Goal: Task Accomplishment & Management: Complete application form

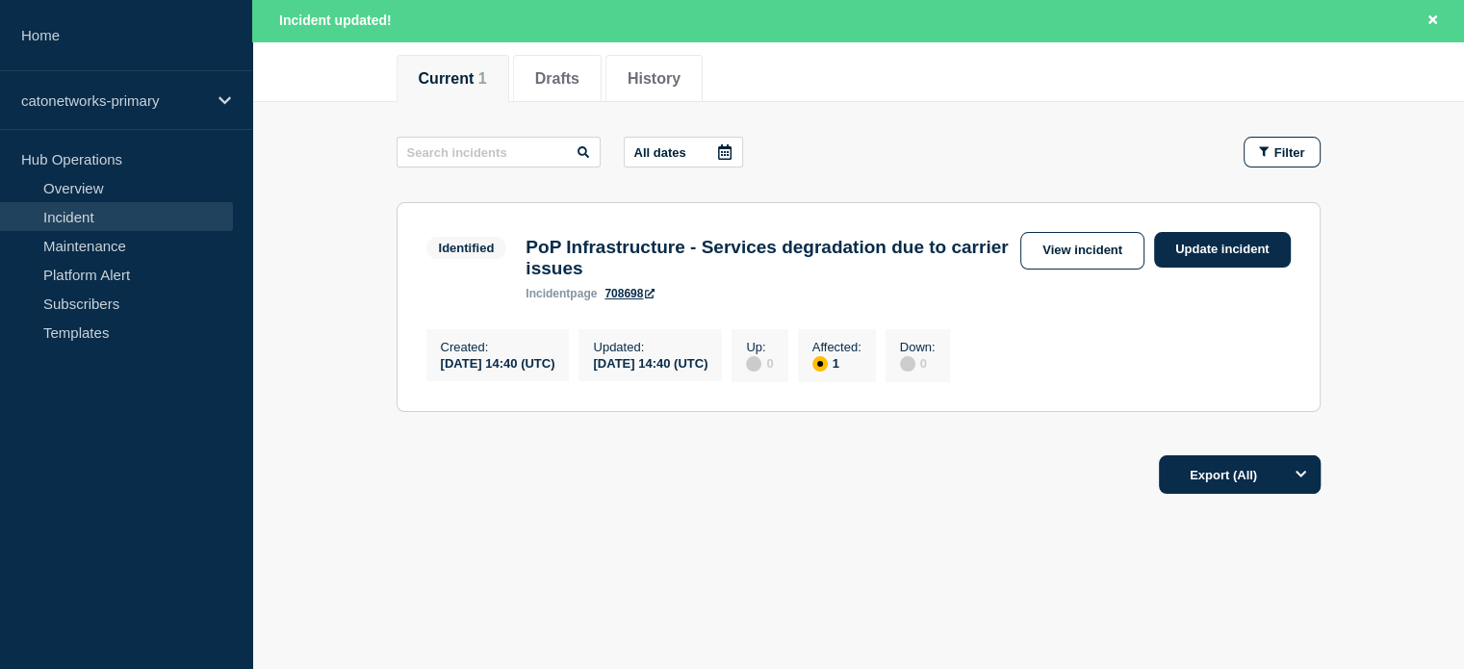
click at [135, 210] on link "Incident" at bounding box center [116, 216] width 233 height 29
click at [89, 215] on link "Incident" at bounding box center [116, 216] width 233 height 29
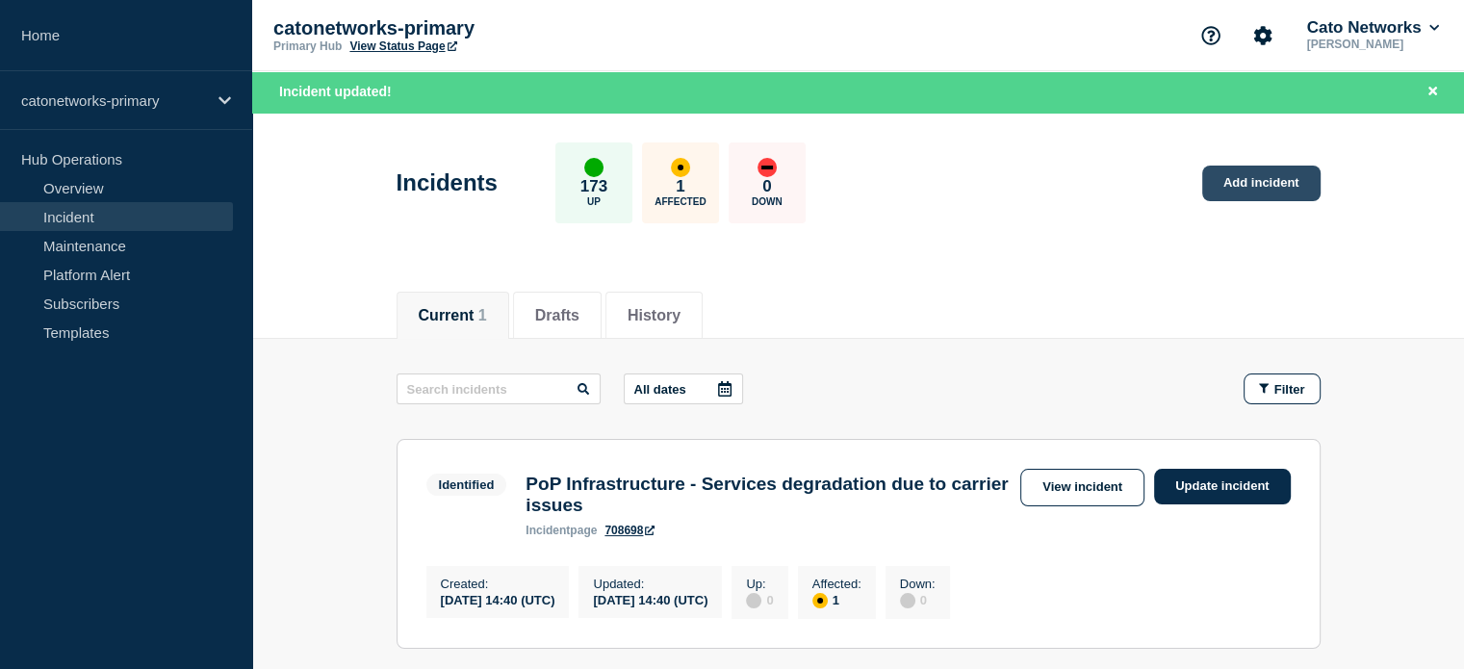
click at [1242, 180] on link "Add incident" at bounding box center [1261, 184] width 118 height 36
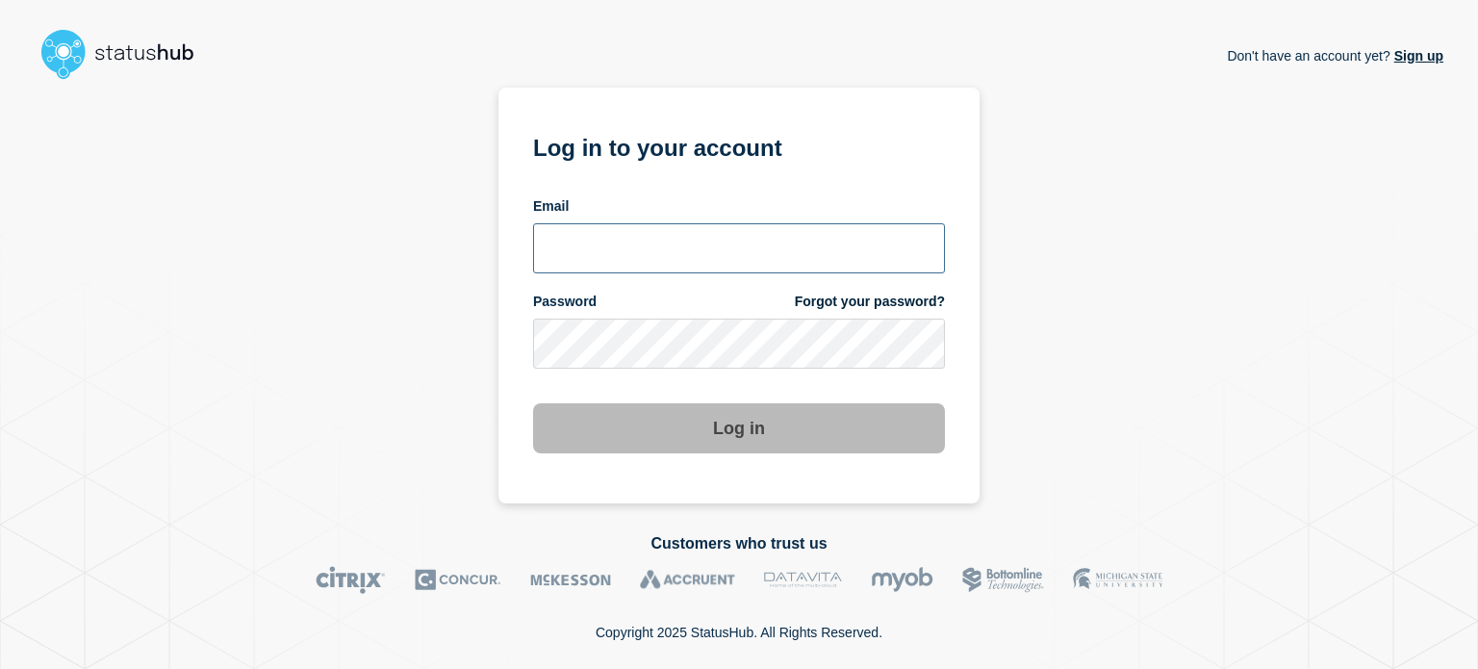
click at [549, 247] on input "email input" at bounding box center [739, 248] width 412 height 50
type input "[PERSON_NAME][EMAIL_ADDRESS][PERSON_NAME][DOMAIN_NAME]"
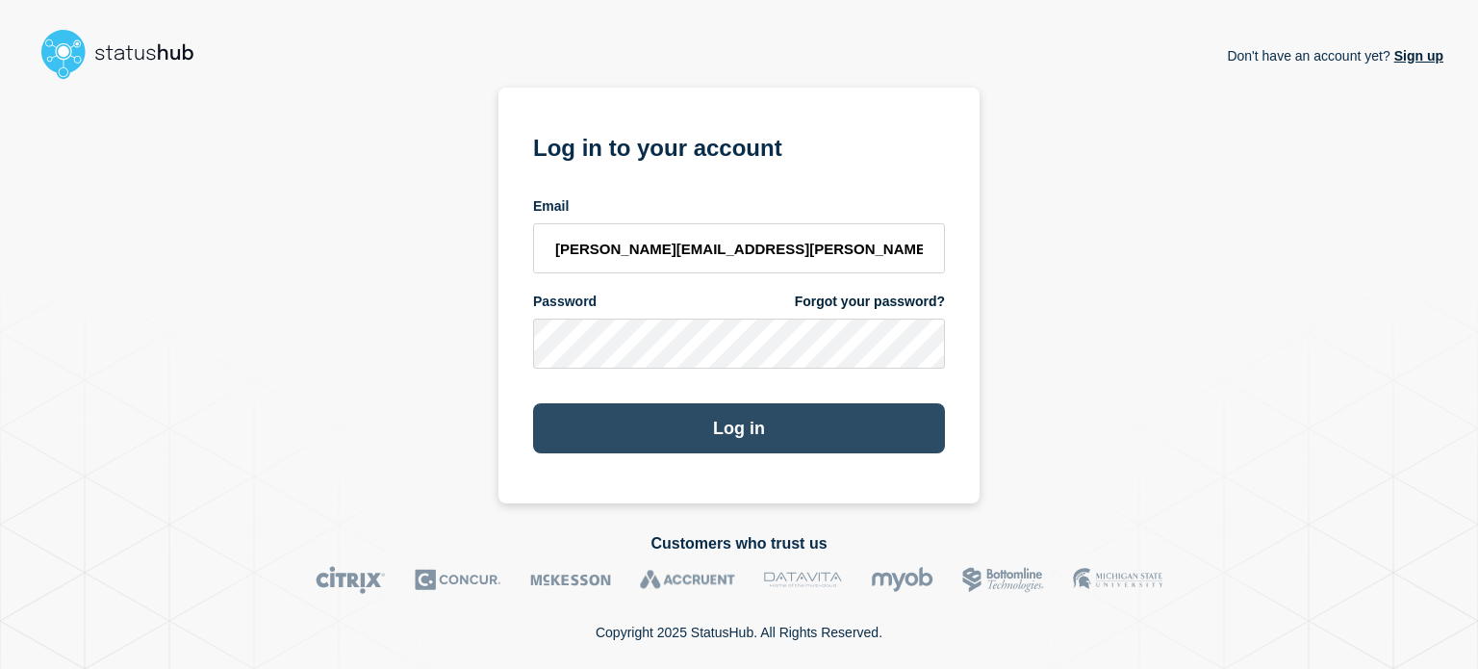
click at [708, 425] on button "Log in" at bounding box center [739, 428] width 412 height 50
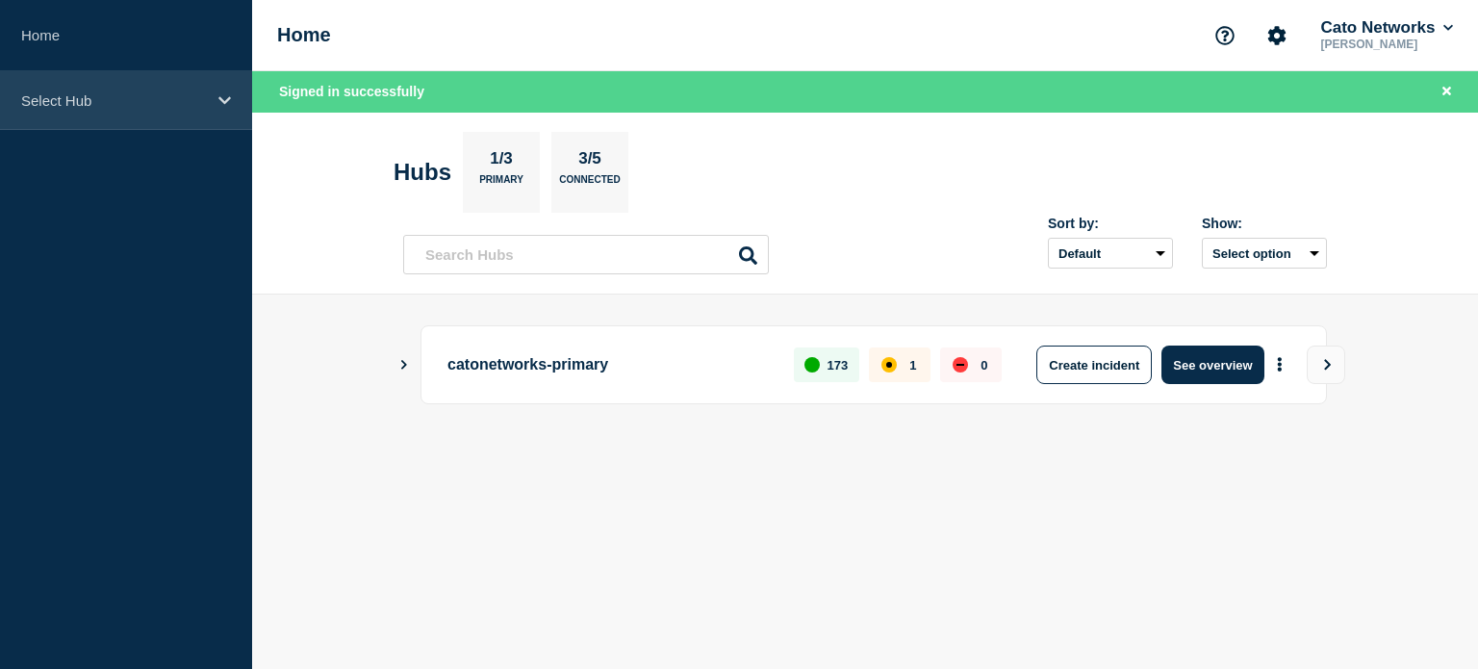
click at [187, 103] on p "Select Hub" at bounding box center [113, 100] width 185 height 16
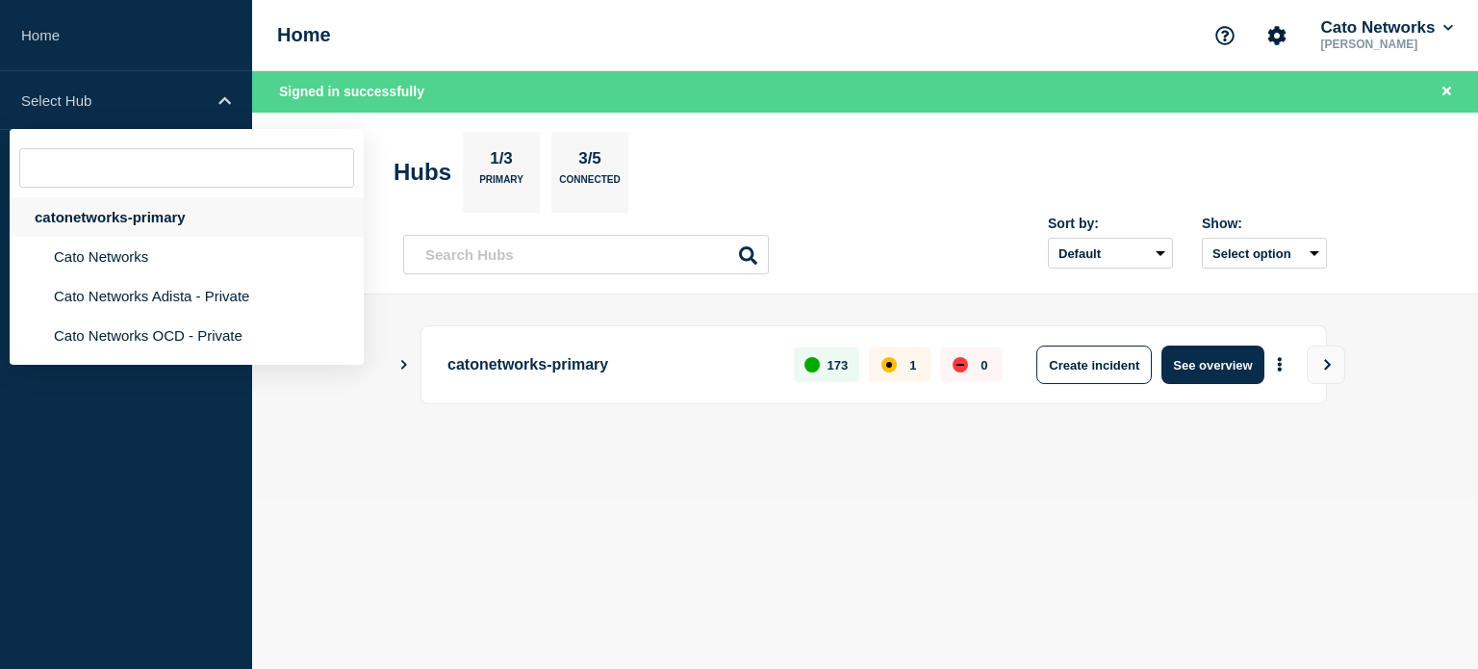
click at [97, 209] on div "catonetworks-primary" at bounding box center [187, 216] width 354 height 39
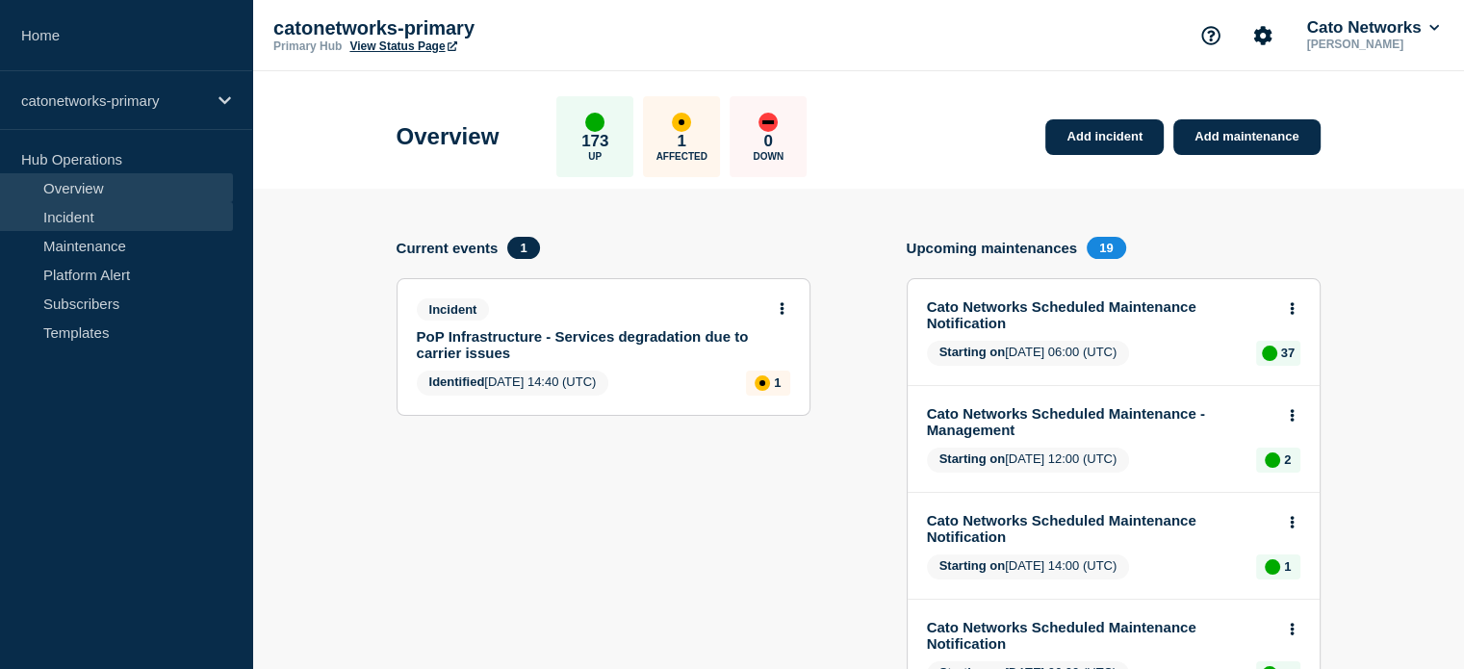
click at [101, 219] on link "Incident" at bounding box center [116, 216] width 233 height 29
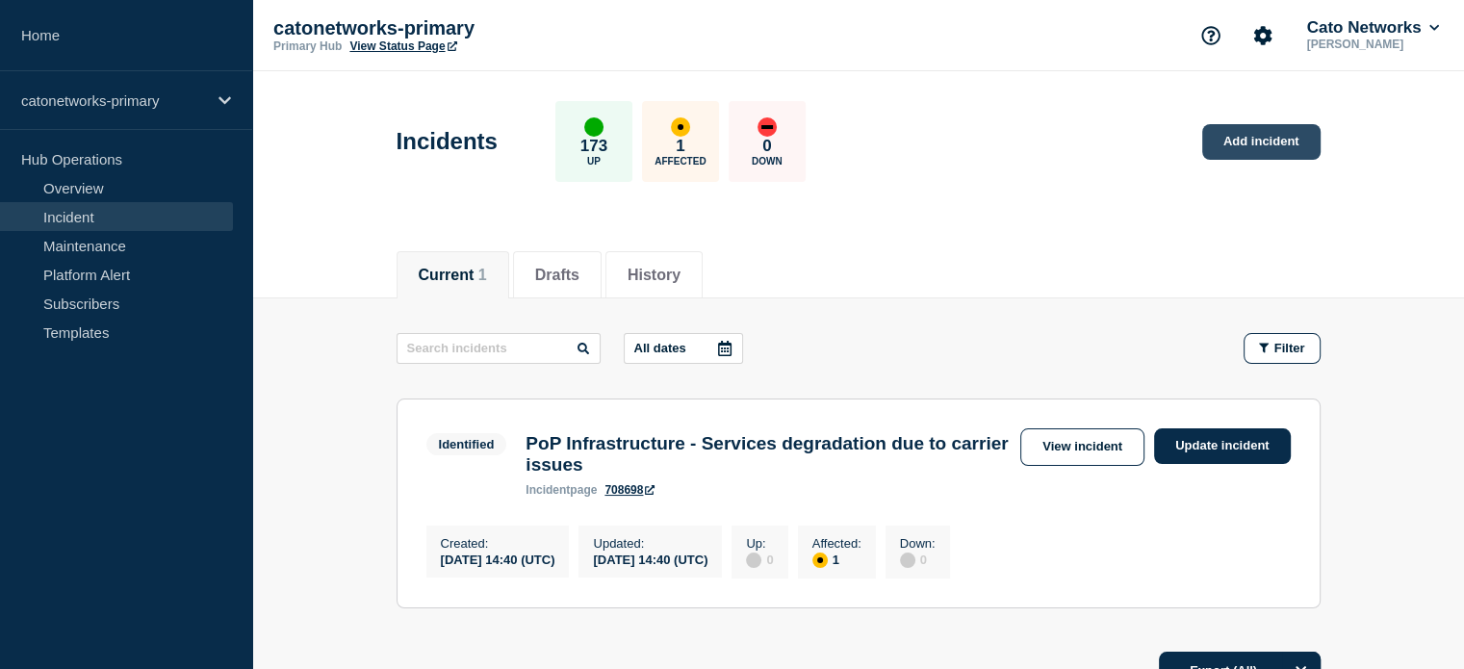
click at [1246, 138] on link "Add incident" at bounding box center [1261, 142] width 118 height 36
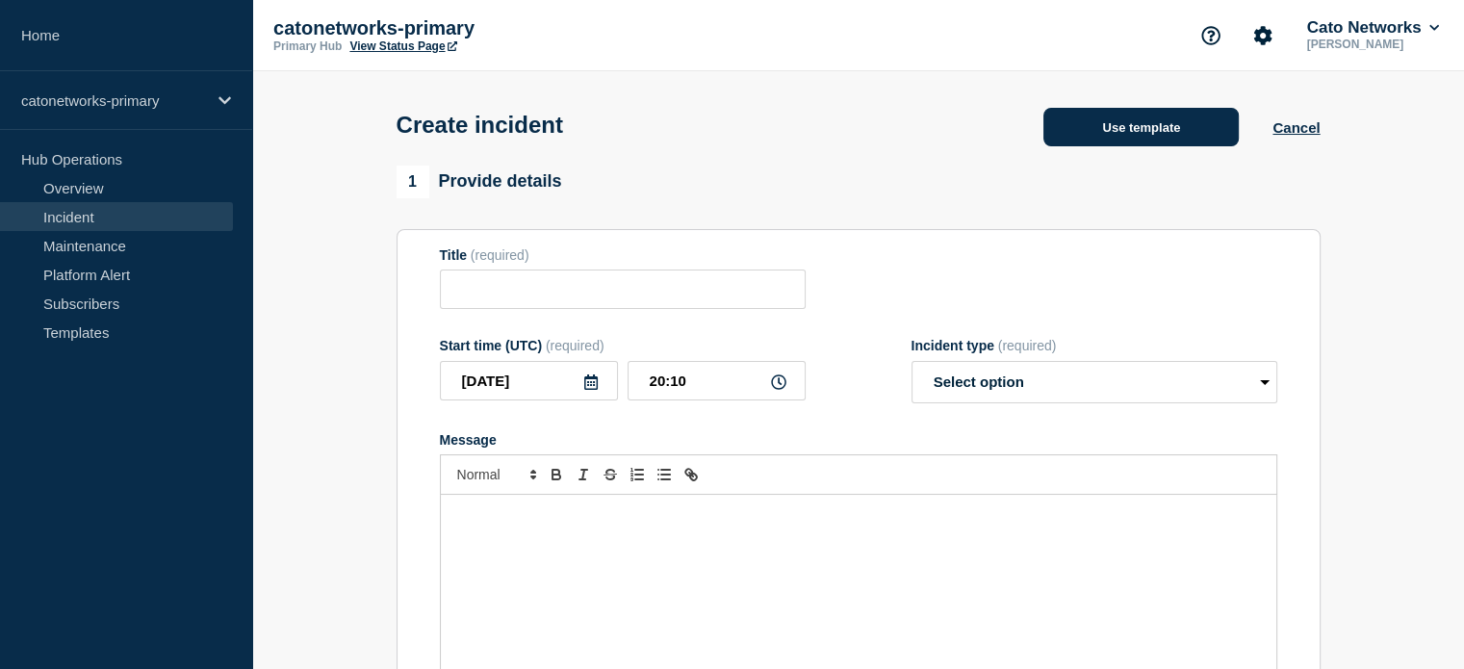
click at [1120, 141] on button "Use template" at bounding box center [1140, 127] width 195 height 38
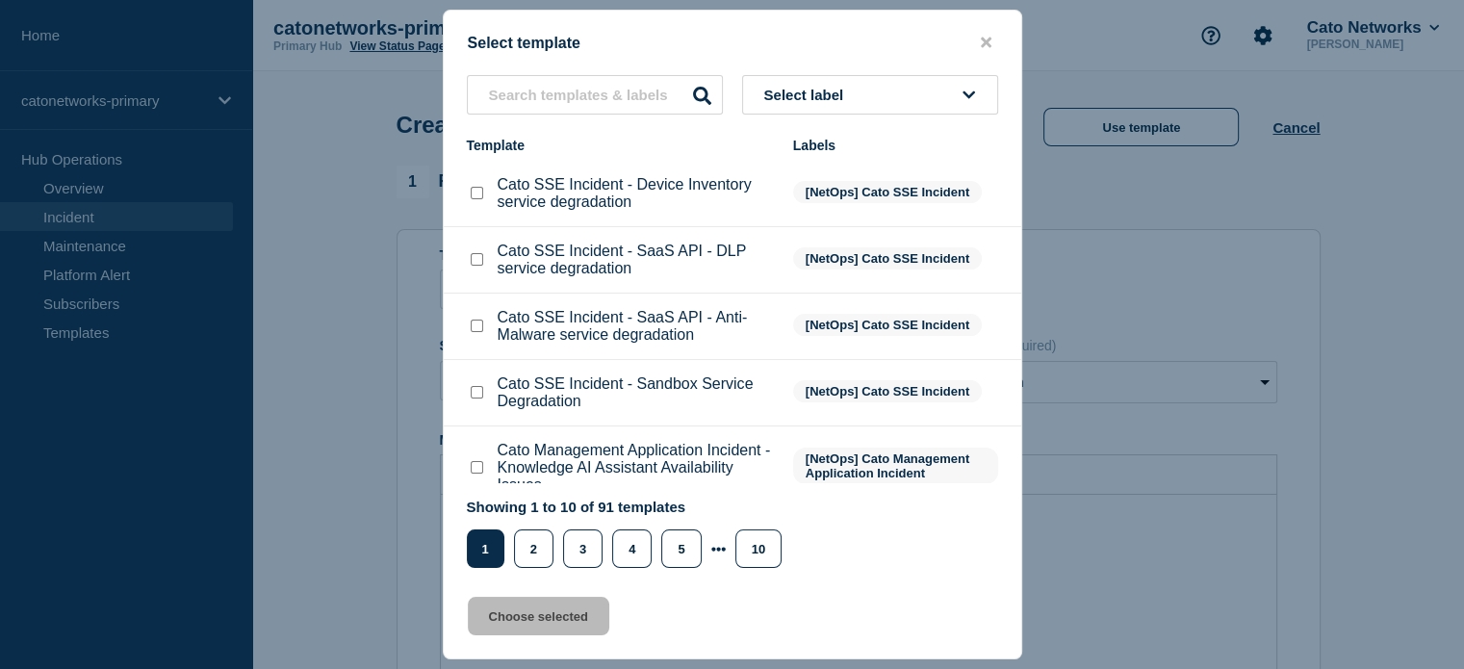
click at [927, 98] on button "Select label" at bounding box center [870, 94] width 256 height 39
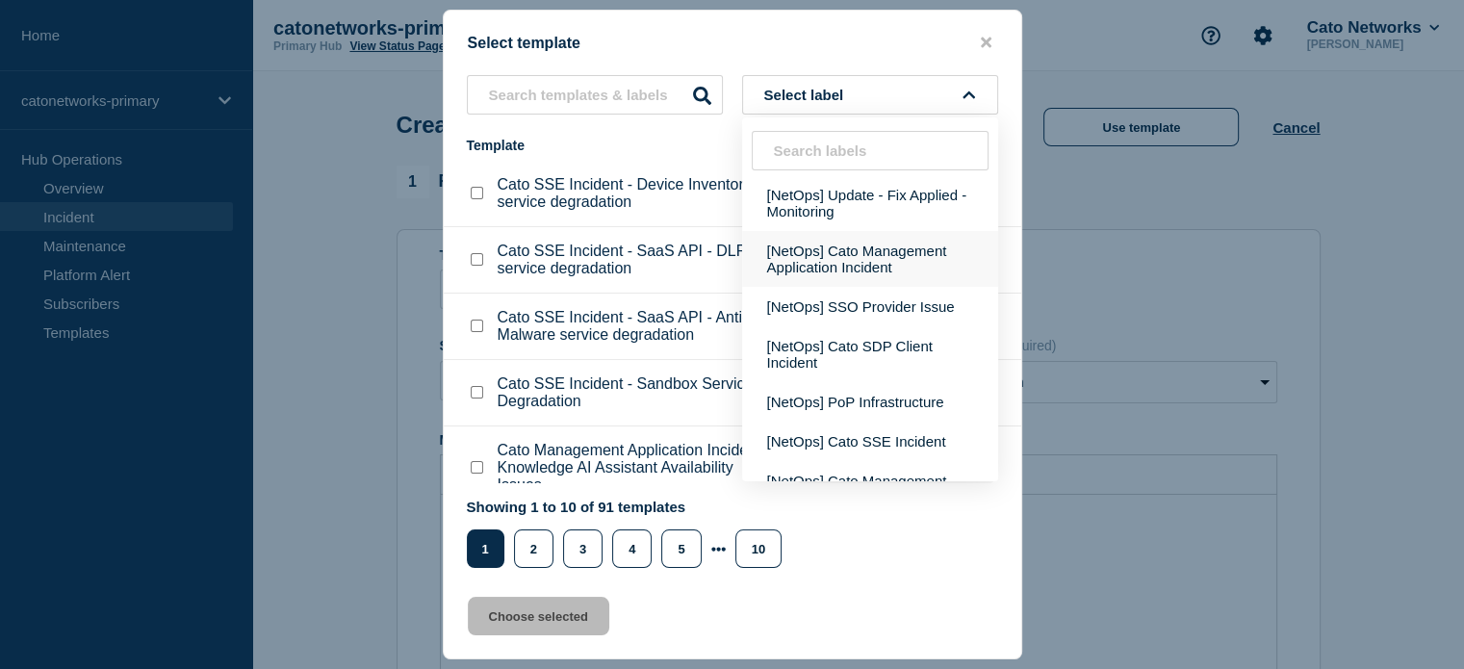
scroll to position [577, 0]
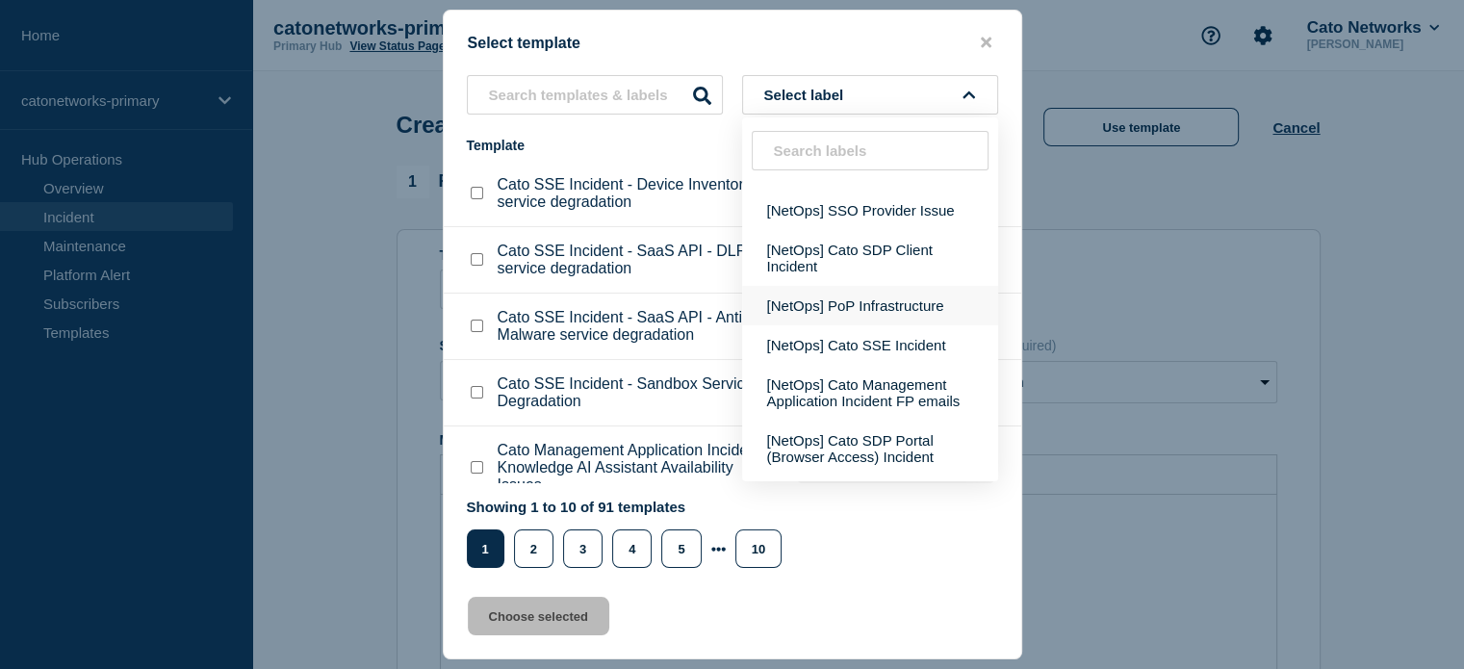
click at [870, 325] on button "[NetOps] PoP Infrastructure" at bounding box center [870, 305] width 256 height 39
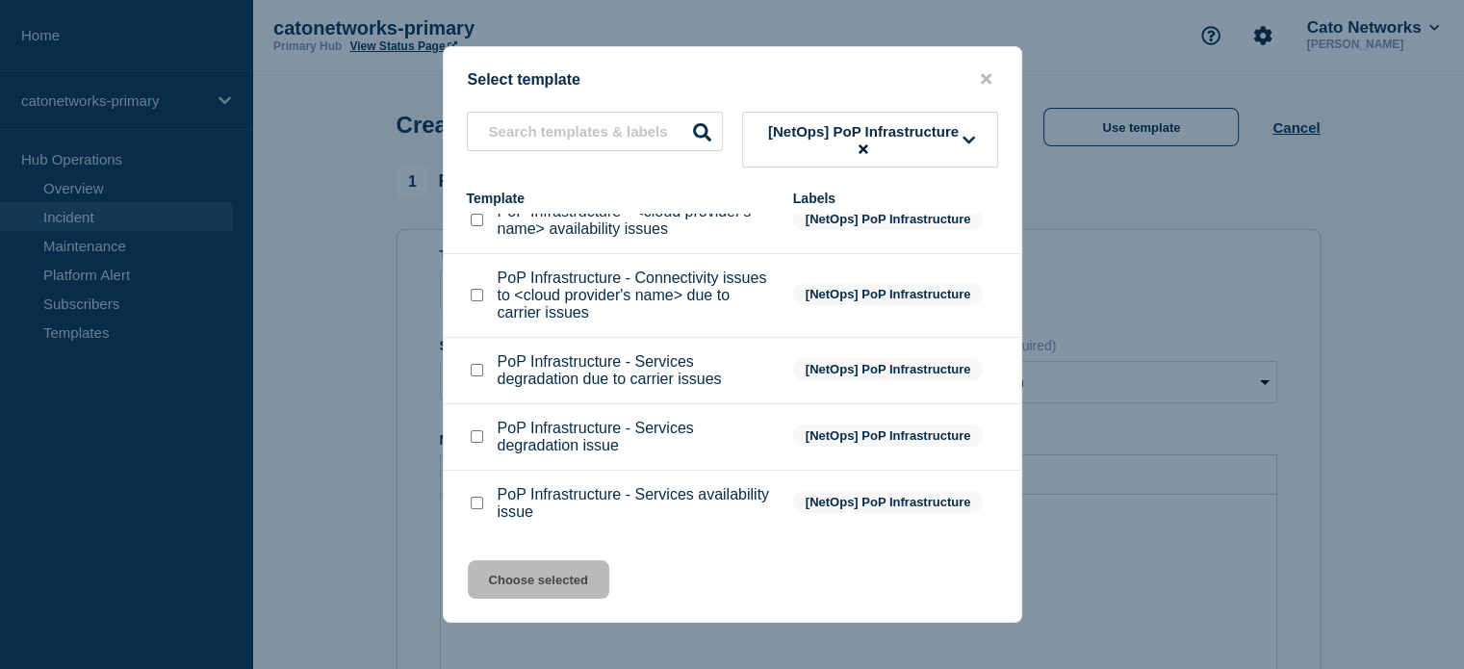
scroll to position [315, 0]
click at [475, 371] on input "PoP Infrastructure - Services degradation due to carrier issues checkbox" at bounding box center [477, 370] width 13 height 13
checkbox input "true"
click at [550, 576] on button "Choose selected" at bounding box center [538, 579] width 141 height 38
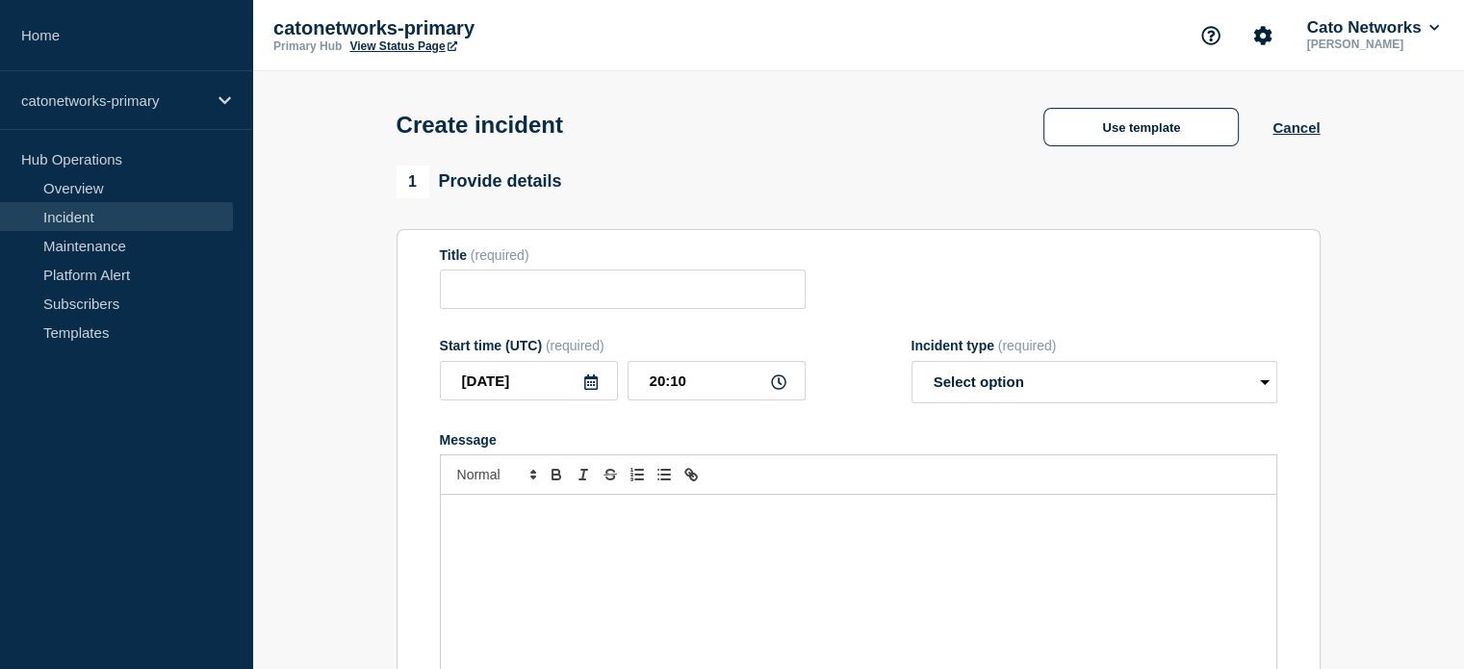
type input "PoP Infrastructure - Services degradation due to carrier issues"
select select "investigating"
radio input "false"
radio input "true"
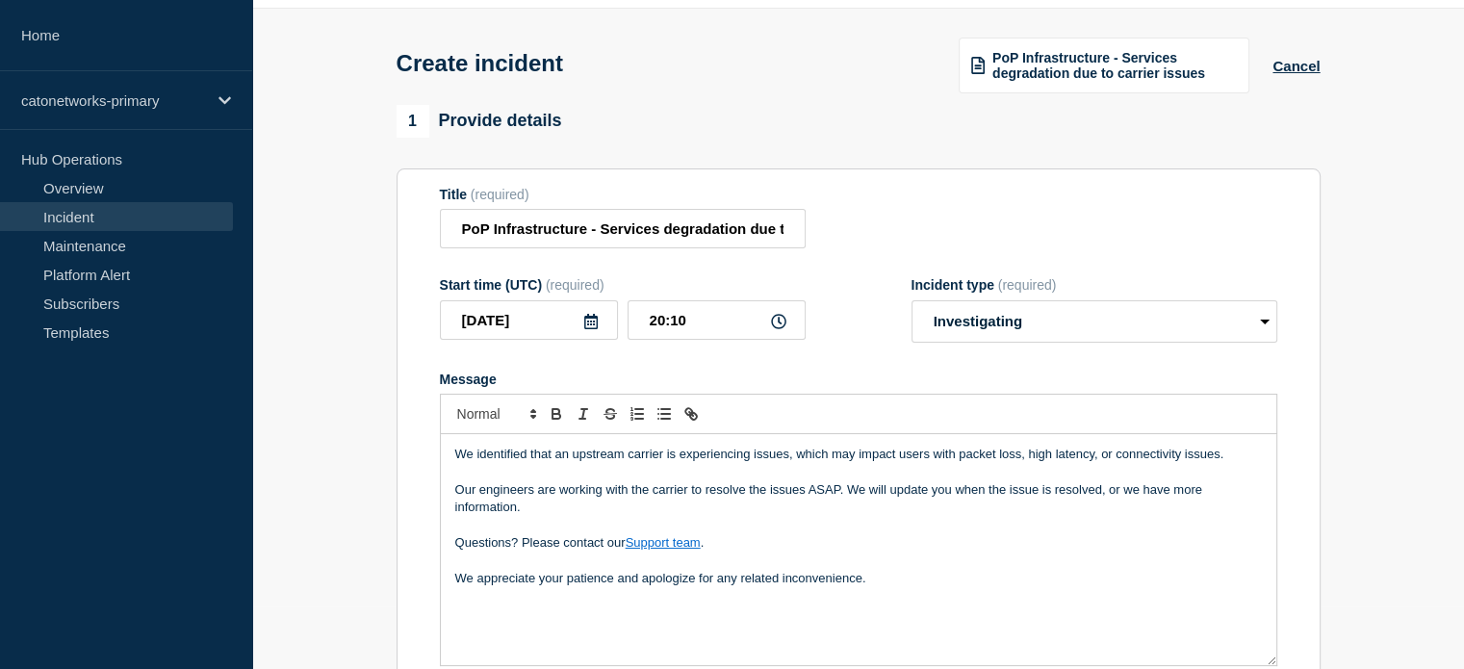
scroll to position [96, 0]
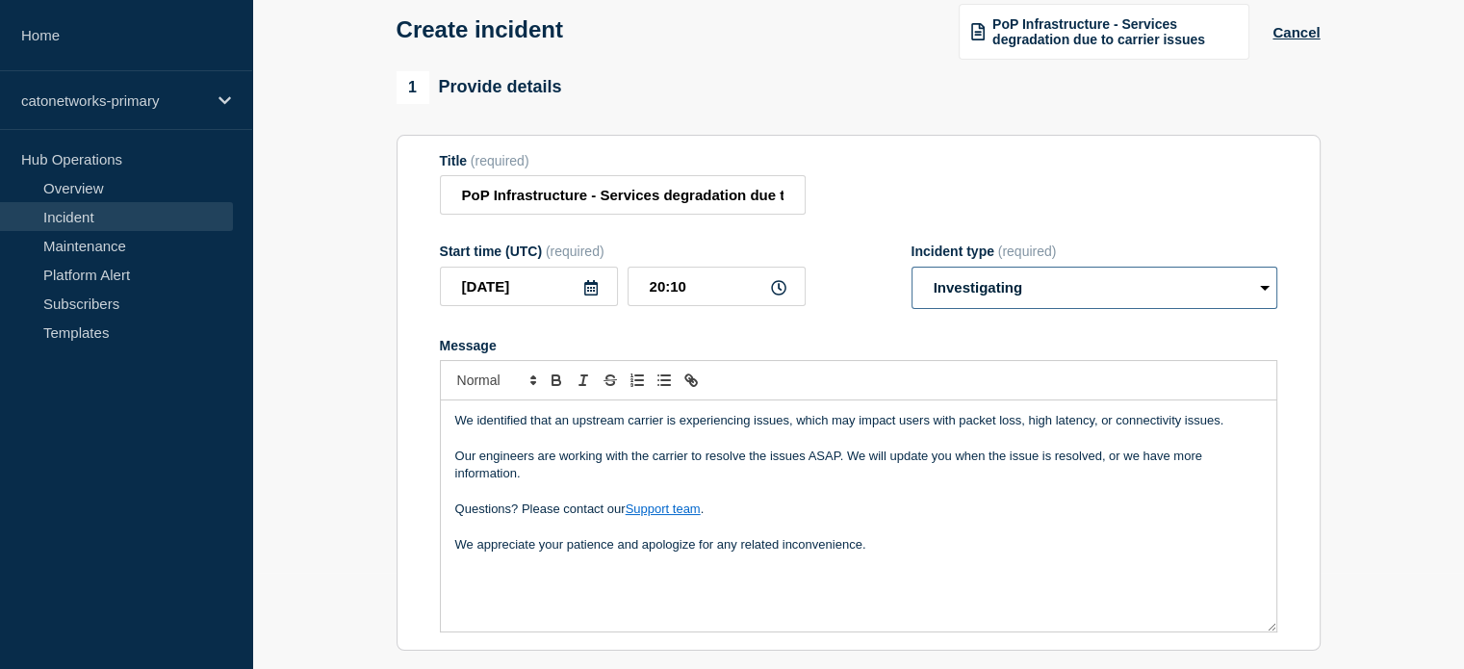
click at [943, 288] on select "Select option Investigating Identified Monitoring" at bounding box center [1094, 288] width 366 height 42
select select "identified"
click at [911, 270] on select "Select option Investigating Identified Monitoring" at bounding box center [1094, 288] width 366 height 42
click at [666, 289] on input "20:10" at bounding box center [716, 286] width 178 height 39
drag, startPoint x: 663, startPoint y: 288, endPoint x: 637, endPoint y: 288, distance: 26.0
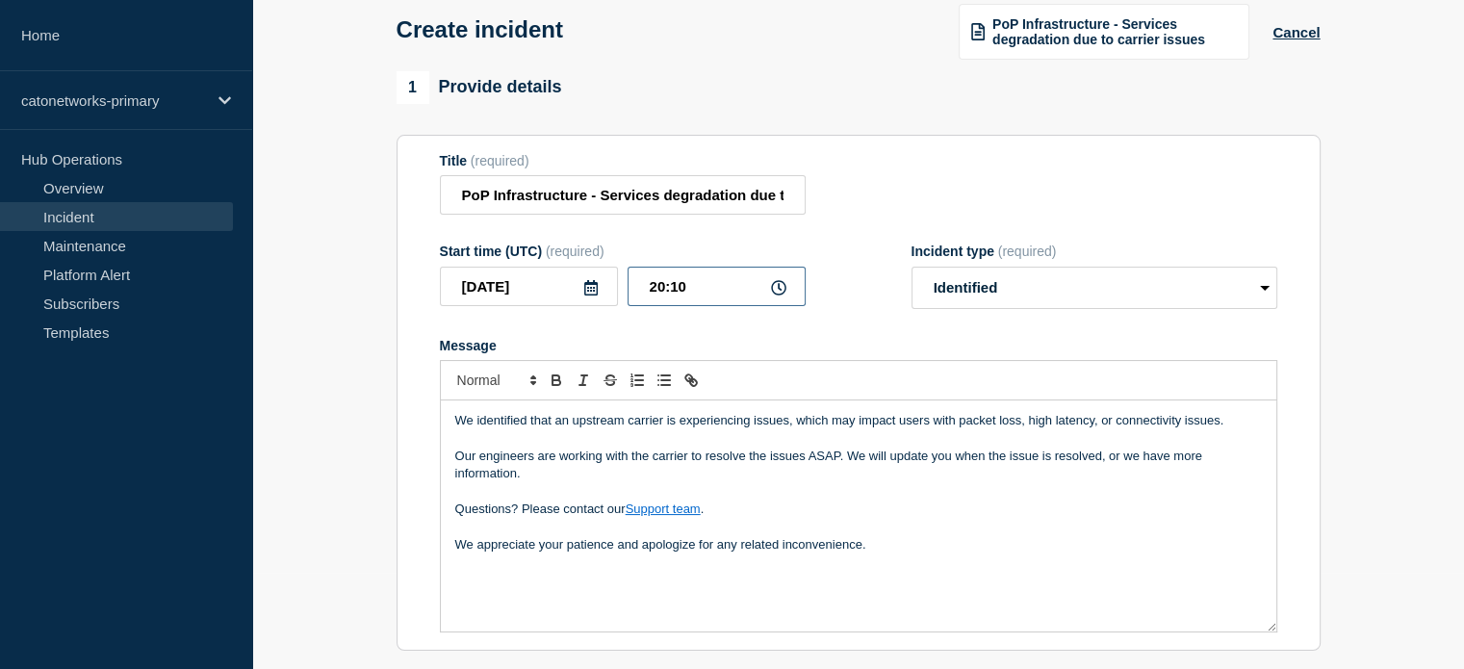
click at [638, 289] on input "20:10" at bounding box center [716, 286] width 178 height 39
type input "19:58"
click at [873, 541] on p "We appreciate your patience and apologize for any related inconvenience." at bounding box center [858, 544] width 806 height 17
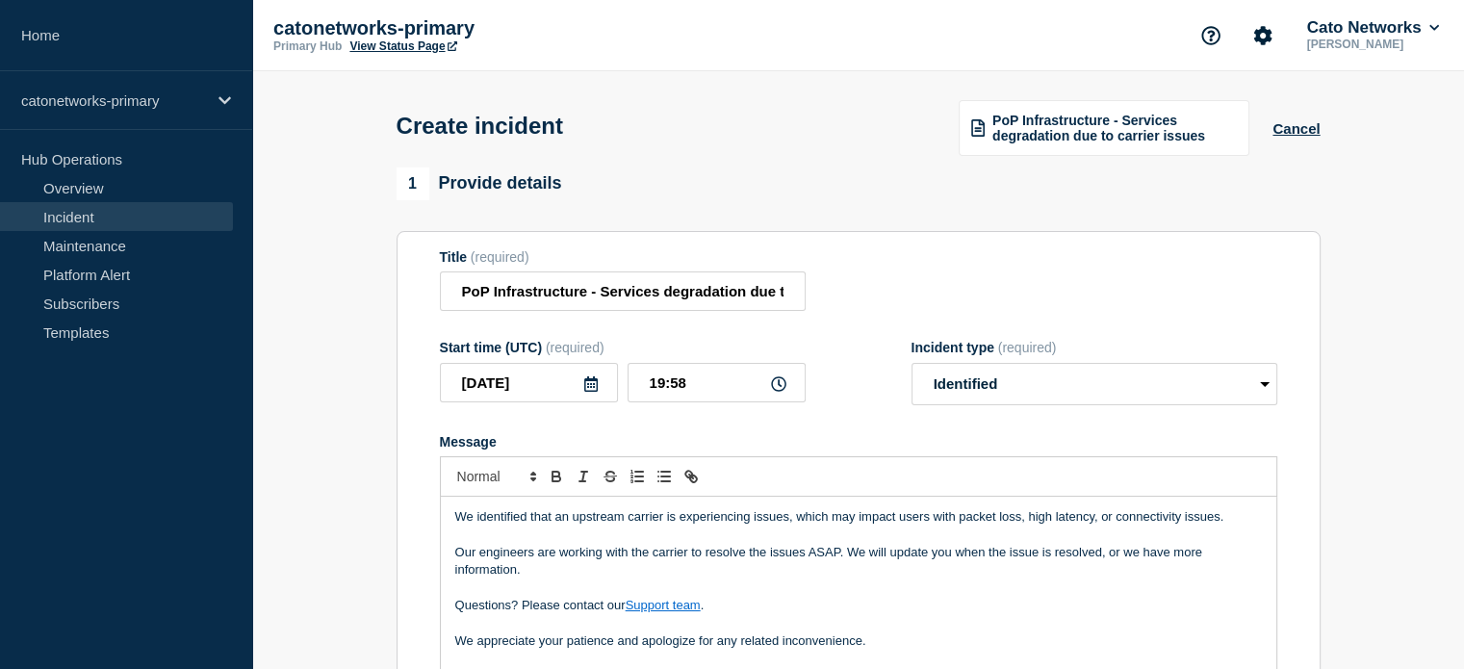
scroll to position [0, 0]
click at [1079, 143] on span "PoP Infrastructure - Services degradation due to carrier issues" at bounding box center [1114, 128] width 244 height 31
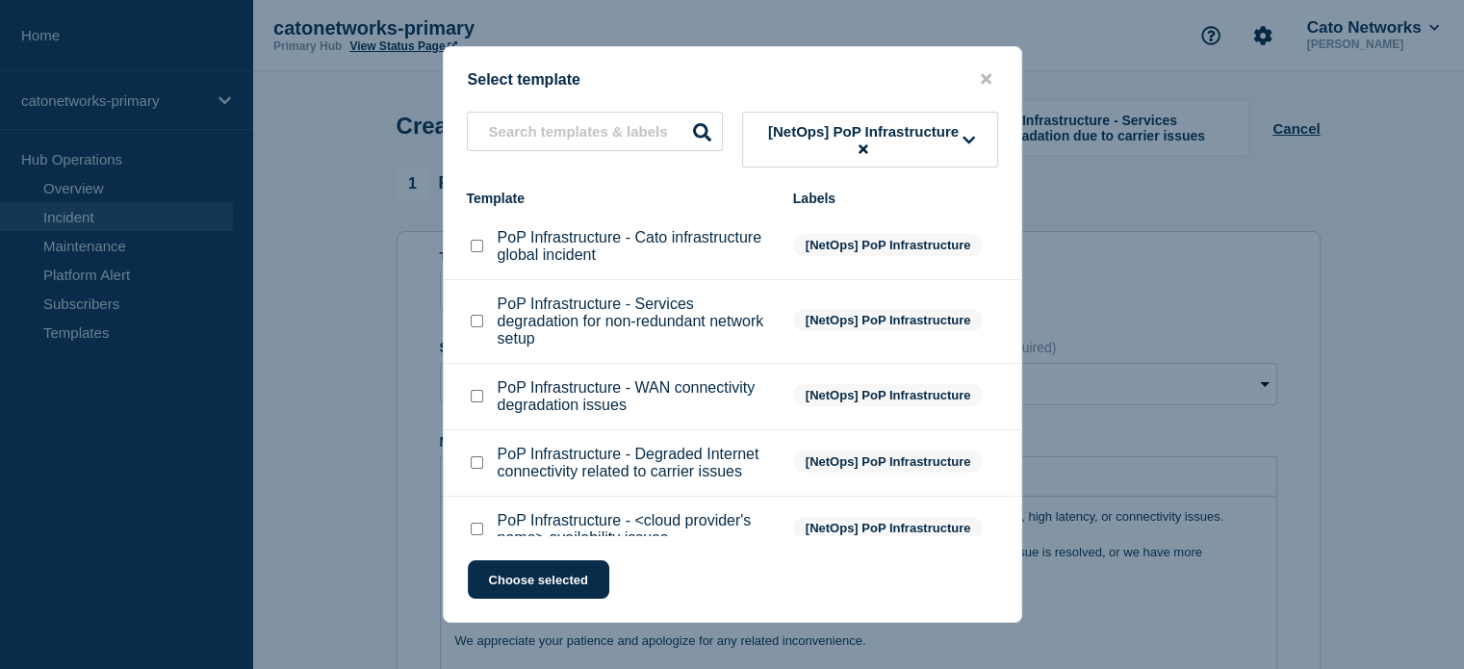
click at [786, 149] on span "[NetOps] PoP Infrastructure" at bounding box center [863, 139] width 199 height 33
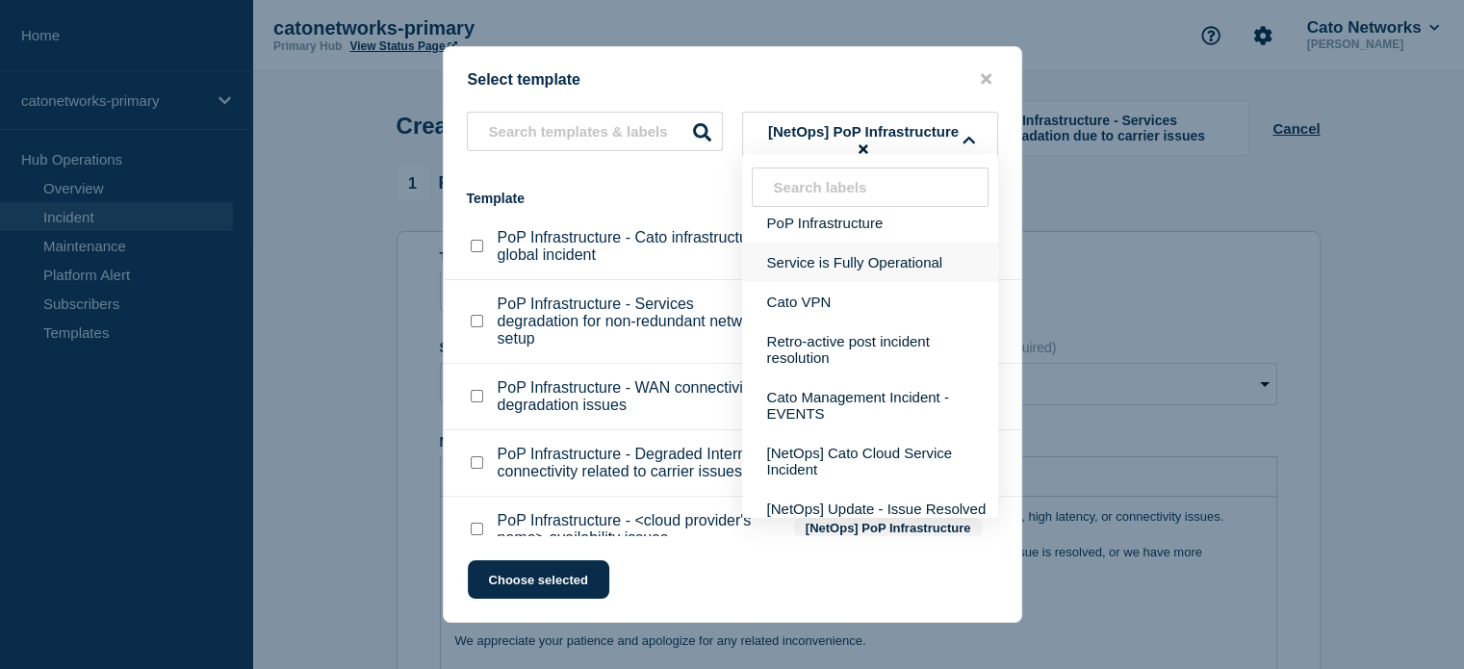
scroll to position [96, 0]
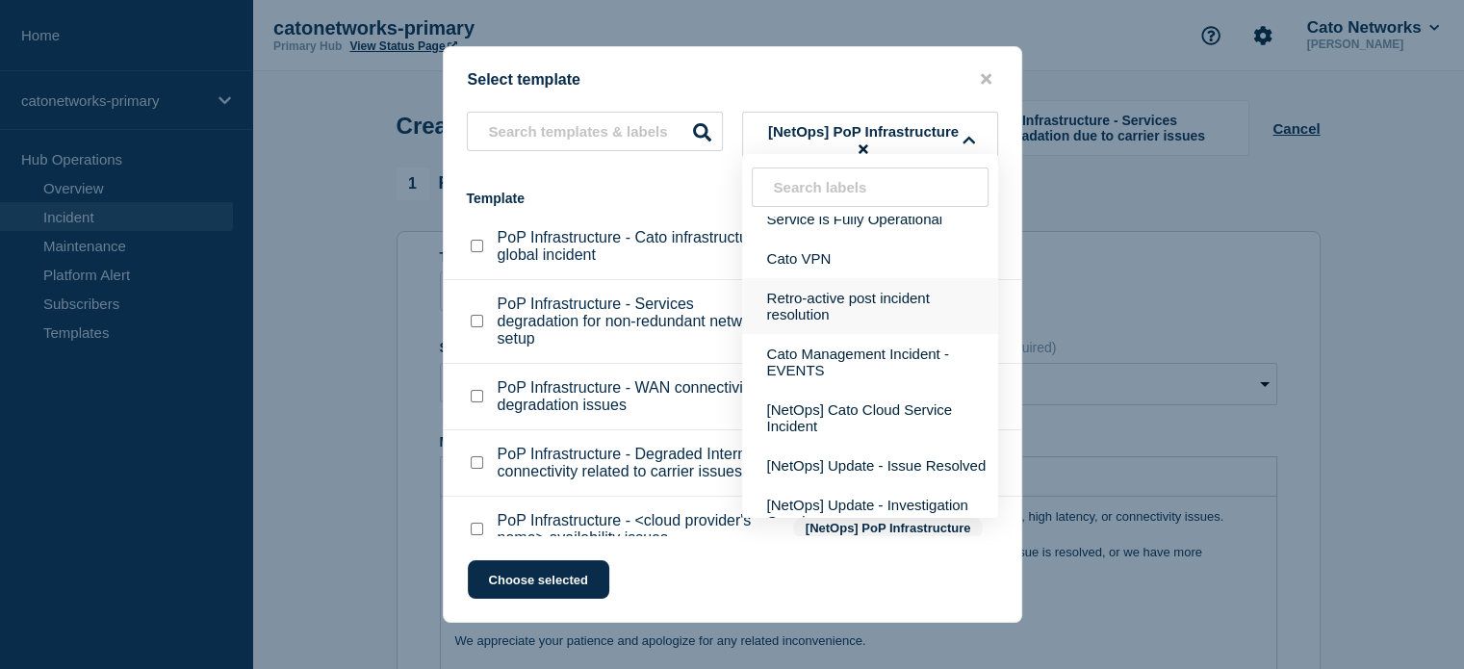
click at [833, 309] on button "Retro-active post incident resolution" at bounding box center [870, 306] width 256 height 56
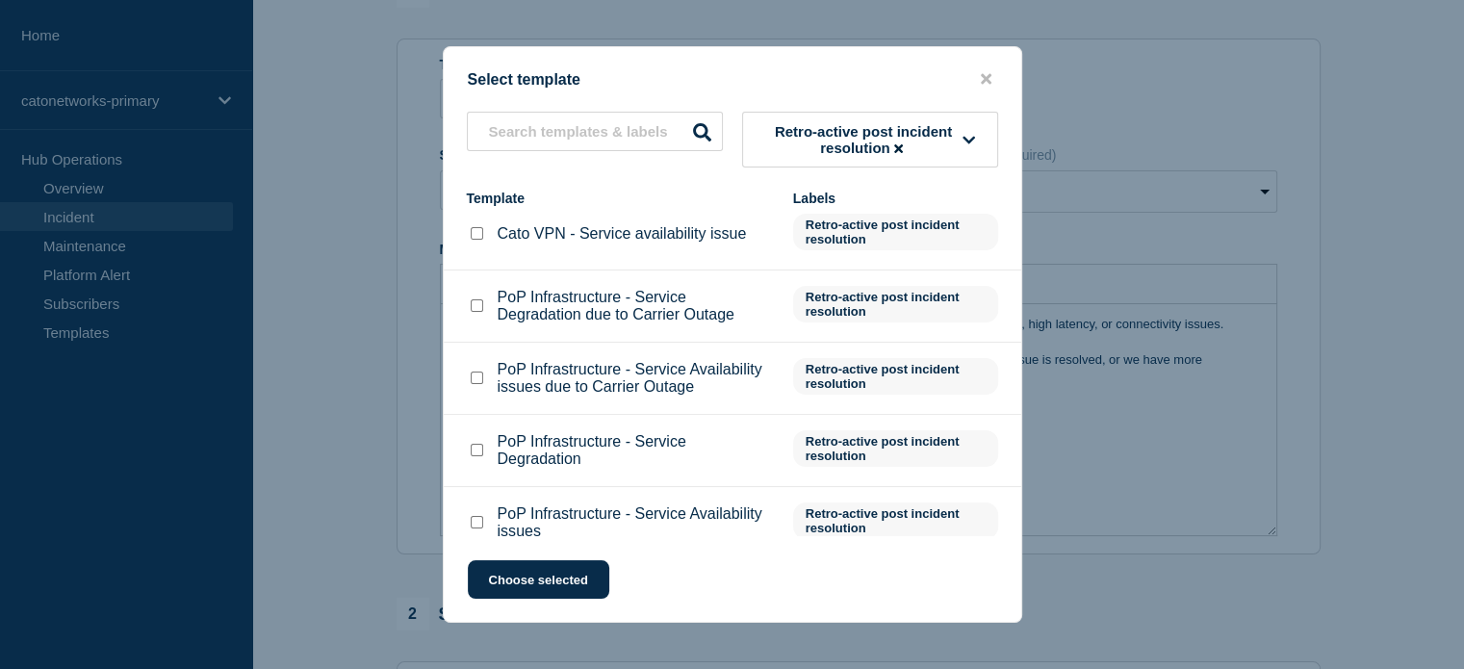
scroll to position [0, 0]
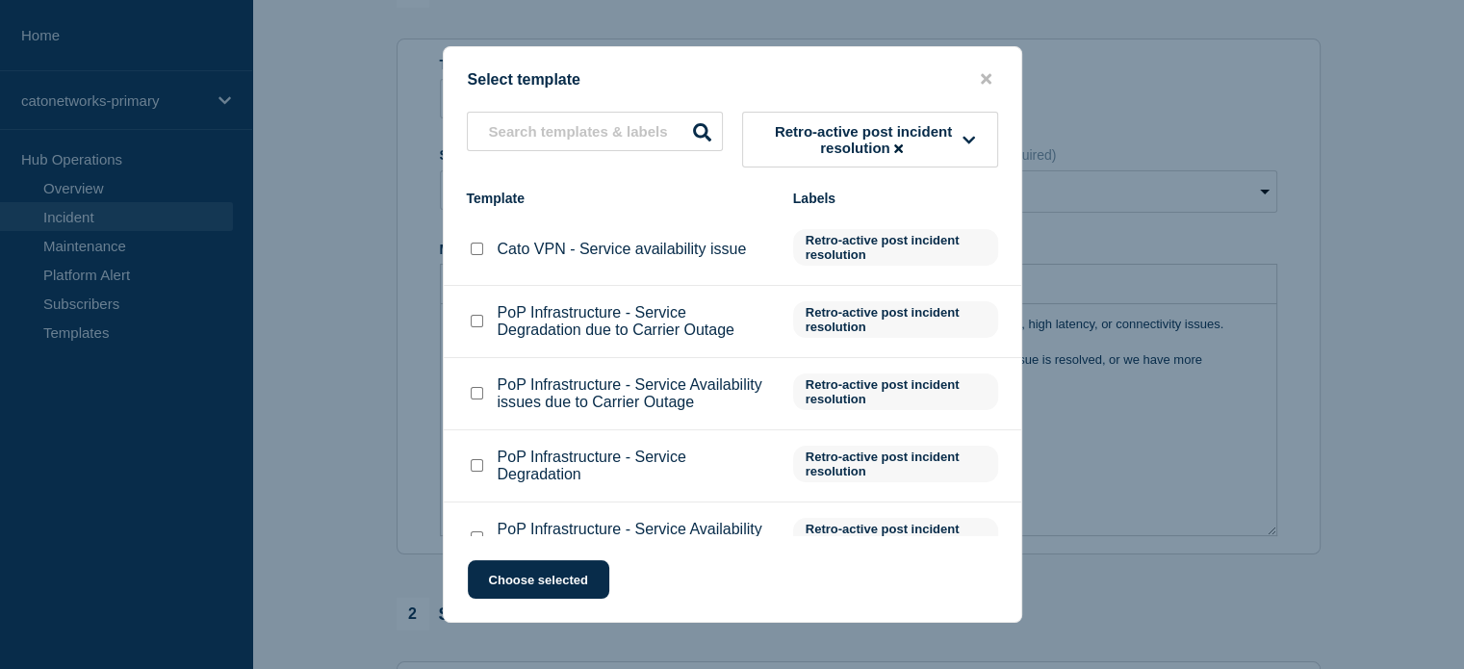
click at [480, 324] on input "PoP Infrastructure - Service Degradation due to Carrier Outage checkbox" at bounding box center [477, 321] width 13 height 13
checkbox input "true"
click at [475, 394] on input "PoP Infrastructure - Service Availability issues due to Carrier Outage checkbox" at bounding box center [477, 393] width 13 height 13
checkbox input "true"
checkbox input "false"
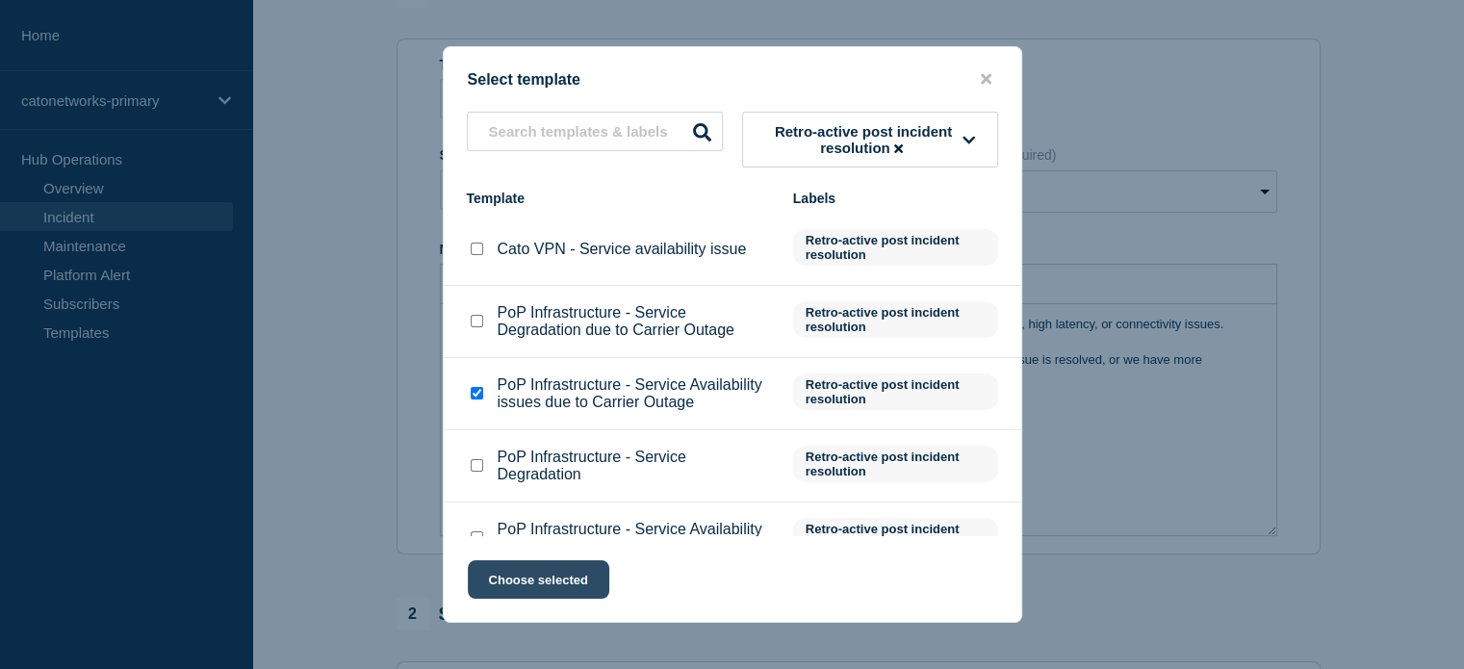
click at [561, 574] on button "Choose selected" at bounding box center [538, 579] width 141 height 38
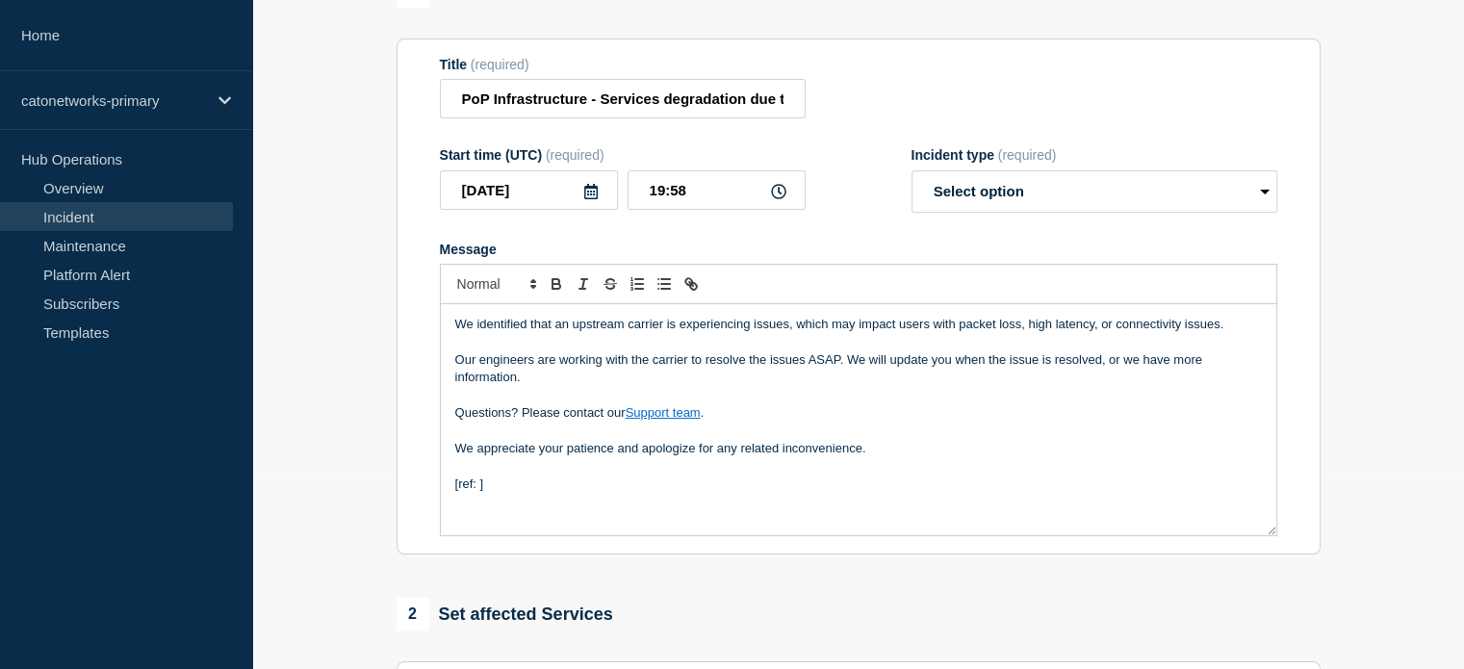
scroll to position [206, 0]
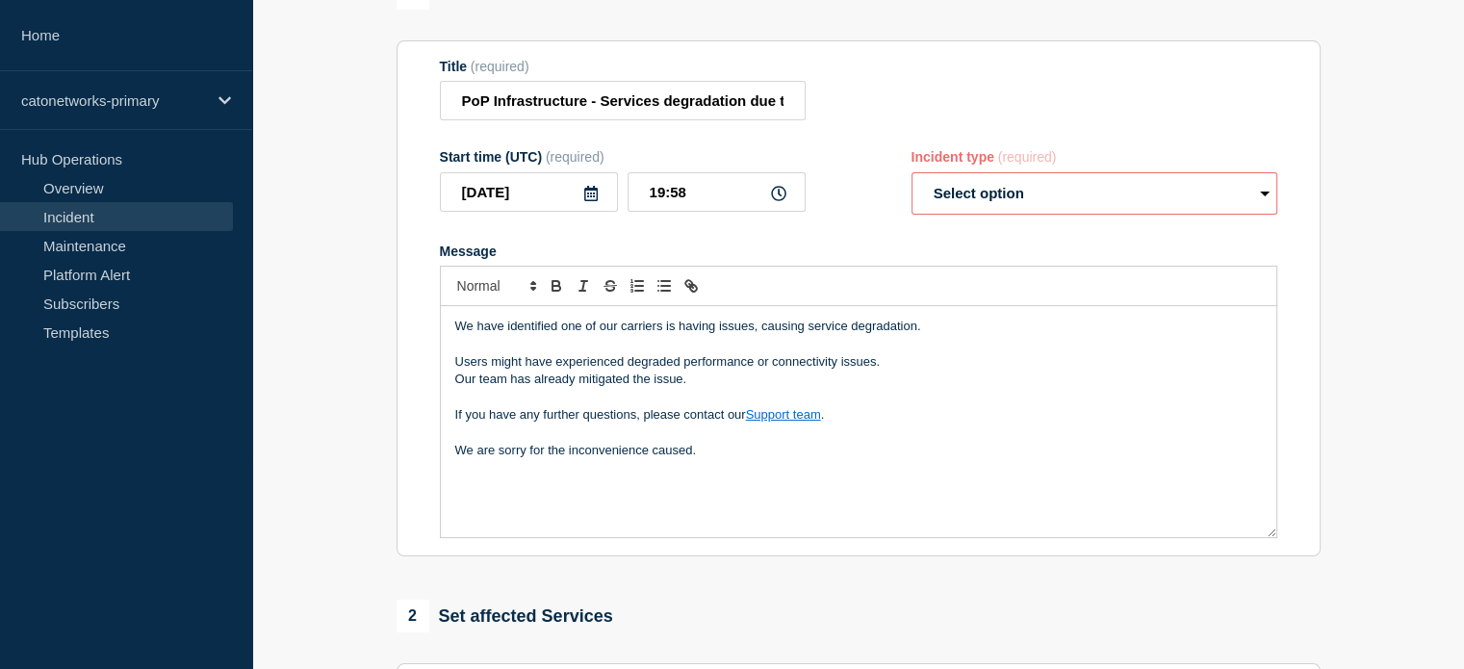
click at [981, 197] on select "Select option Investigating Identified Monitoring" at bounding box center [1094, 193] width 366 height 42
select select "monitoring"
click at [911, 174] on select "Select option Investigating Identified Monitoring" at bounding box center [1094, 193] width 366 height 42
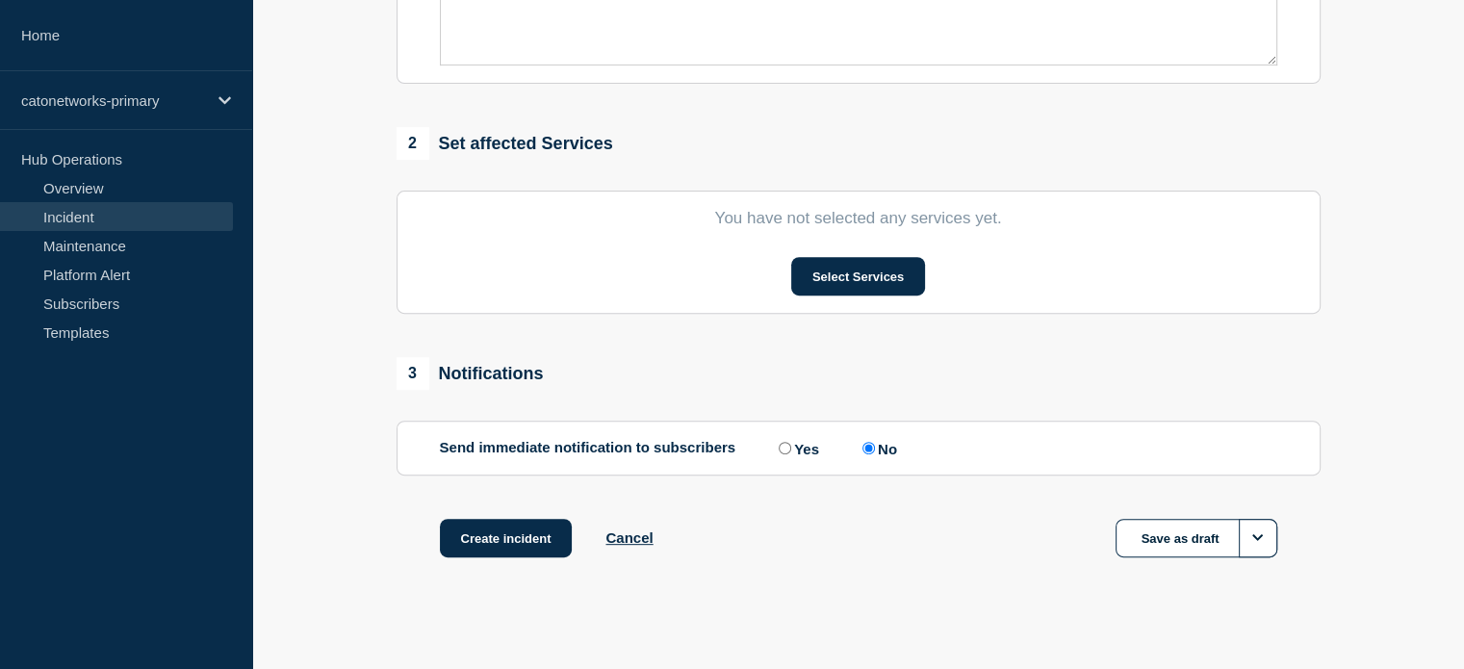
scroll to position [687, 0]
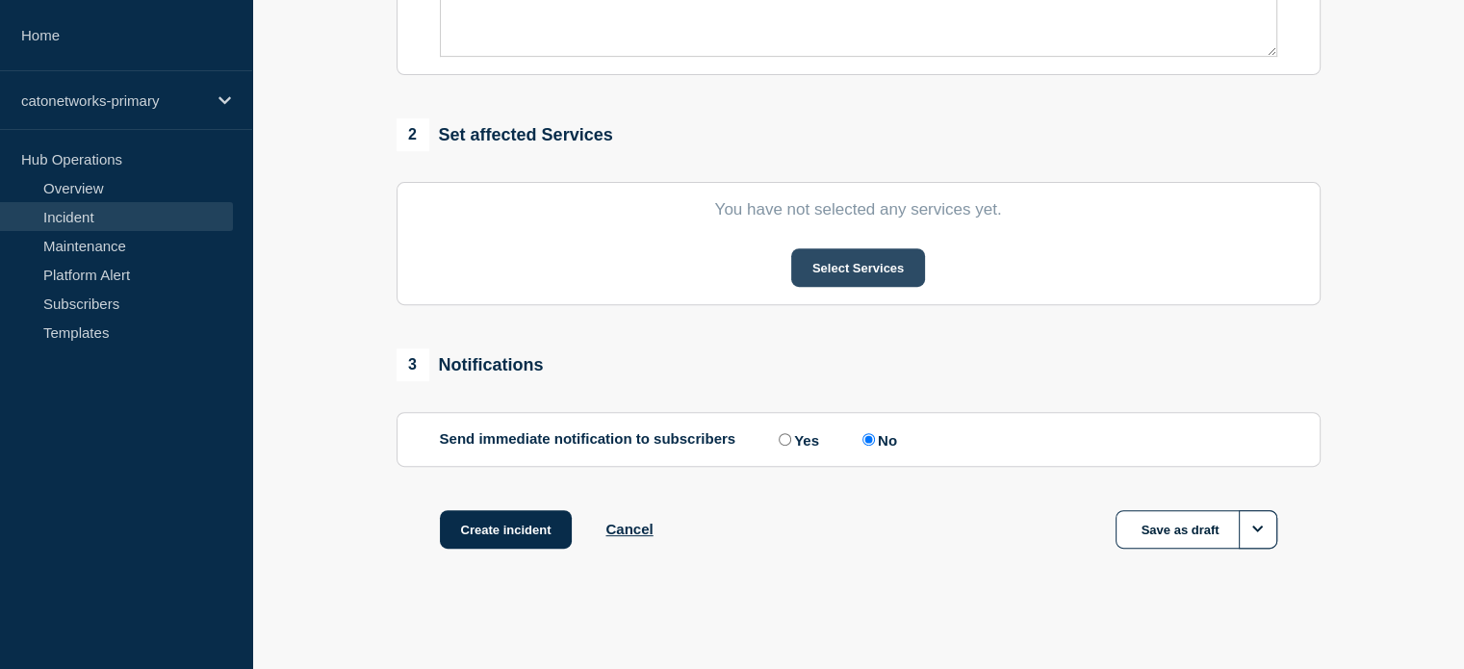
click at [822, 276] on button "Select Services" at bounding box center [858, 267] width 134 height 38
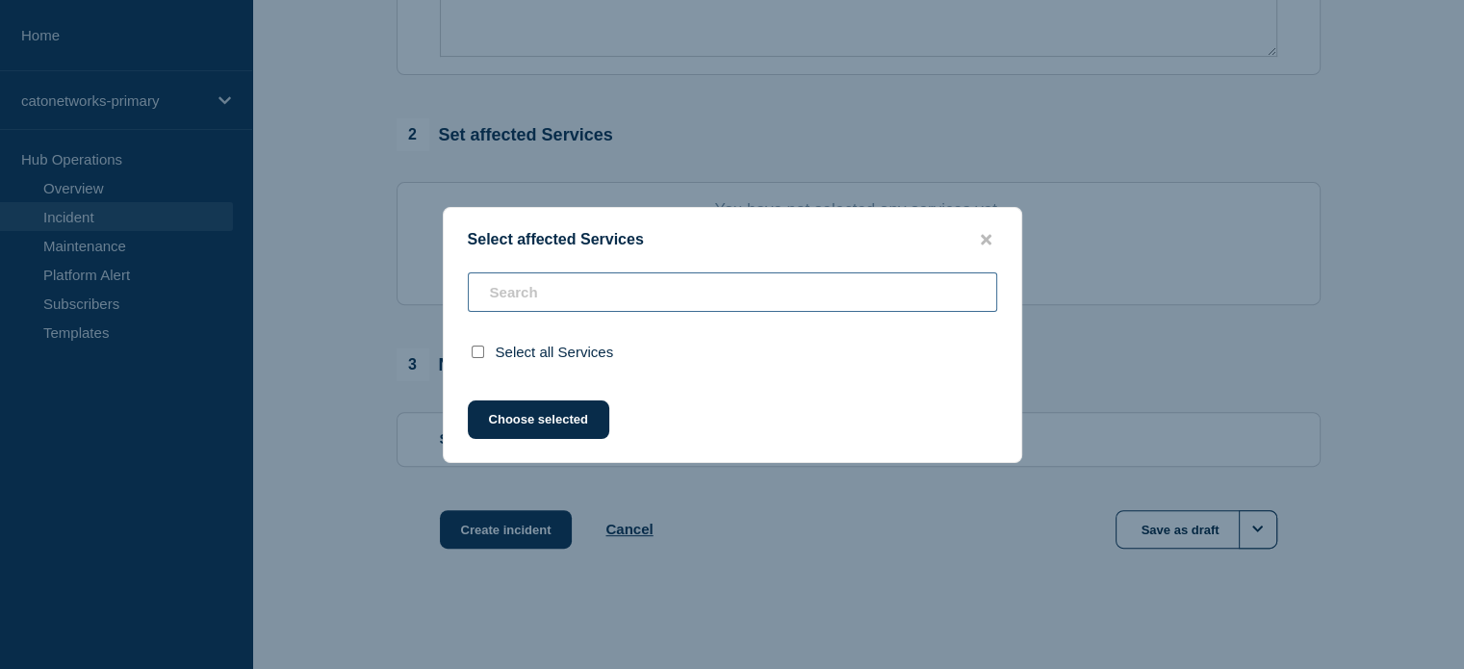
click at [640, 307] on input "text" at bounding box center [732, 291] width 529 height 39
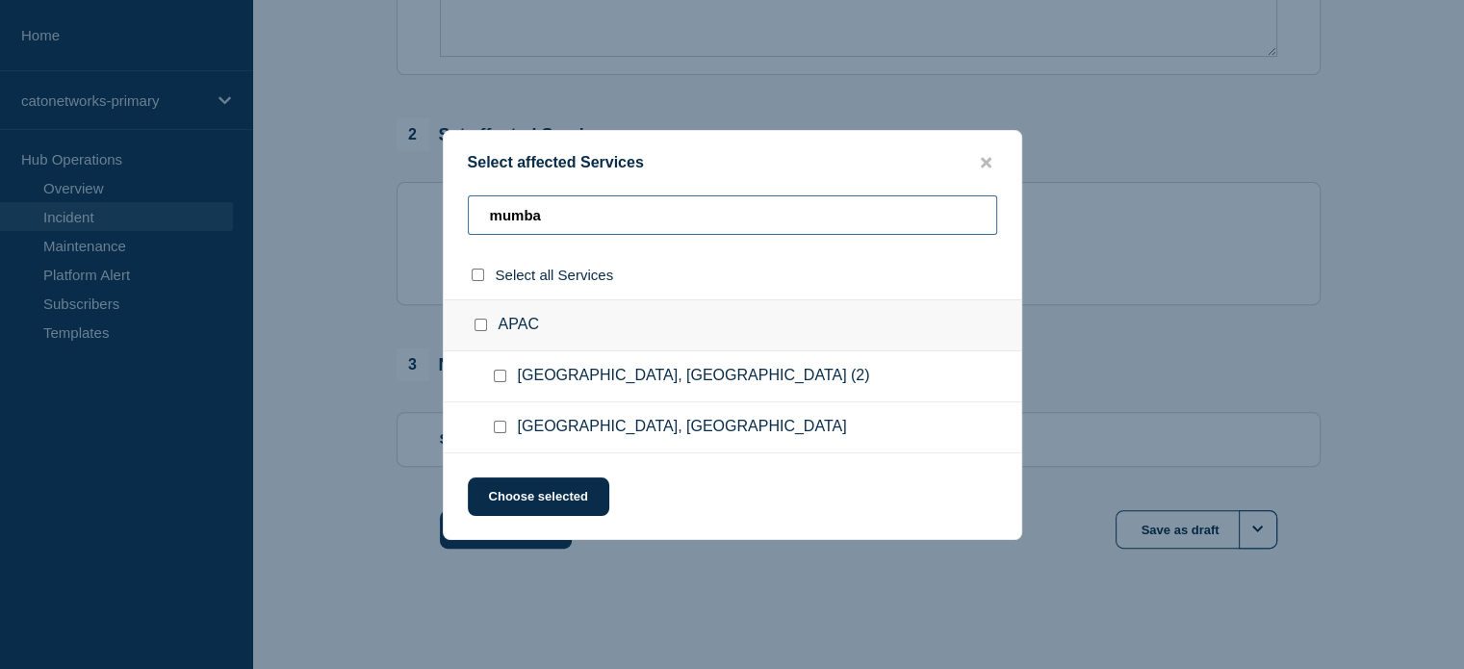
type input "mumba"
click at [495, 429] on input "Mumbai, India checkbox" at bounding box center [500, 427] width 13 height 13
checkbox input "true"
click at [546, 488] on button "Choose selected" at bounding box center [538, 496] width 141 height 38
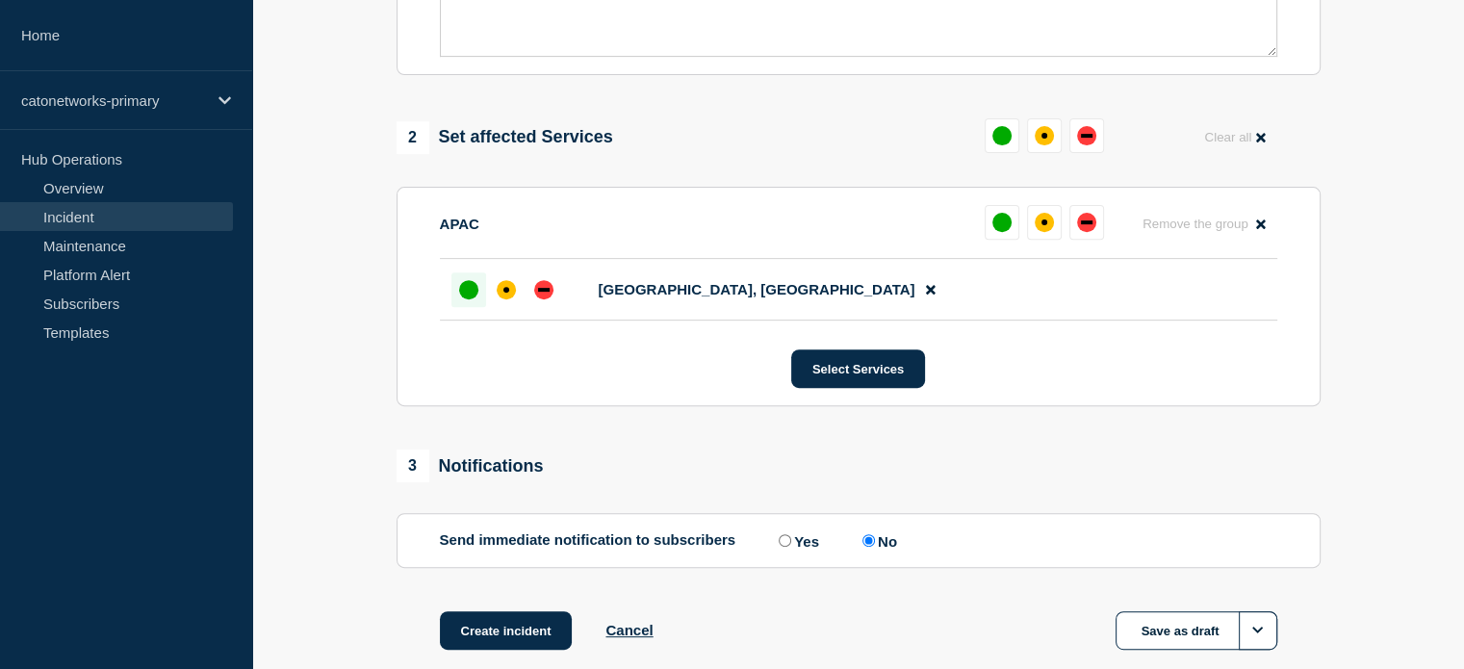
click at [467, 299] on div "up" at bounding box center [468, 289] width 19 height 19
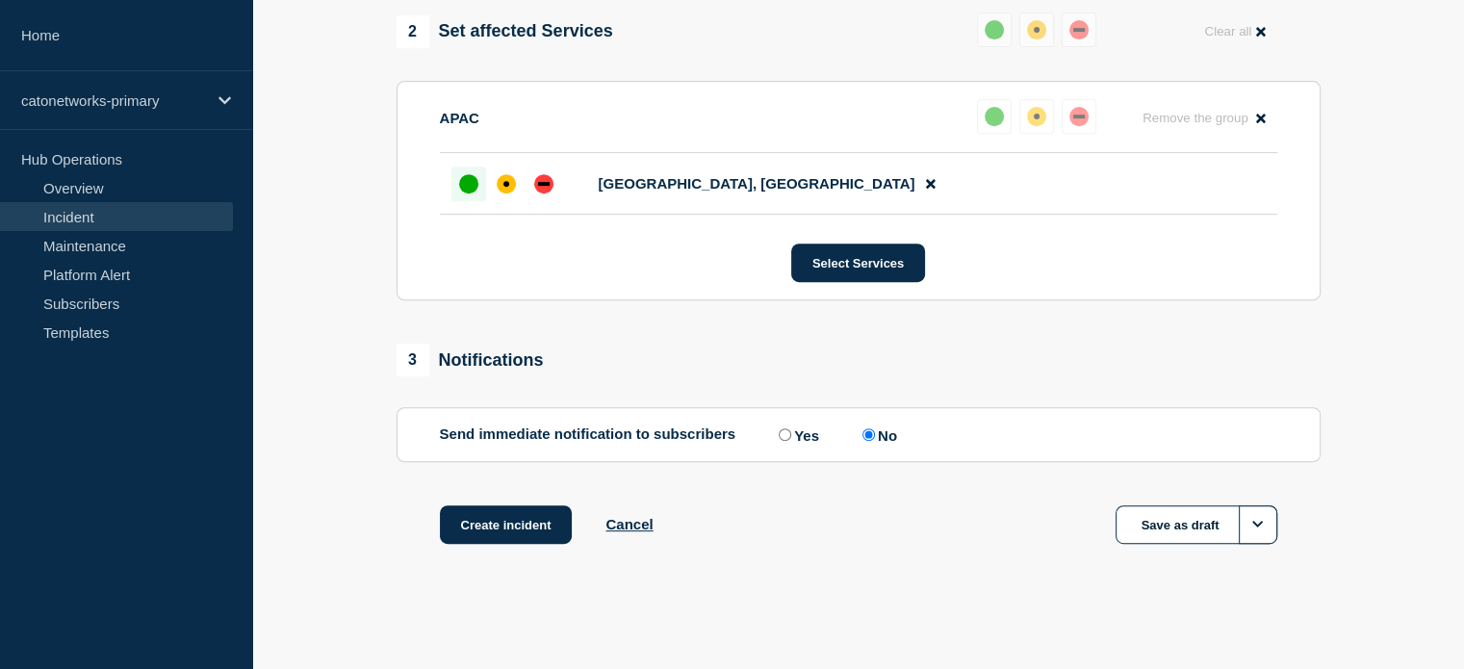
scroll to position [799, 0]
click at [784, 431] on input "Yes" at bounding box center [785, 434] width 13 height 13
radio input "true"
radio input "false"
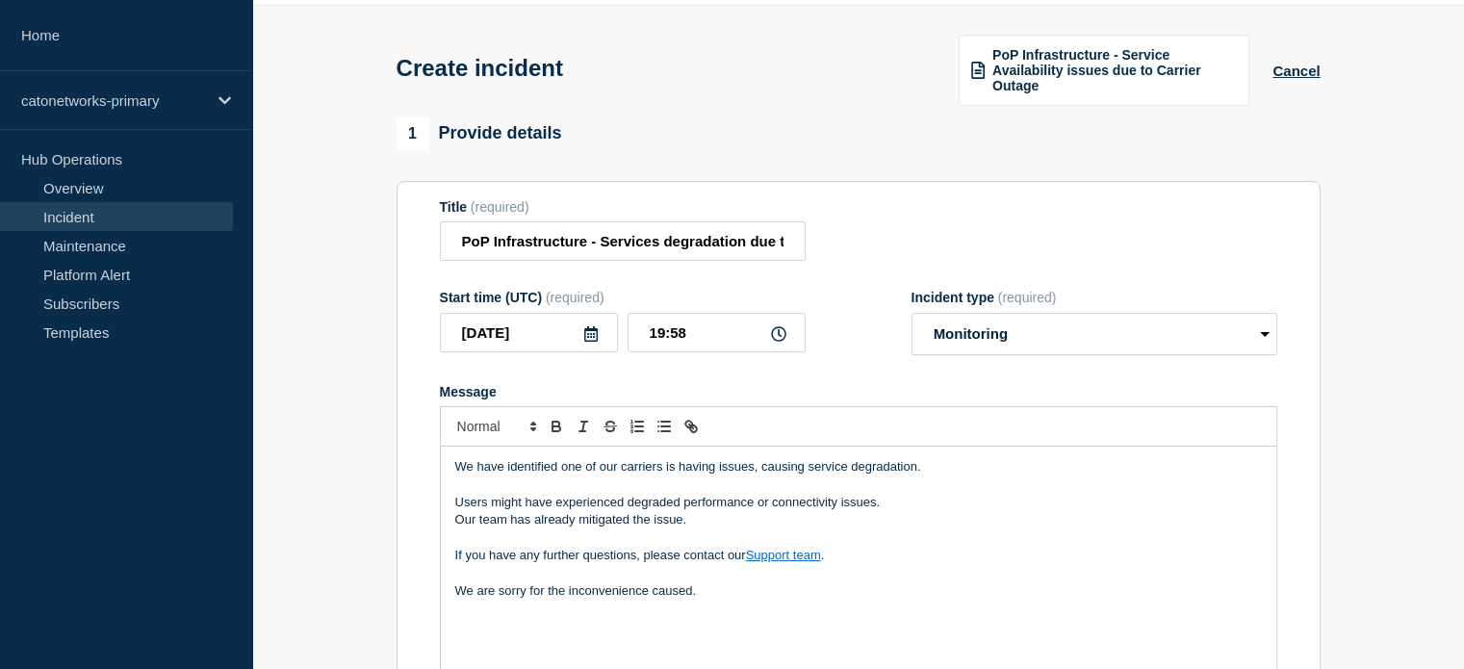
scroll to position [0, 0]
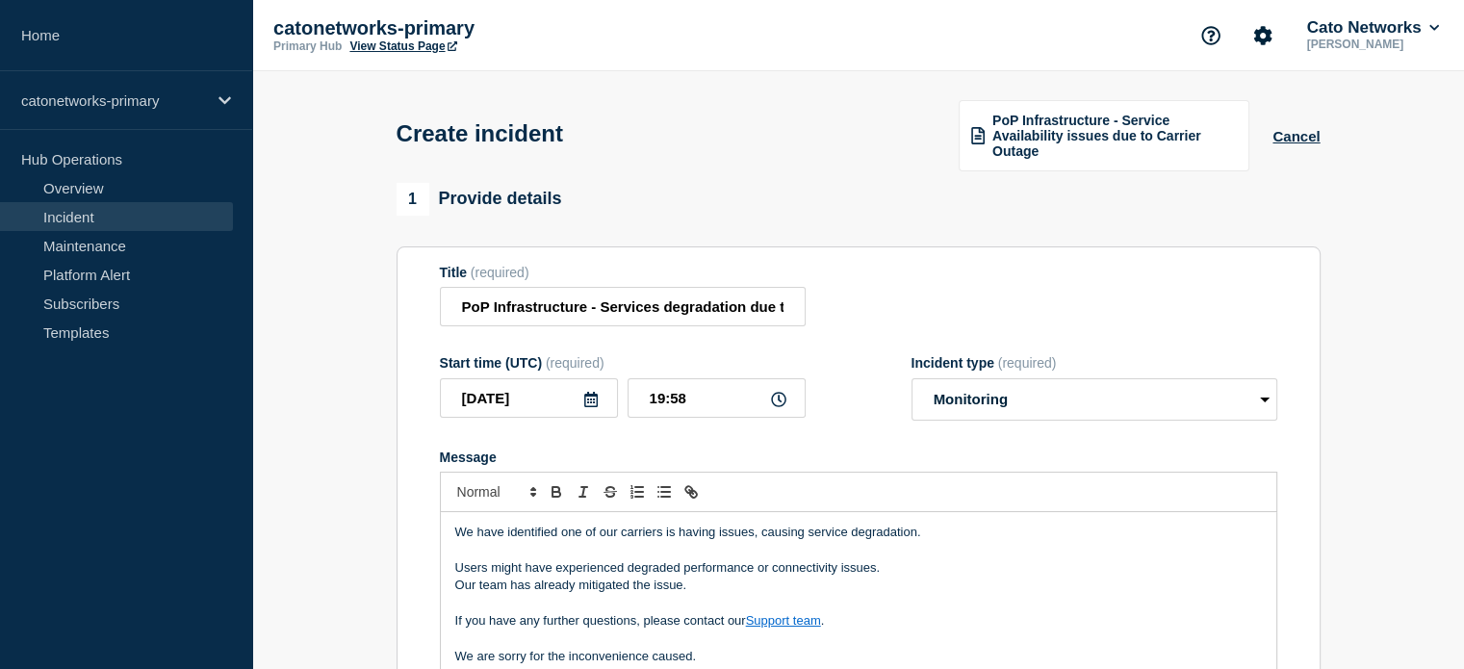
click at [1058, 144] on span "PoP Infrastructure - Service Availability issues due to Carrier Outage" at bounding box center [1114, 136] width 244 height 46
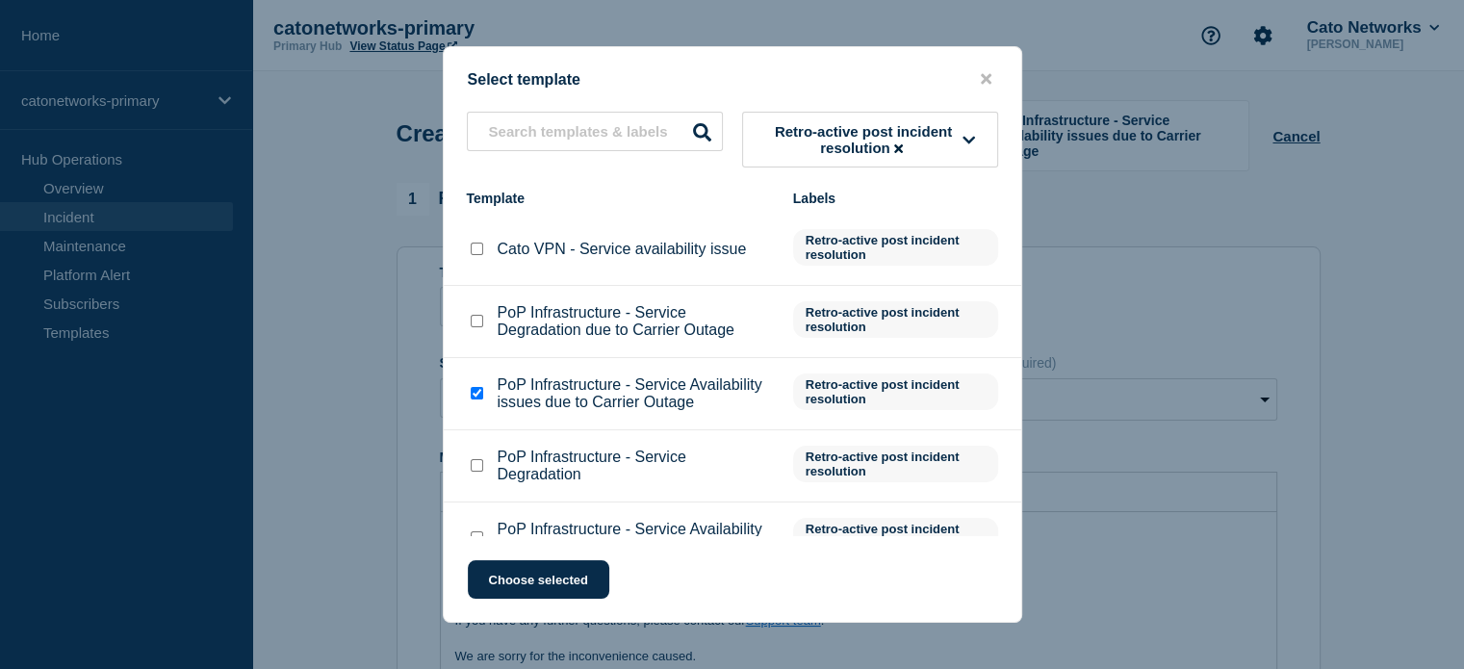
click at [835, 133] on span "Retro-active post incident resolution" at bounding box center [863, 139] width 199 height 33
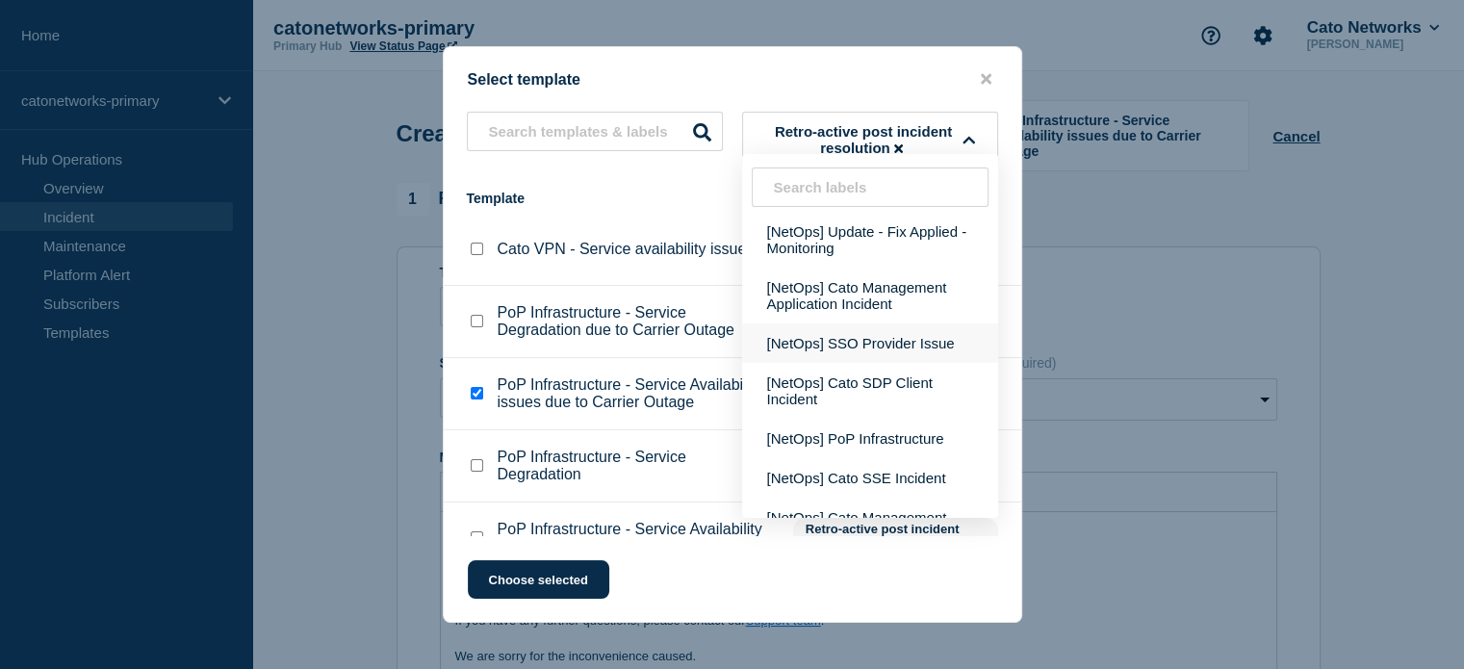
scroll to position [577, 0]
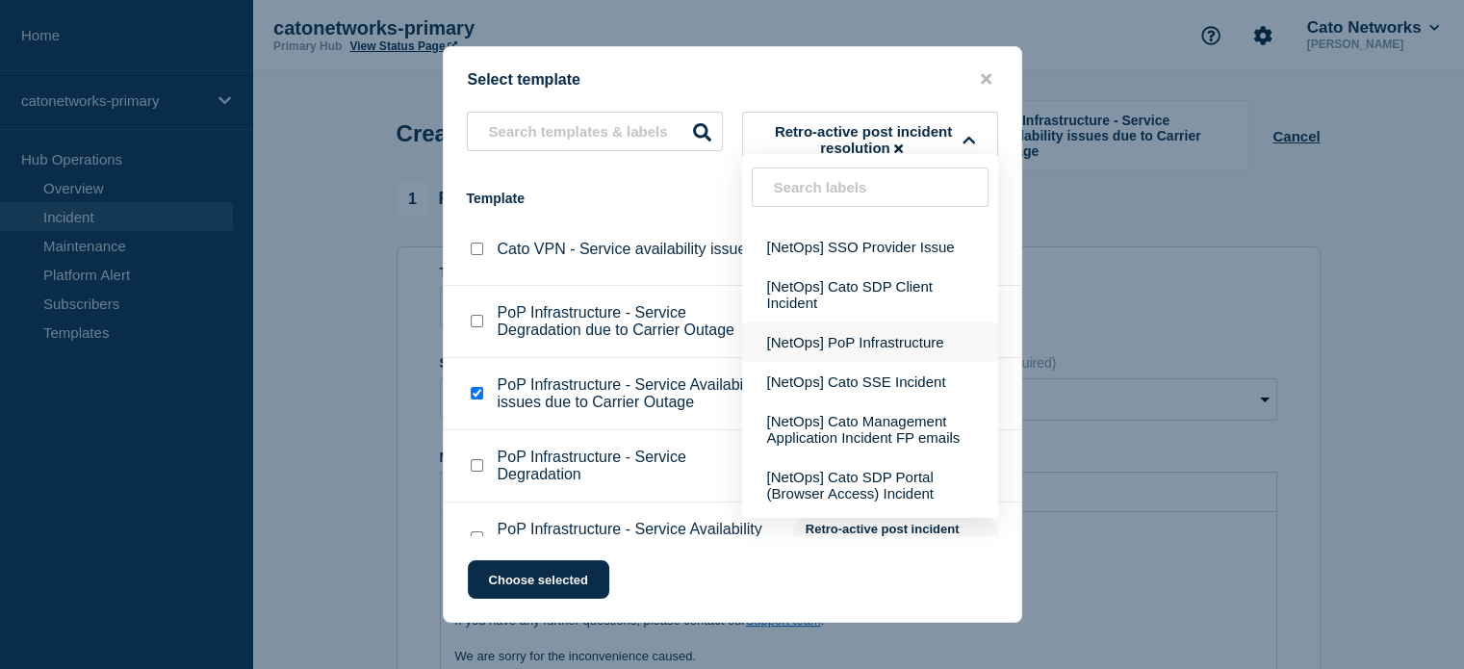
click at [833, 362] on button "[NetOps] PoP Infrastructure" at bounding box center [870, 341] width 256 height 39
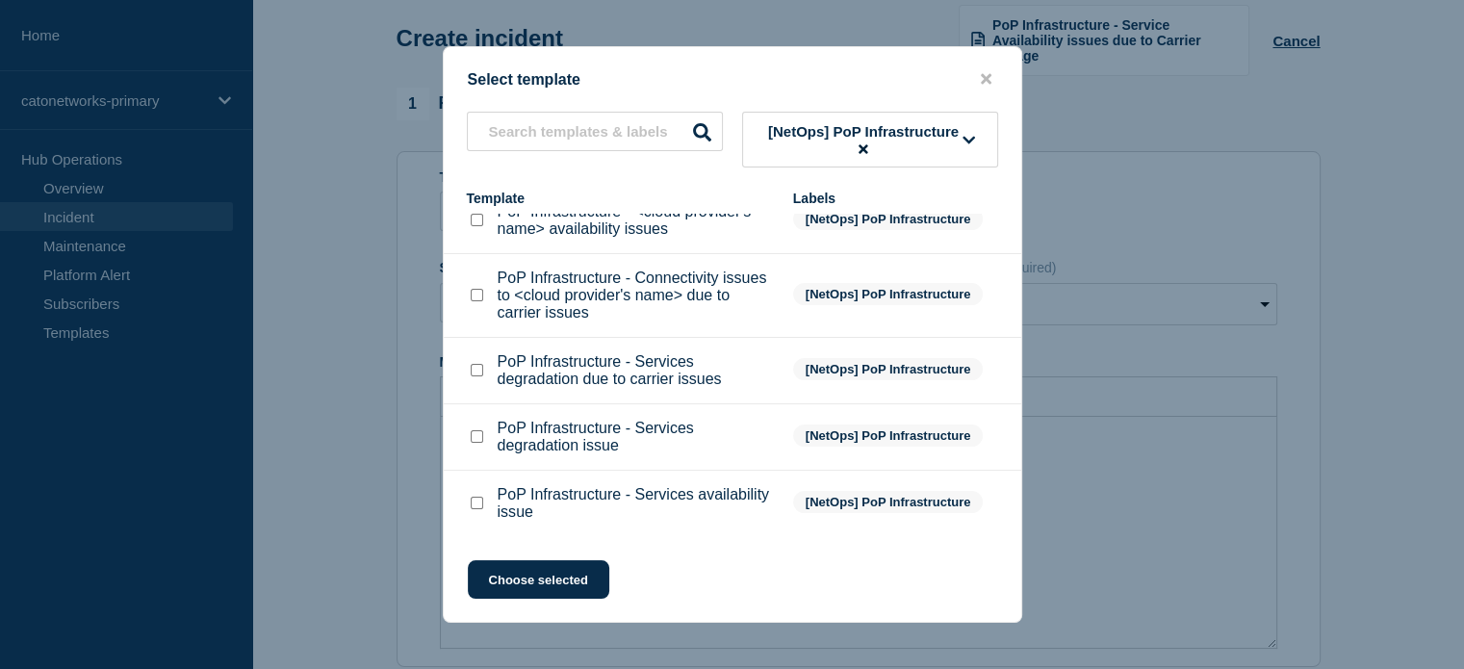
scroll to position [96, 0]
click at [472, 503] on input "PoP Infrastructure - Services availability issue checkbox" at bounding box center [477, 503] width 13 height 13
checkbox input "true"
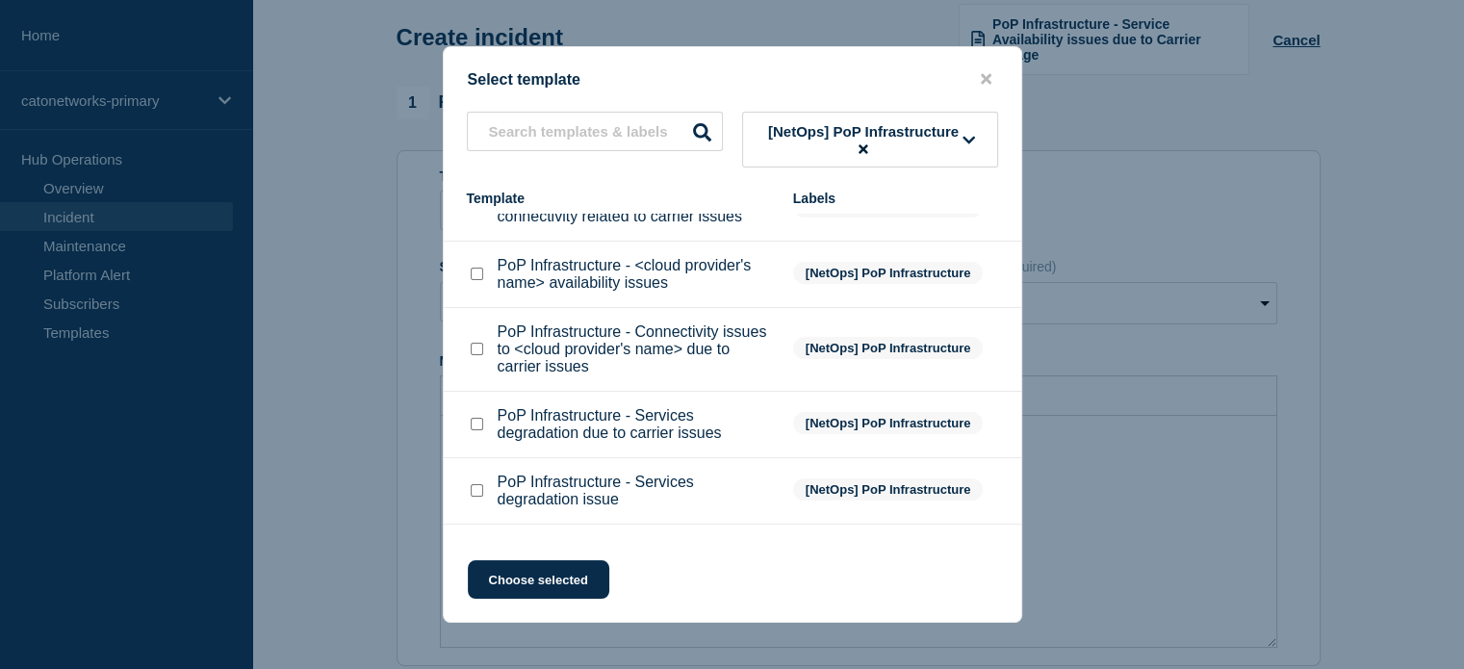
scroll to position [289, 0]
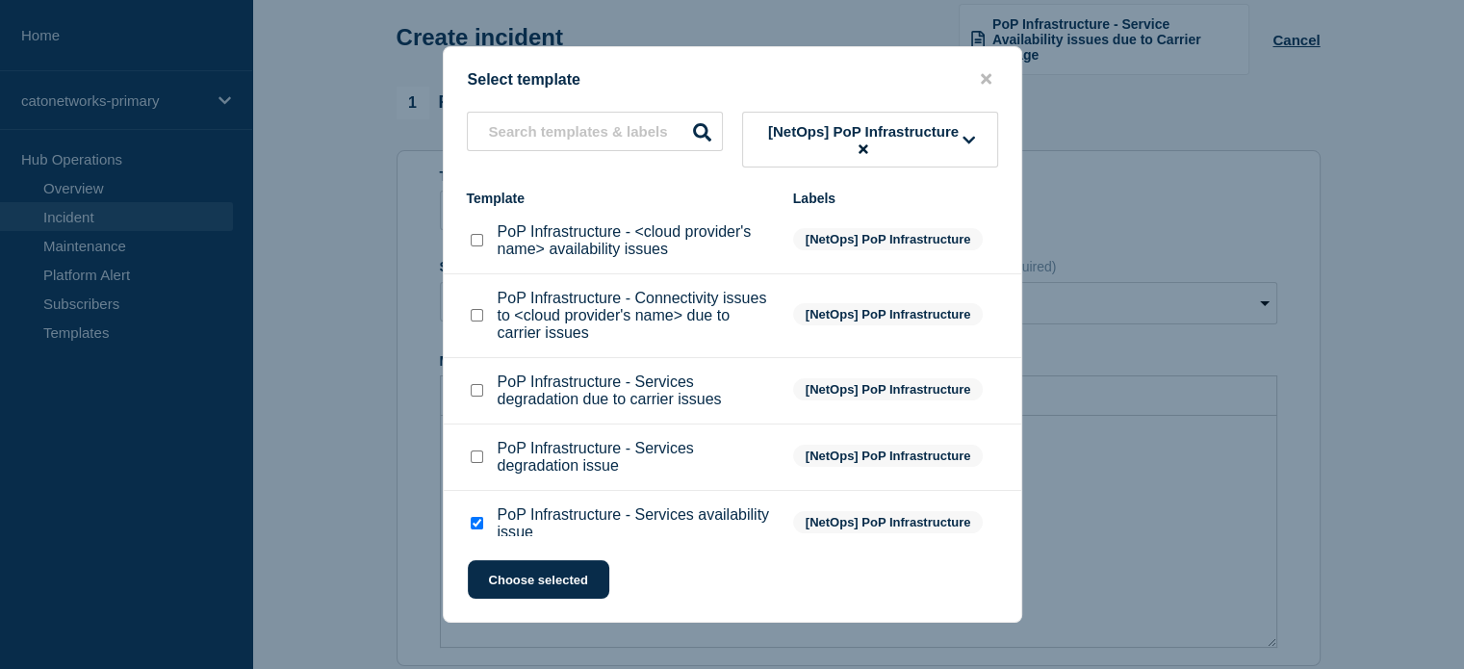
click at [481, 396] on input "PoP Infrastructure - Services degradation due to carrier issues checkbox" at bounding box center [477, 390] width 13 height 13
checkbox input "true"
checkbox input "false"
click at [507, 579] on button "Choose selected" at bounding box center [538, 579] width 141 height 38
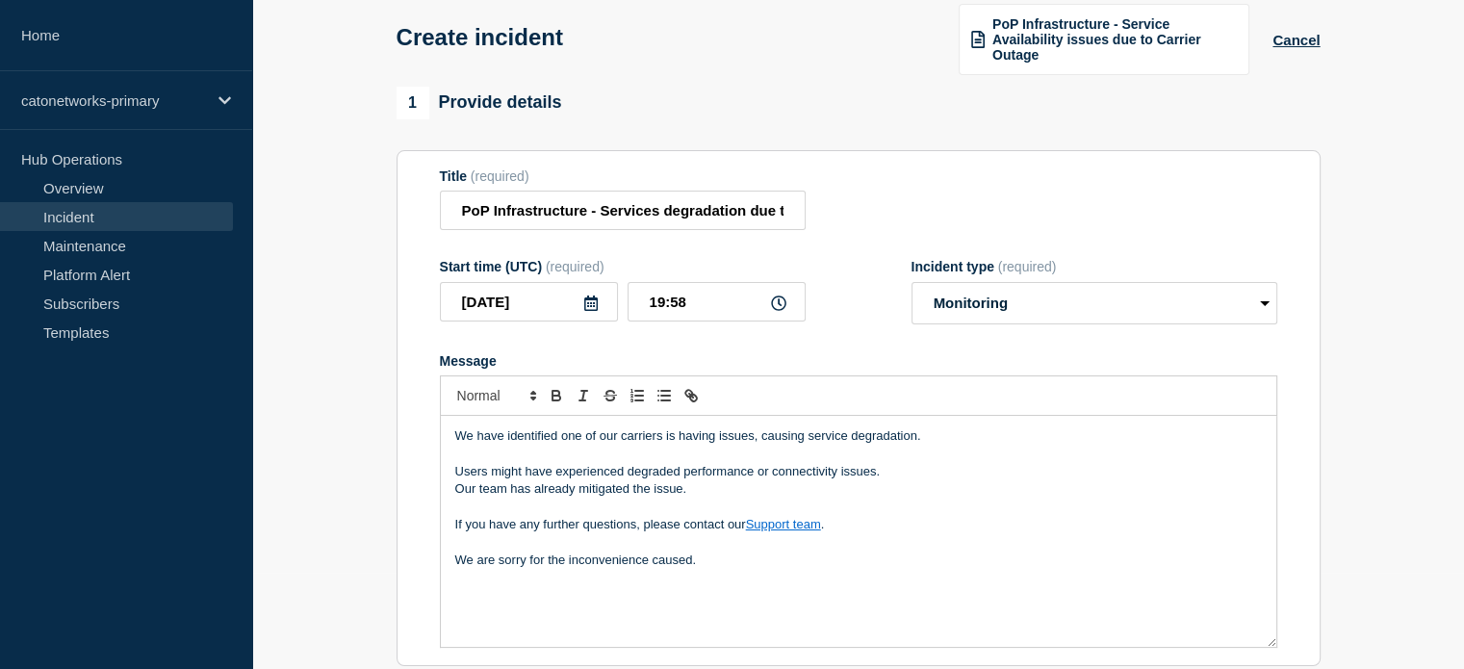
select select "investigating"
radio input "false"
radio input "true"
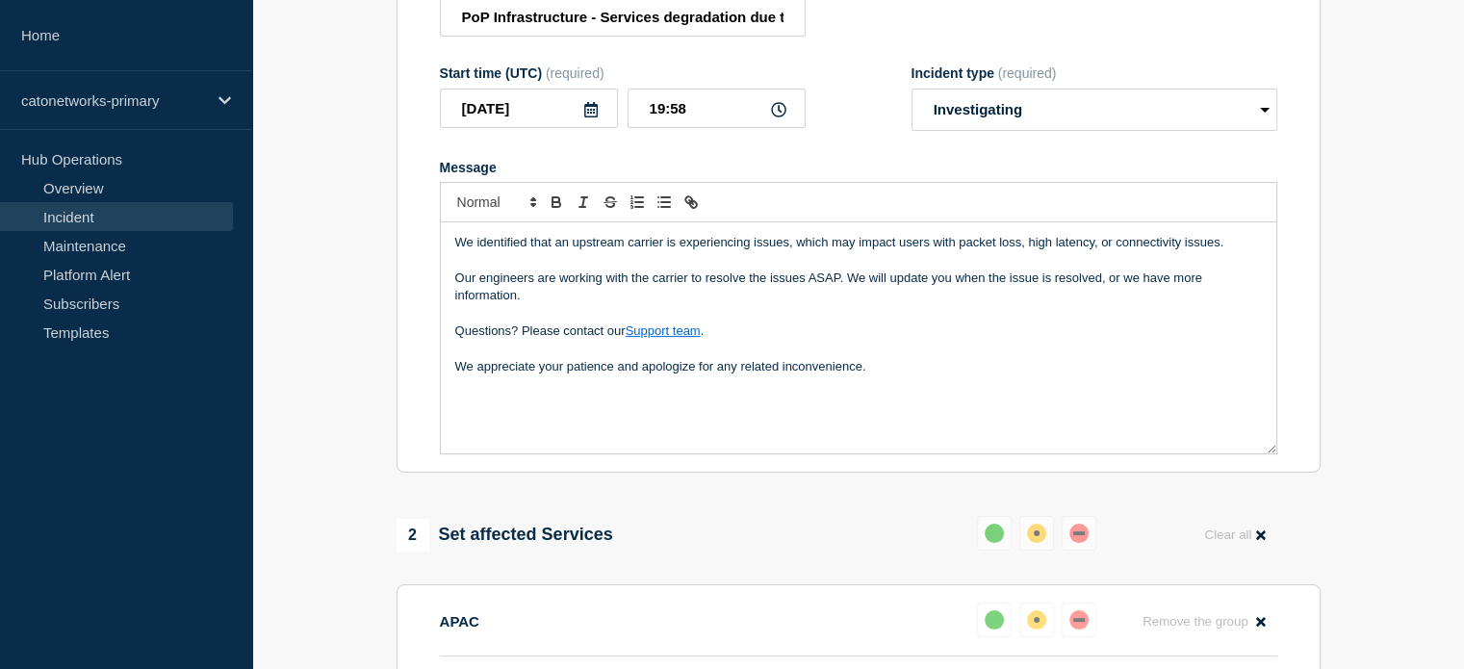
scroll to position [467, 0]
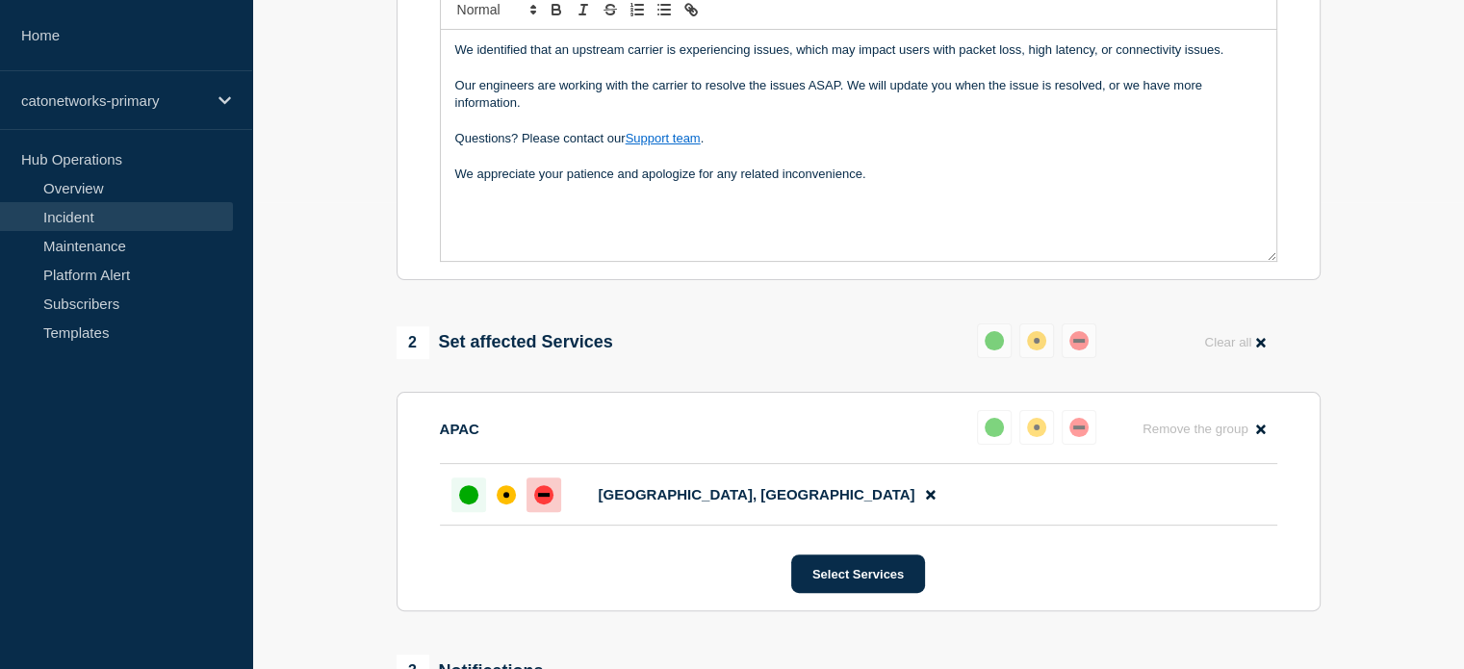
click at [547, 497] on div "down" at bounding box center [544, 495] width 12 height 4
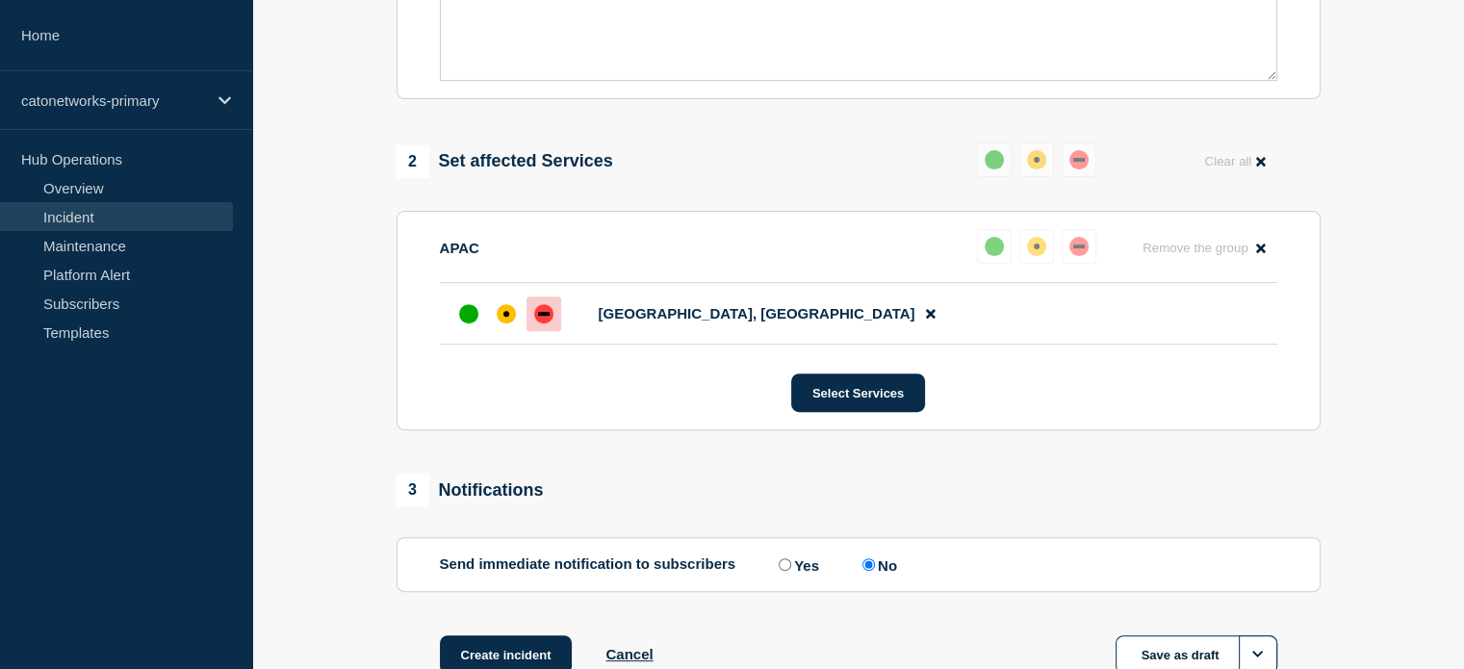
scroll to position [659, 0]
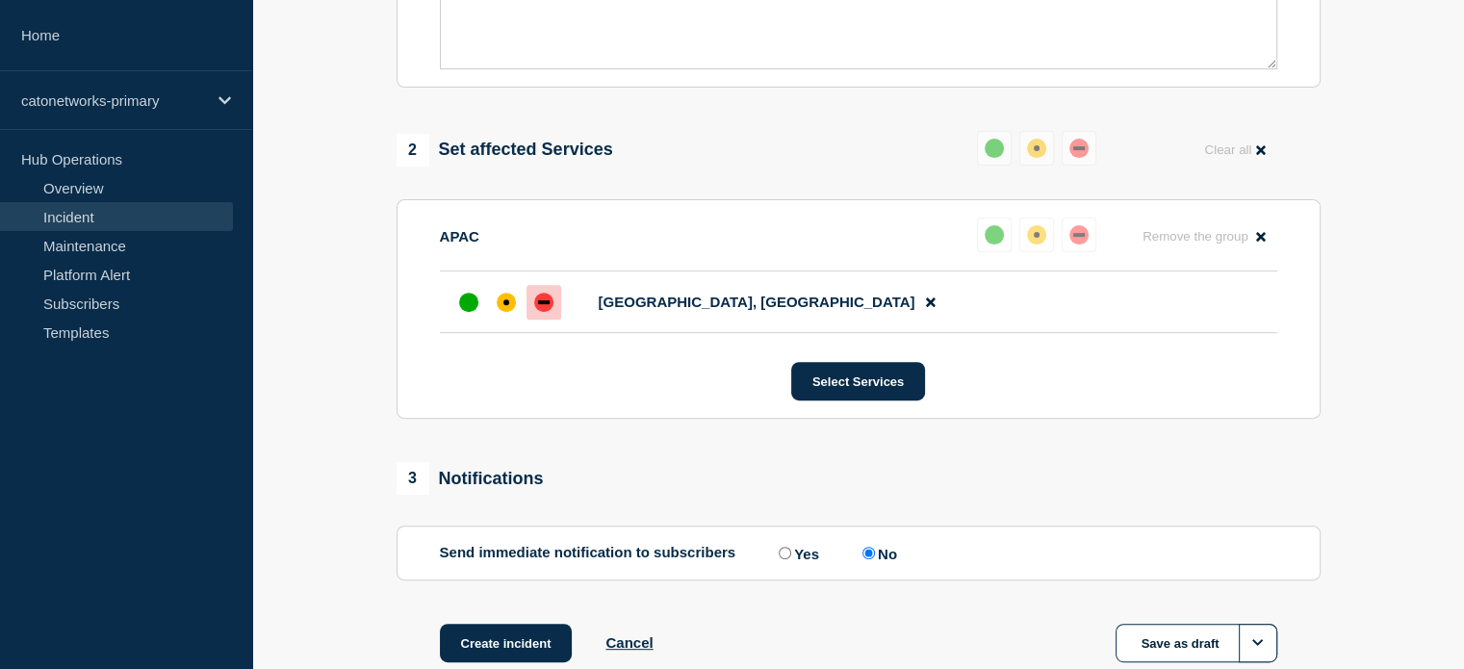
click at [788, 557] on input "Yes" at bounding box center [785, 553] width 13 height 13
radio input "true"
radio input "false"
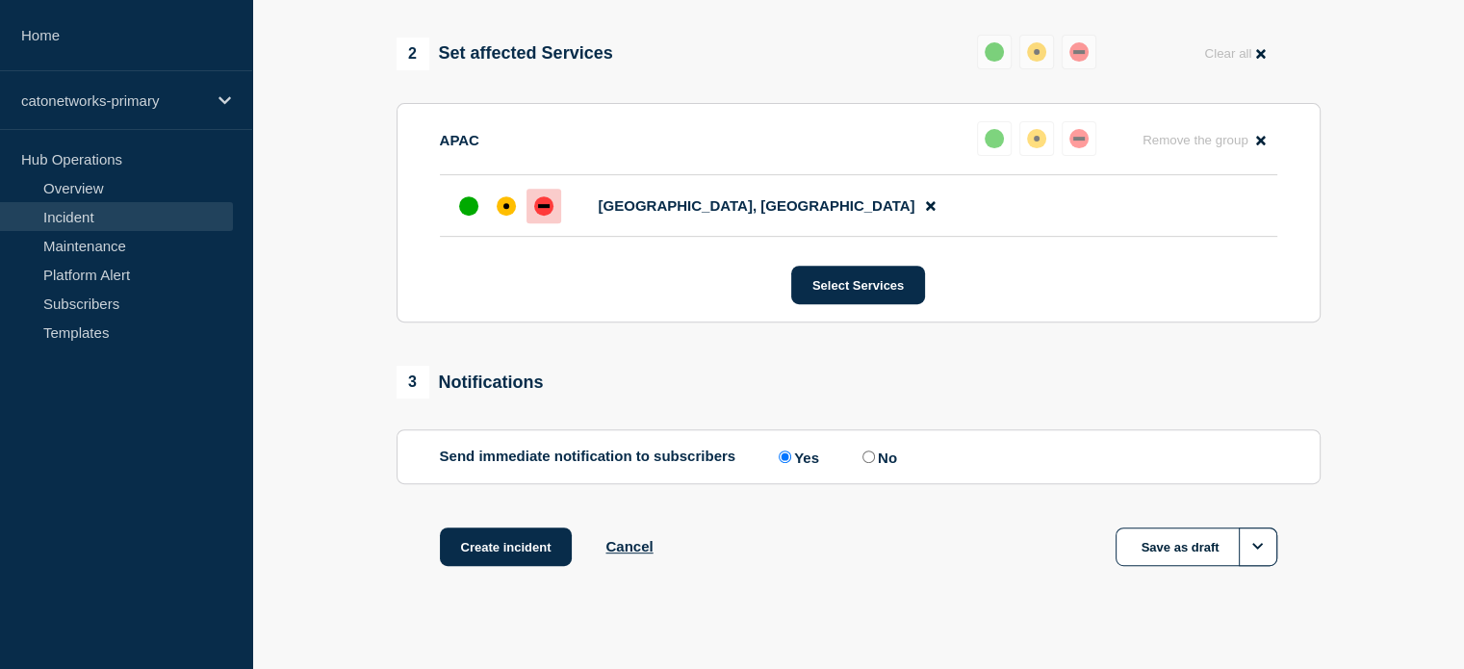
scroll to position [785, 0]
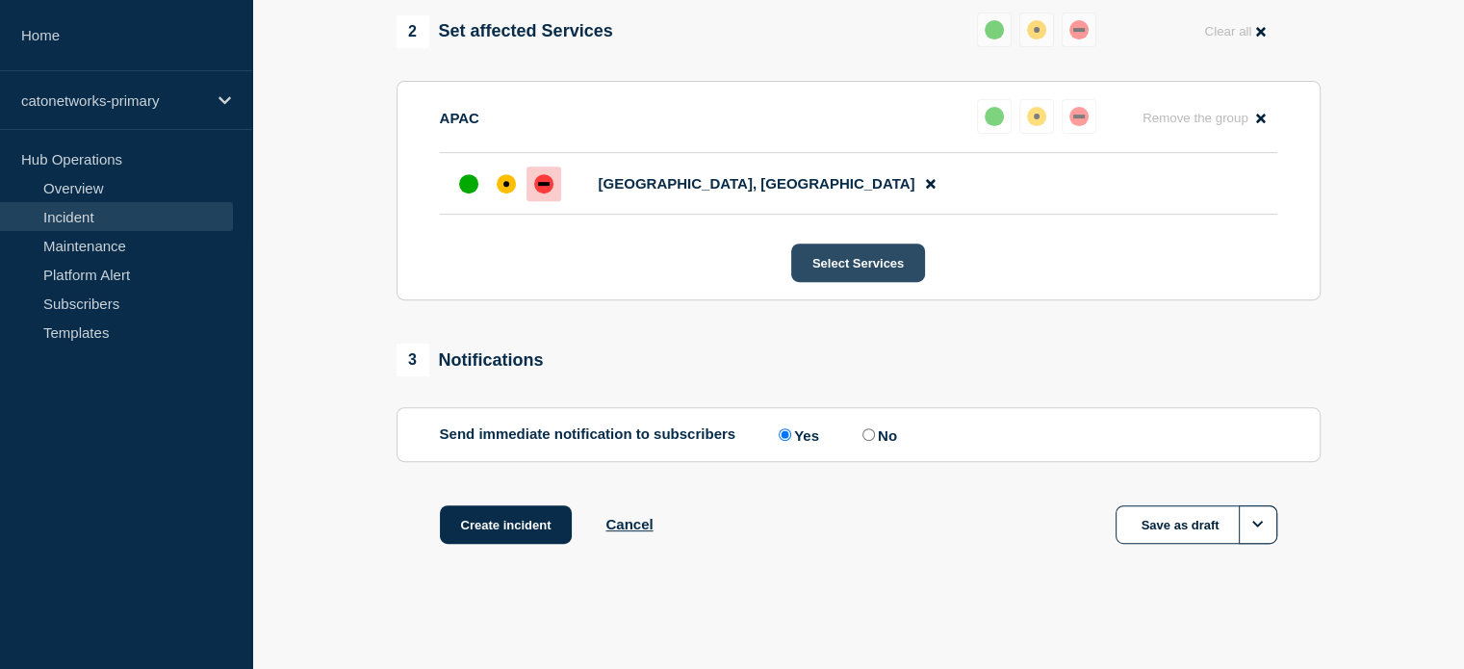
click at [853, 266] on button "Select Services" at bounding box center [858, 262] width 134 height 38
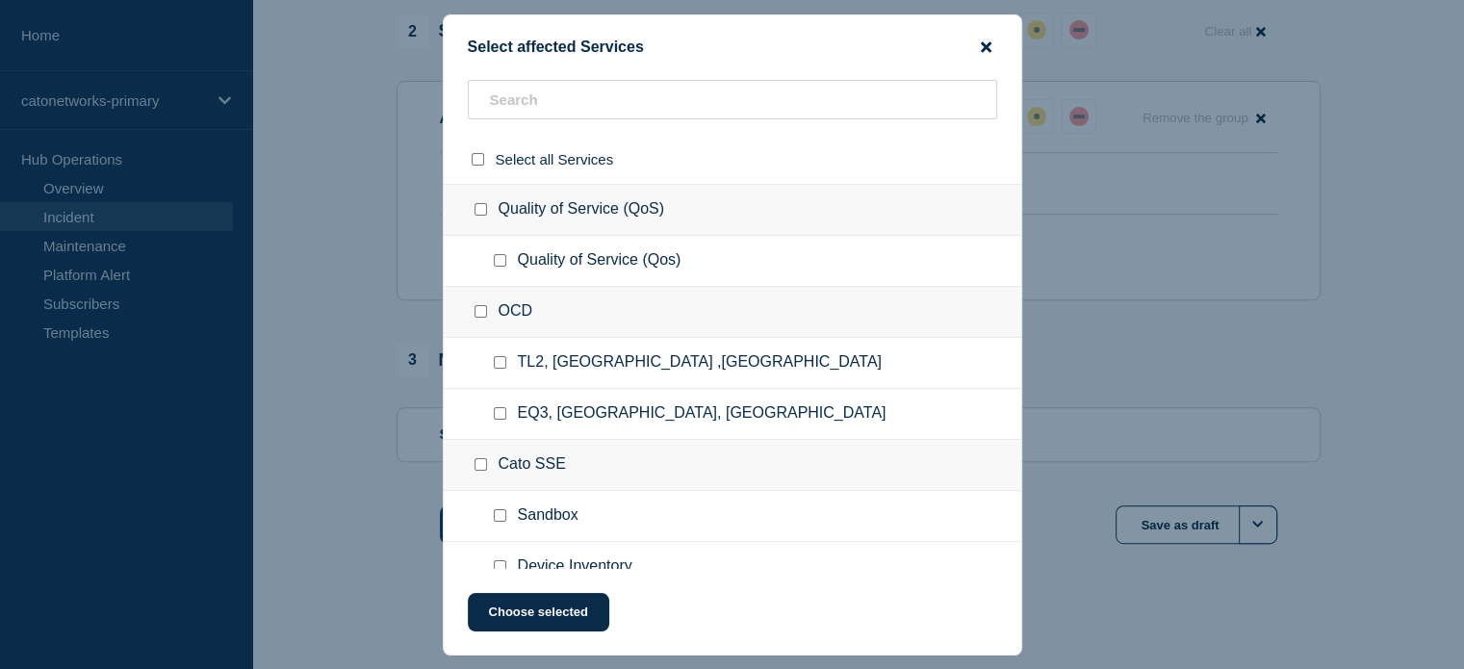
click at [986, 52] on icon "close button" at bounding box center [986, 46] width 11 height 15
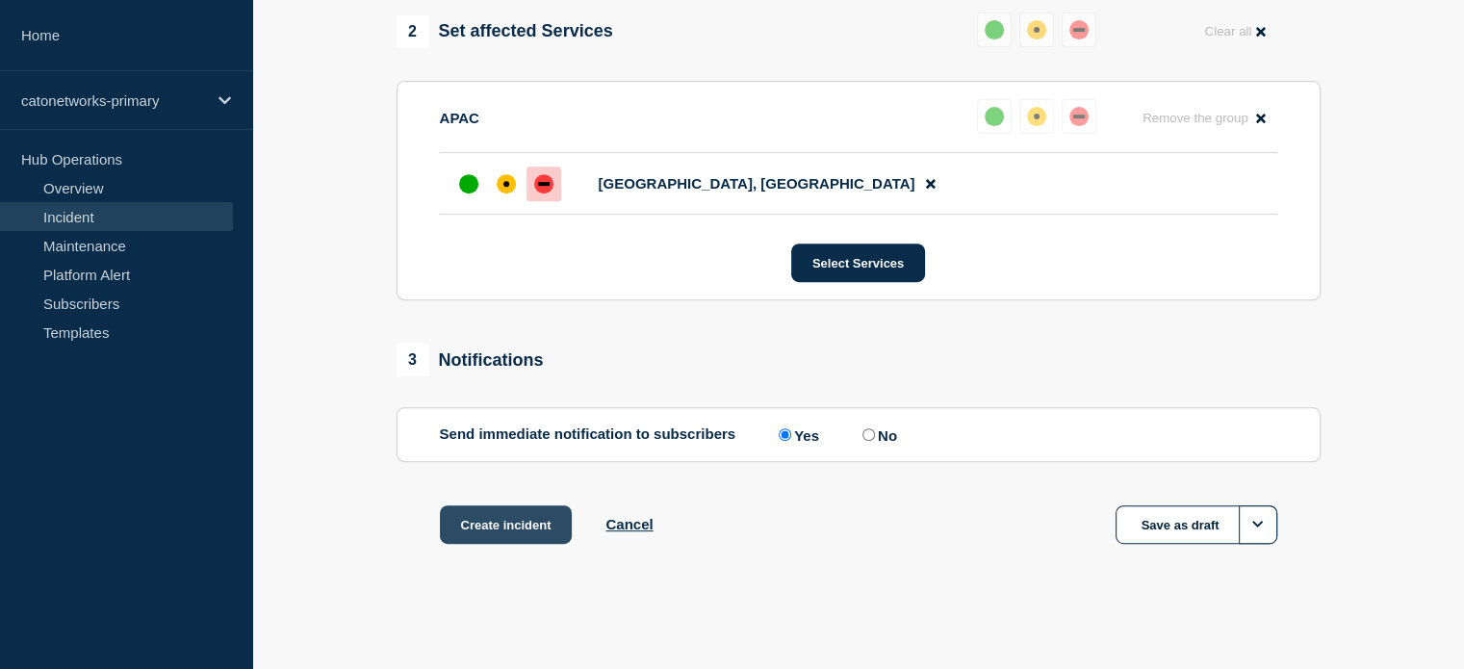
click at [485, 523] on button "Create incident" at bounding box center [506, 524] width 133 height 38
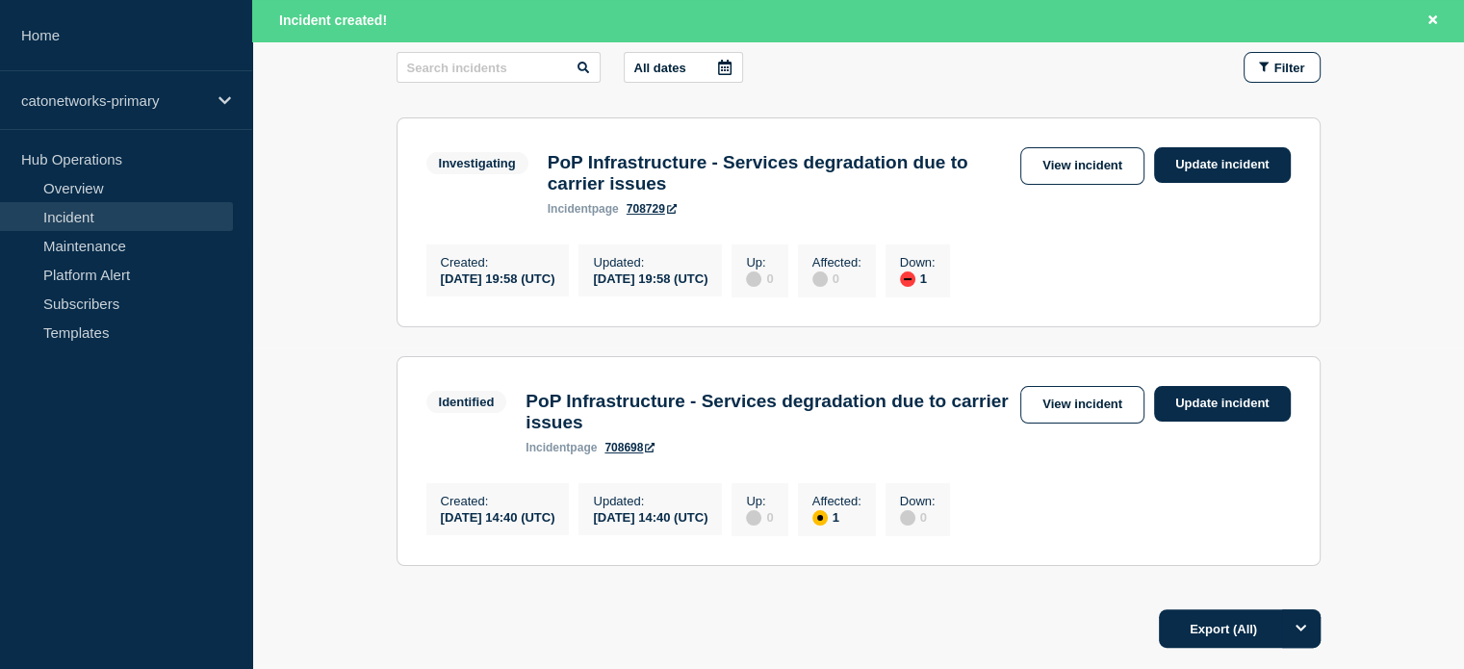
scroll to position [289, 0]
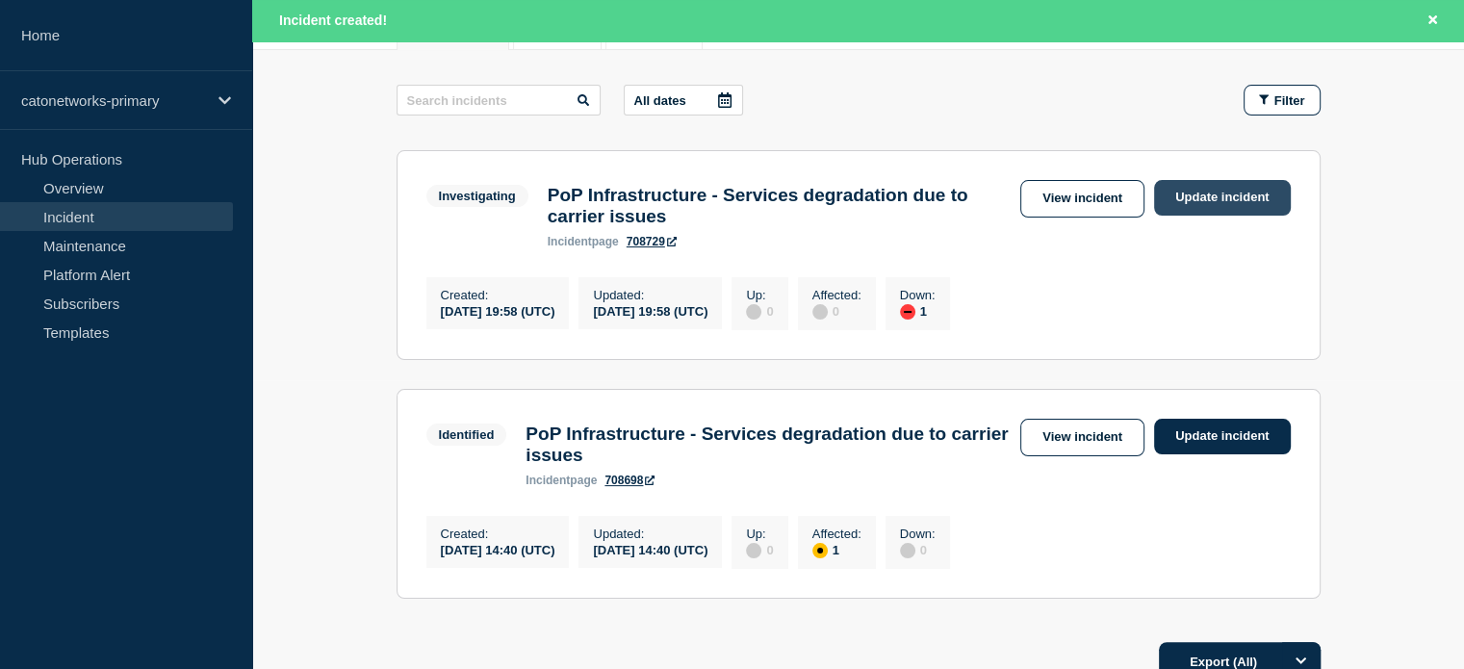
click at [1183, 197] on link "Update incident" at bounding box center [1222, 198] width 137 height 36
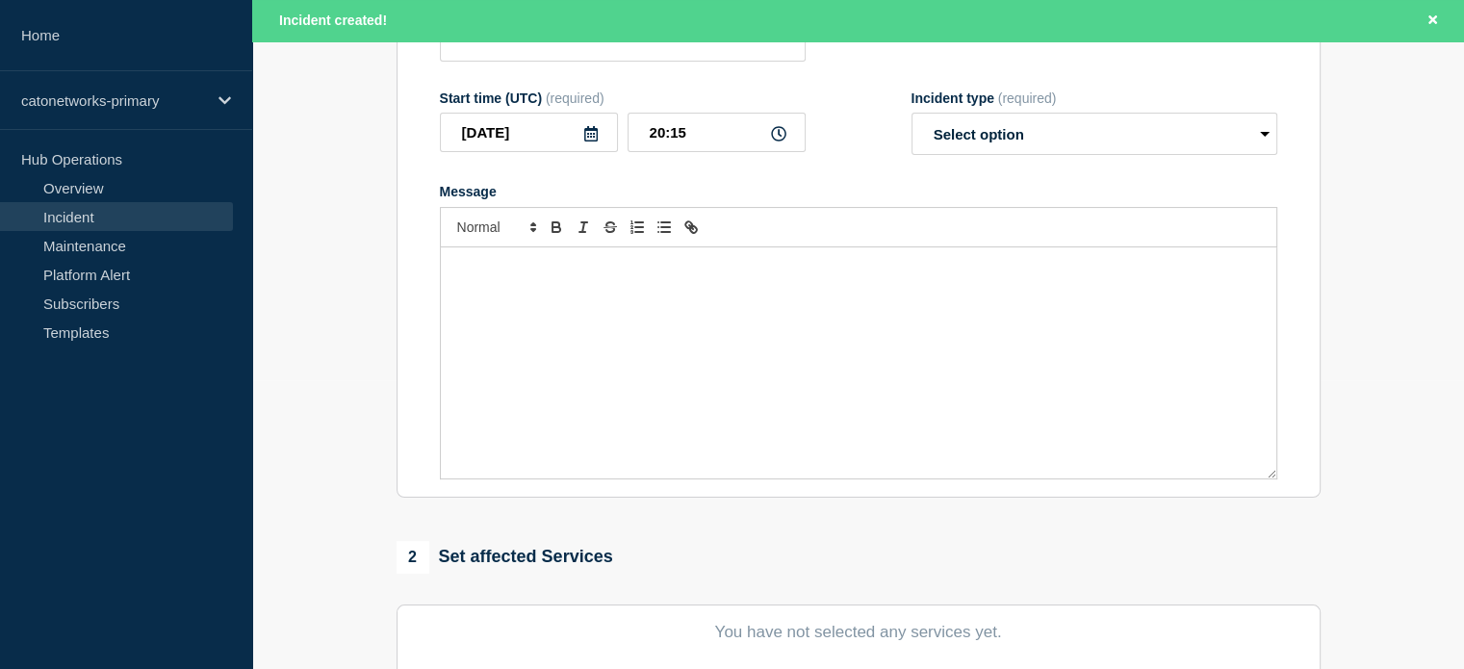
type input "PoP Infrastructure - Services degradation due to carrier issues"
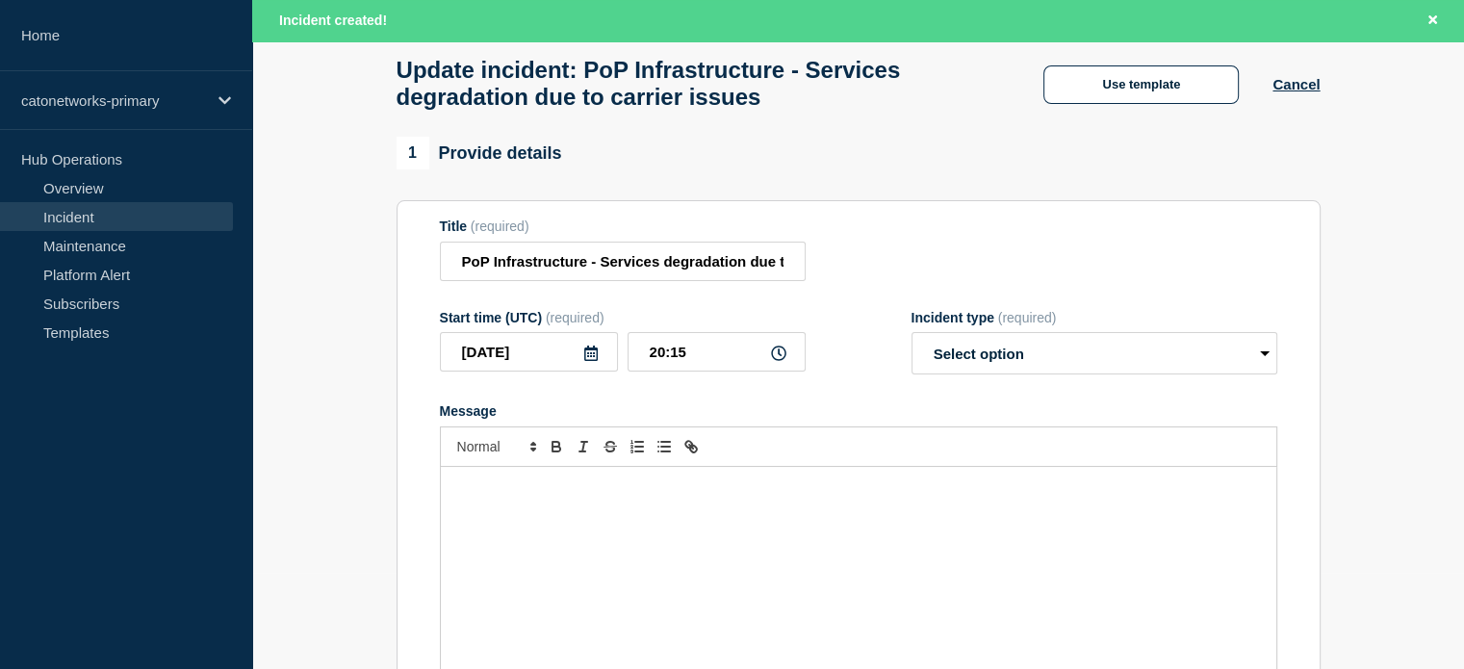
scroll to position [96, 0]
click at [1151, 85] on button "Use template" at bounding box center [1140, 84] width 195 height 38
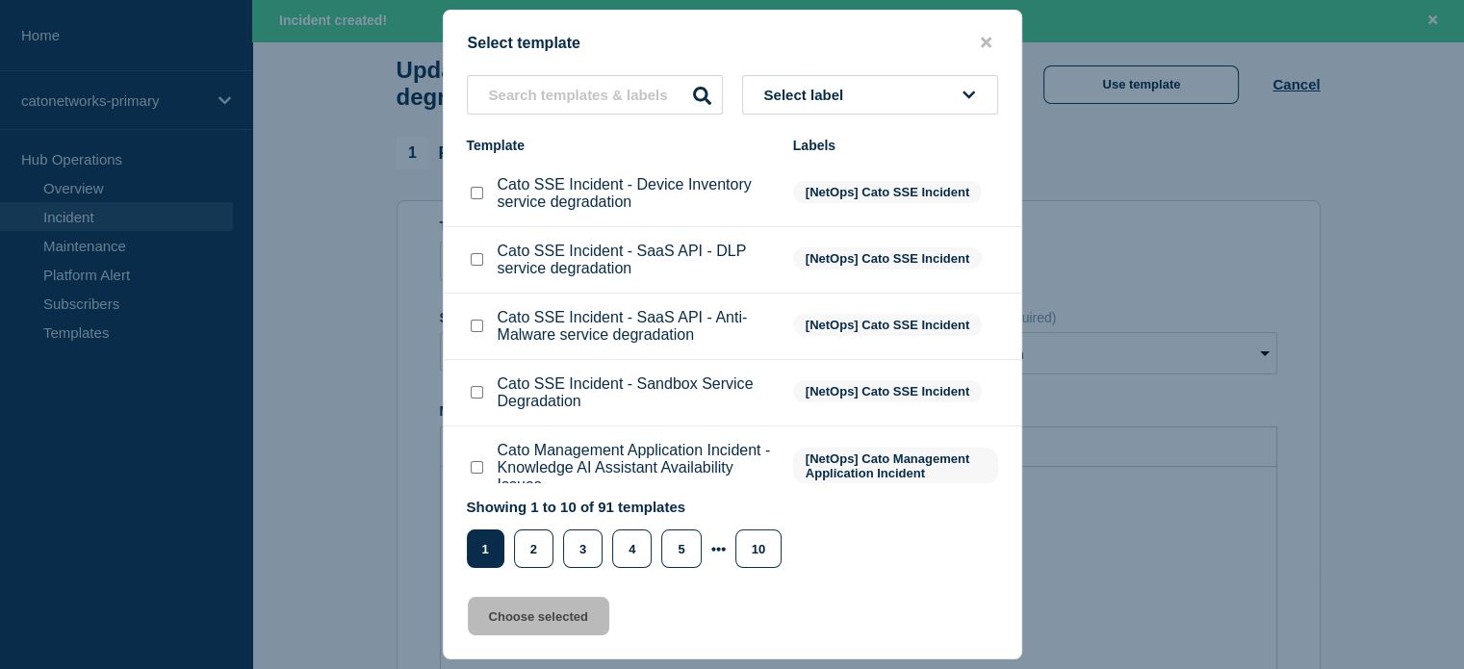
click at [785, 103] on span "Select label" at bounding box center [808, 95] width 88 height 16
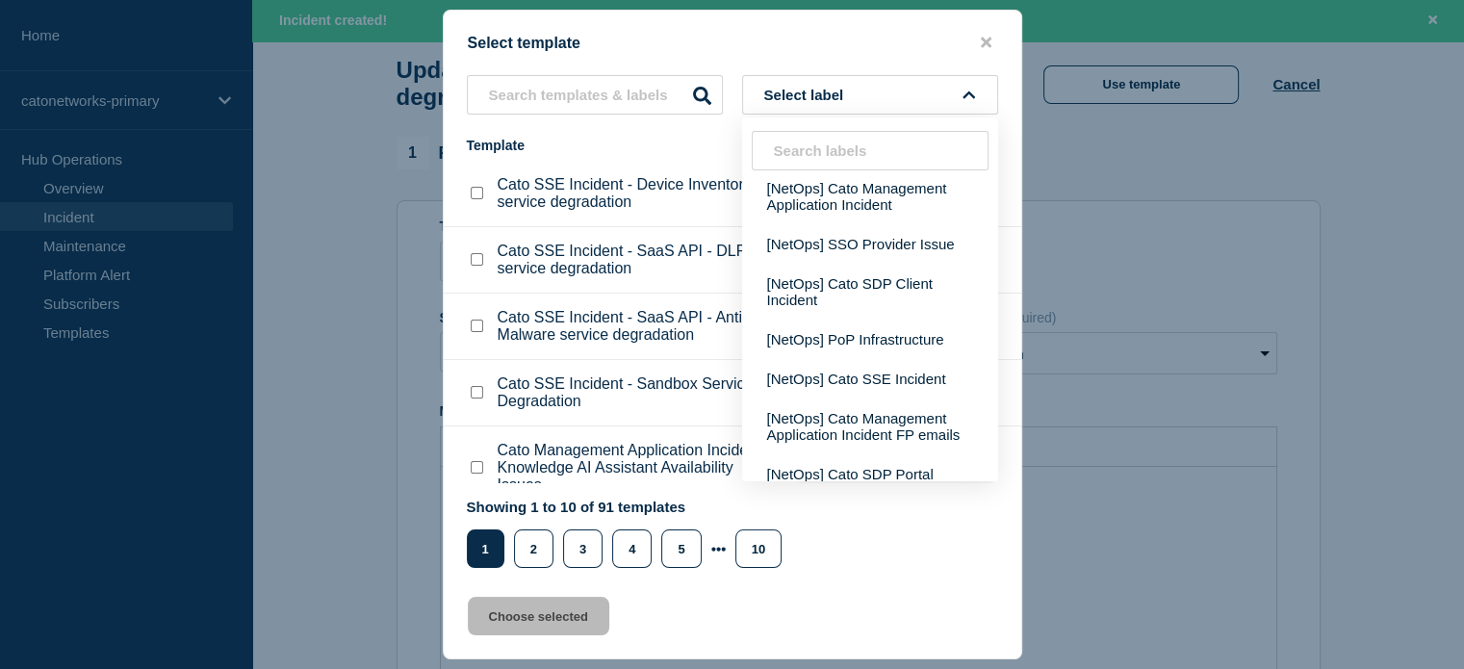
scroll to position [481, 0]
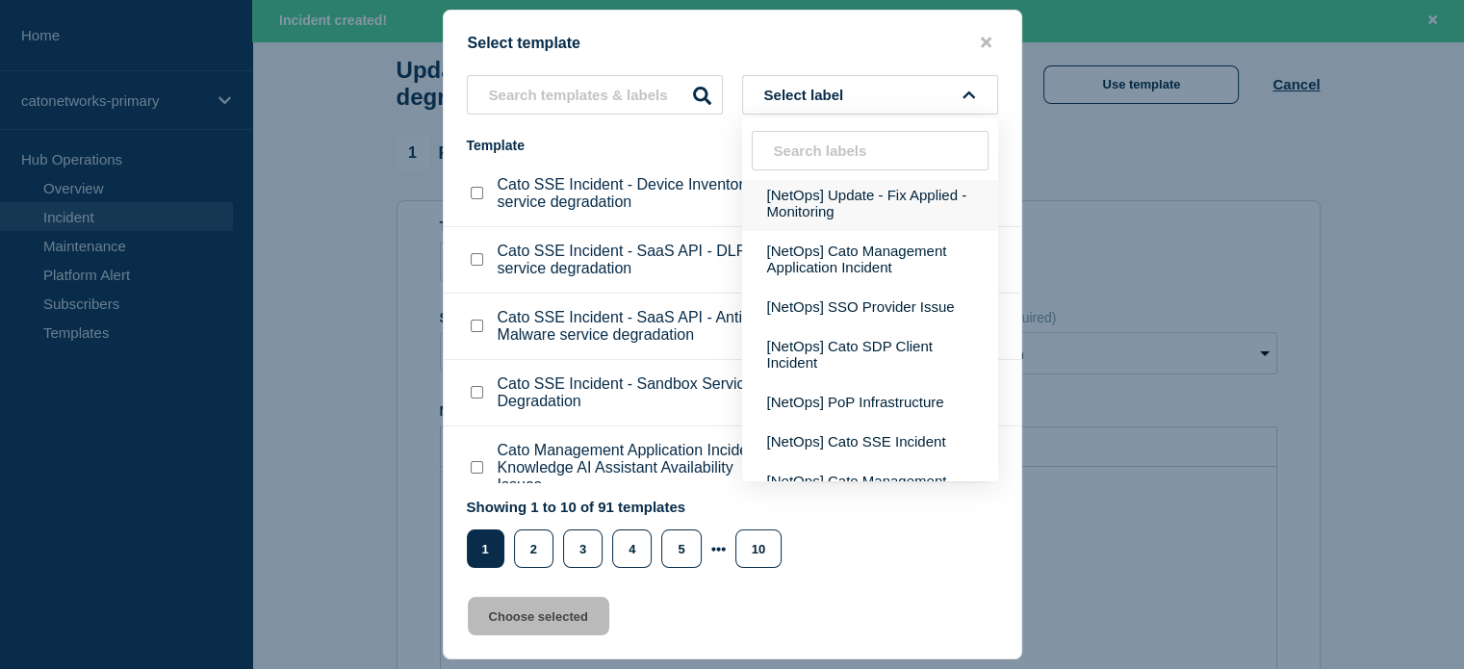
click at [858, 229] on button "[NetOps] Update - Fix Applied - Monitoring" at bounding box center [870, 203] width 256 height 56
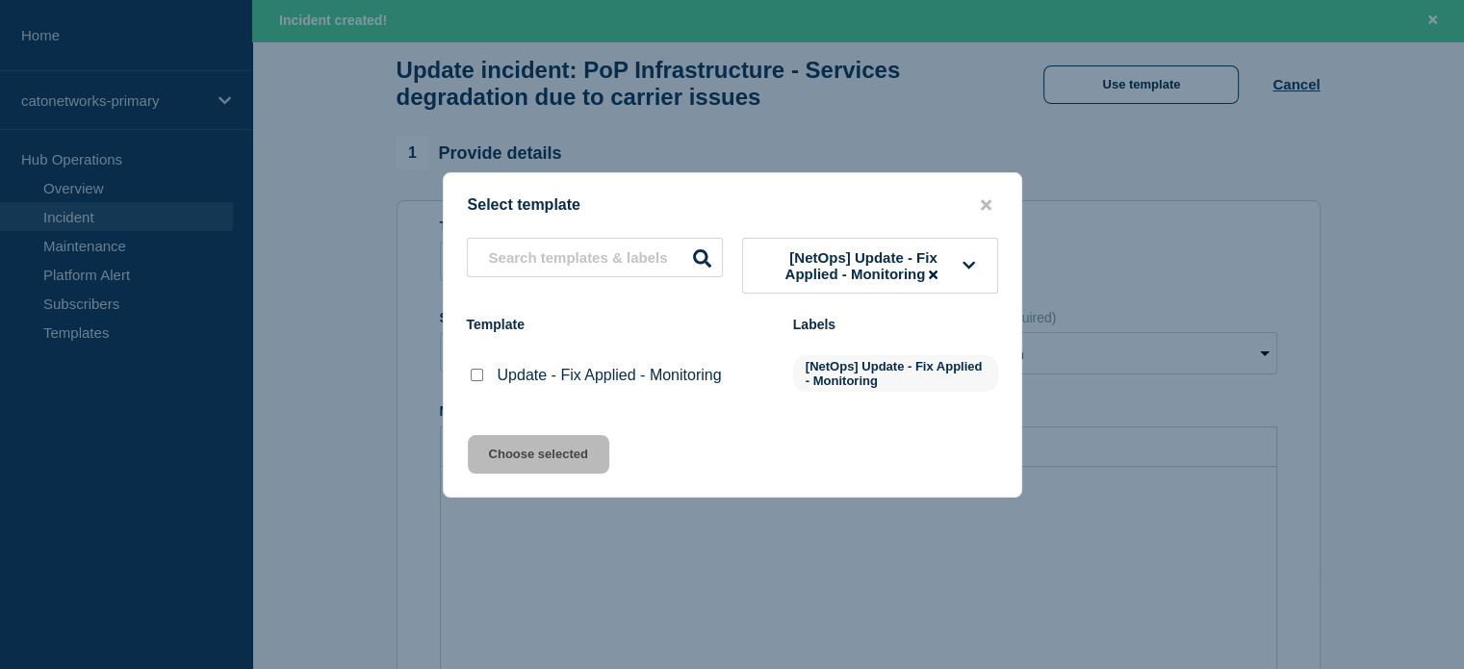
click at [472, 376] on input "Update - Fix Applied - Monitoring checkbox" at bounding box center [477, 375] width 13 height 13
checkbox input "true"
click at [528, 449] on button "Choose selected" at bounding box center [538, 454] width 141 height 38
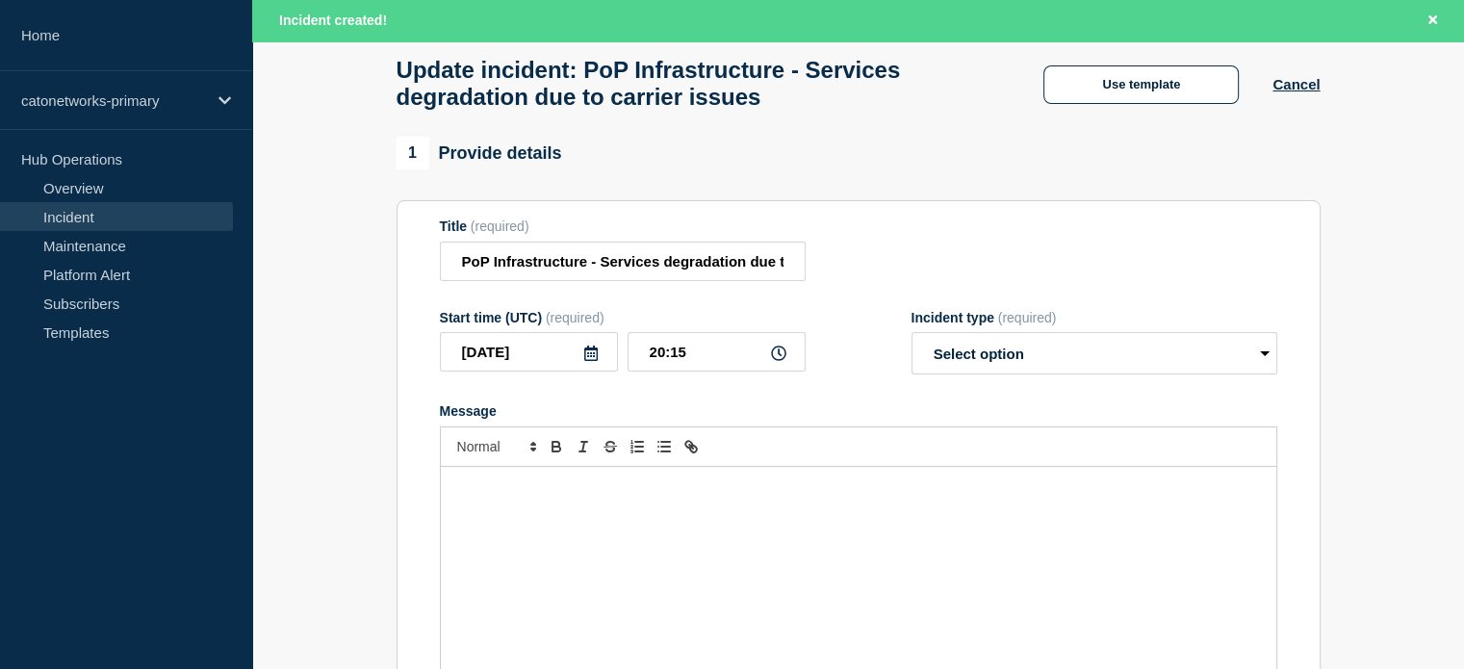
select select "monitoring"
radio input "false"
radio input "true"
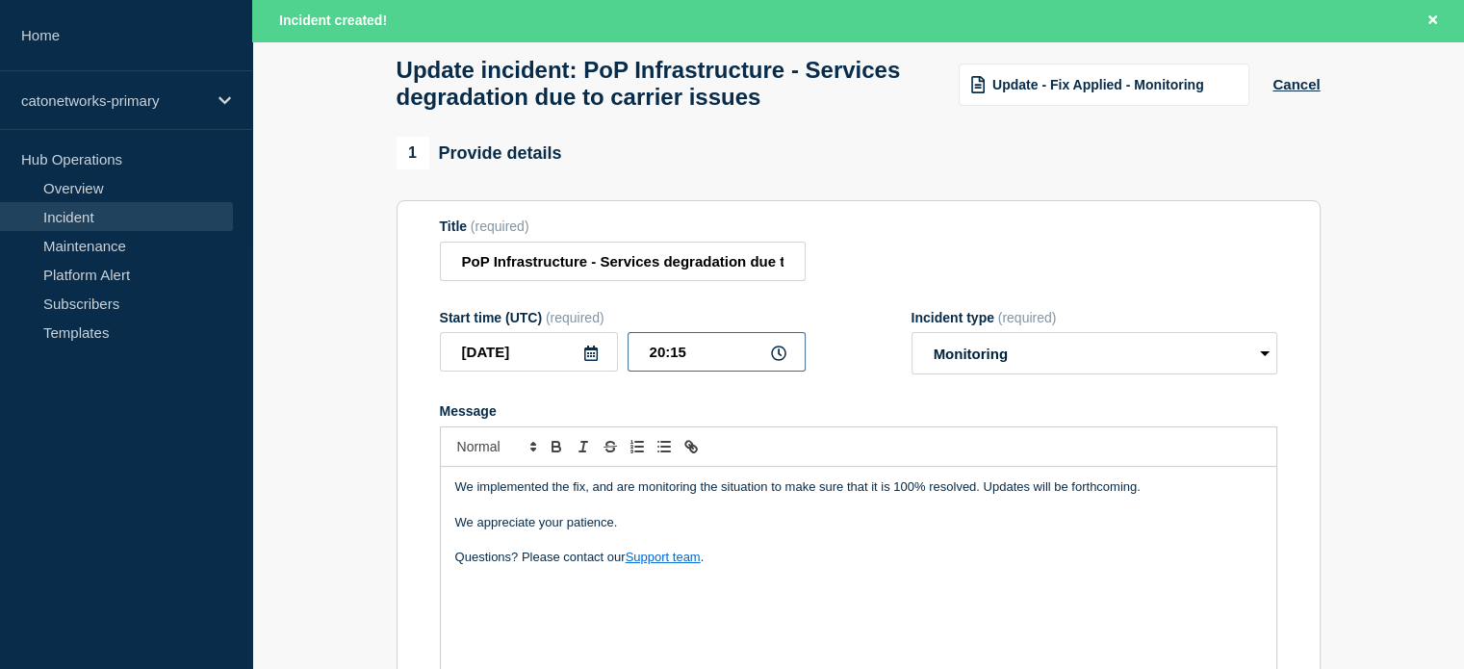
drag, startPoint x: 695, startPoint y: 361, endPoint x: 670, endPoint y: 356, distance: 25.5
click at [670, 356] on input "20:15" at bounding box center [716, 351] width 178 height 39
type input "20:07"
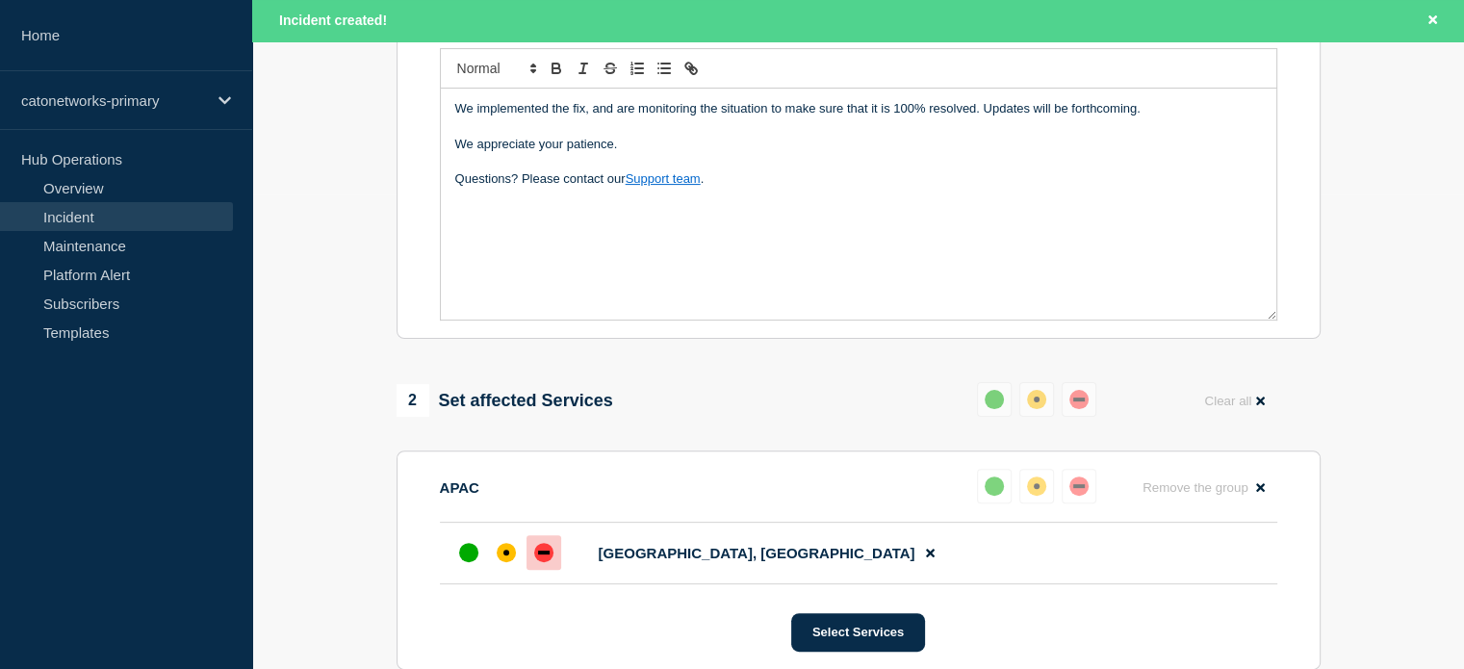
scroll to position [577, 0]
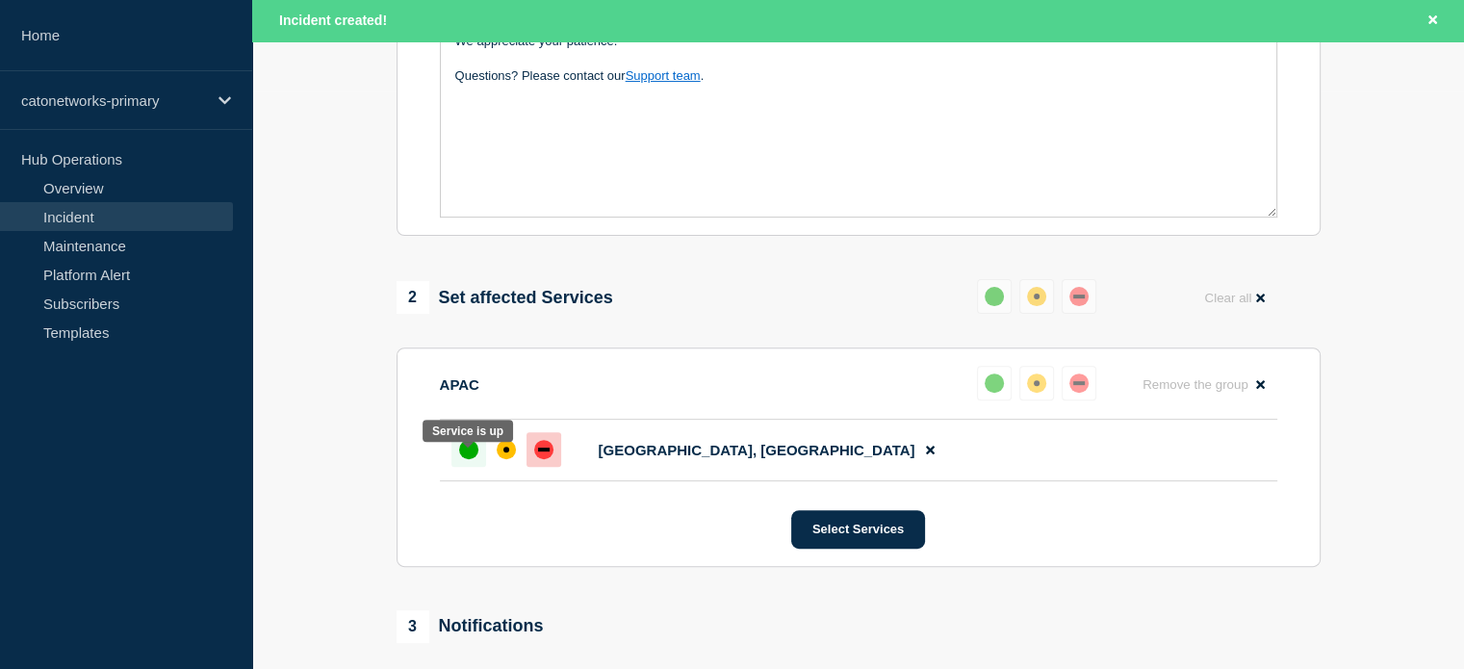
click at [470, 459] on div "up" at bounding box center [468, 449] width 19 height 19
click at [460, 459] on div "up" at bounding box center [468, 449] width 19 height 19
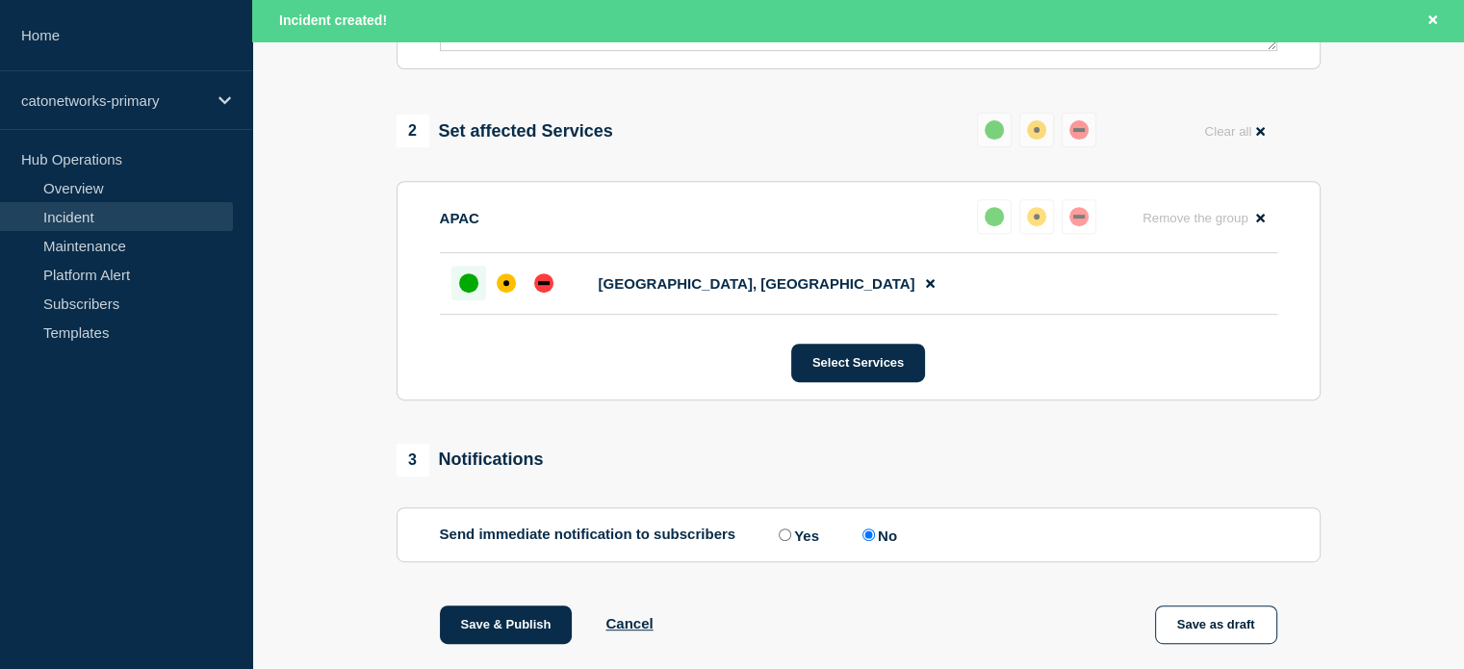
scroll to position [962, 0]
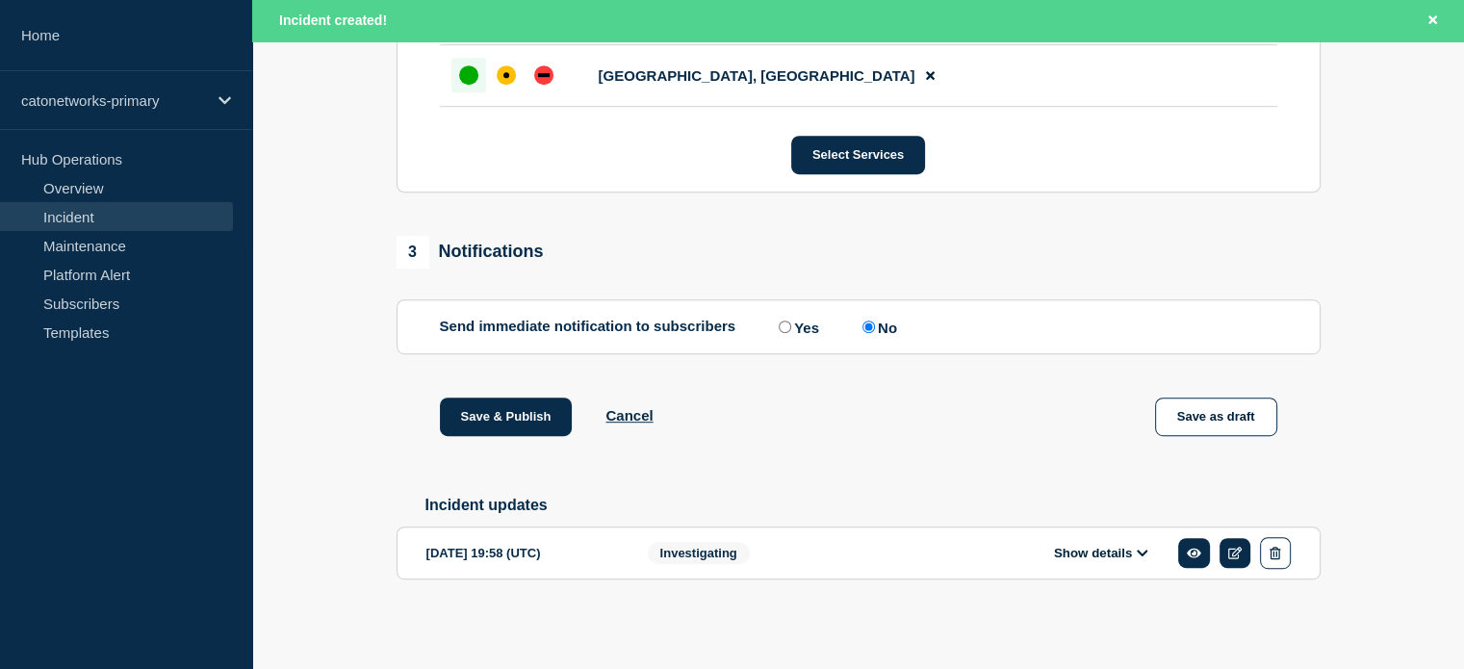
click at [779, 330] on input "Yes" at bounding box center [785, 326] width 13 height 13
radio input "true"
radio input "false"
click at [523, 412] on button "Save & Publish" at bounding box center [506, 416] width 133 height 38
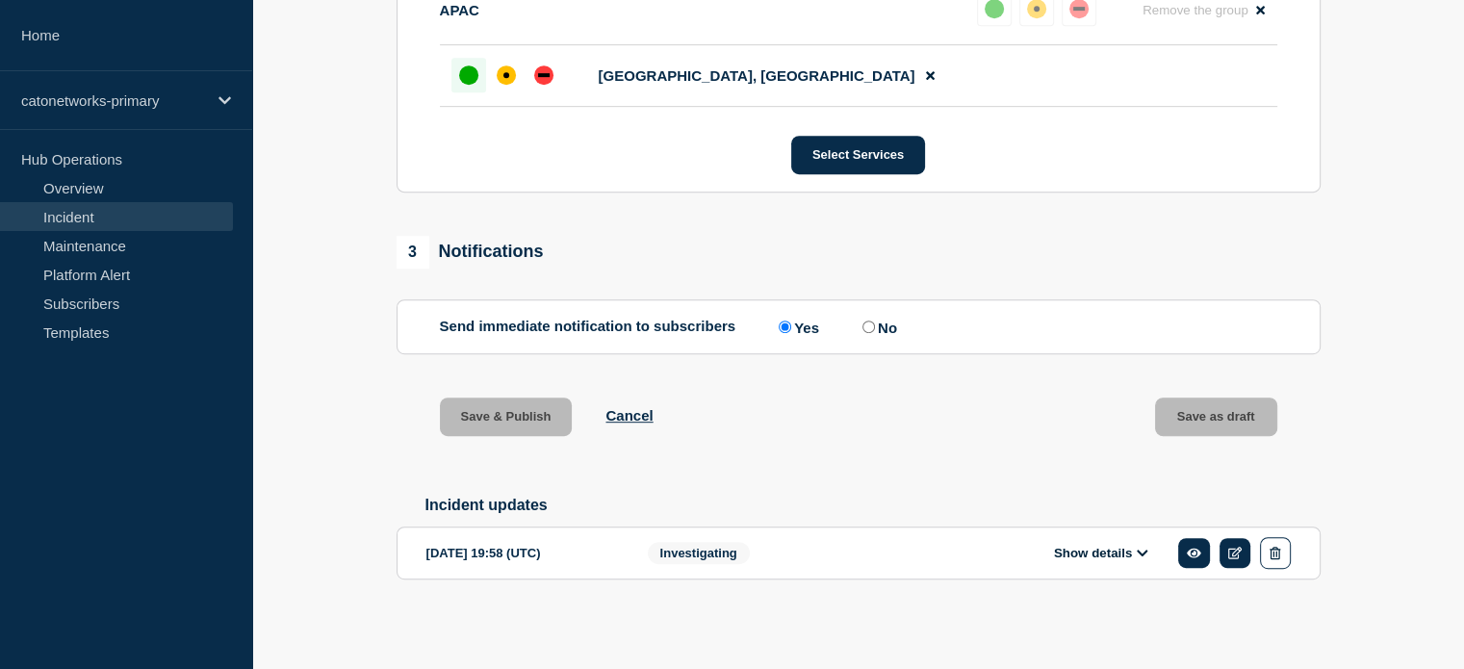
scroll to position [929, 0]
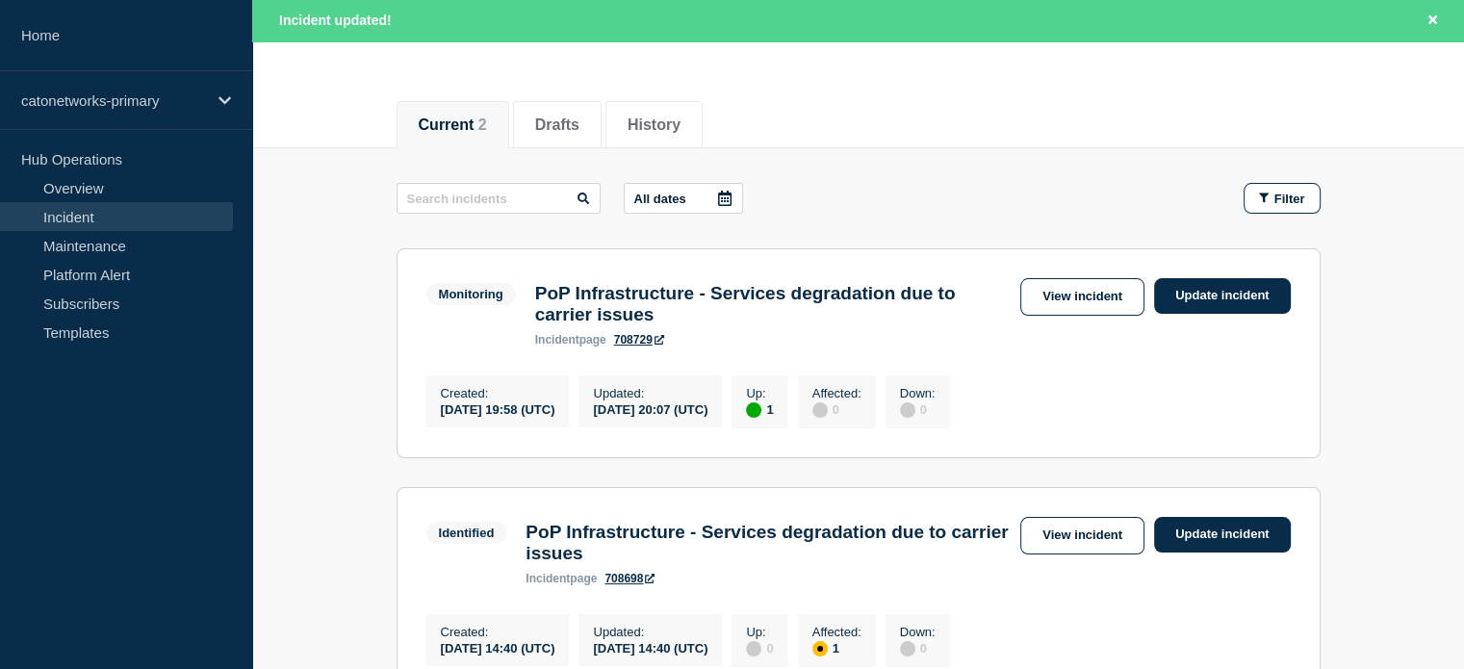
scroll to position [289, 0]
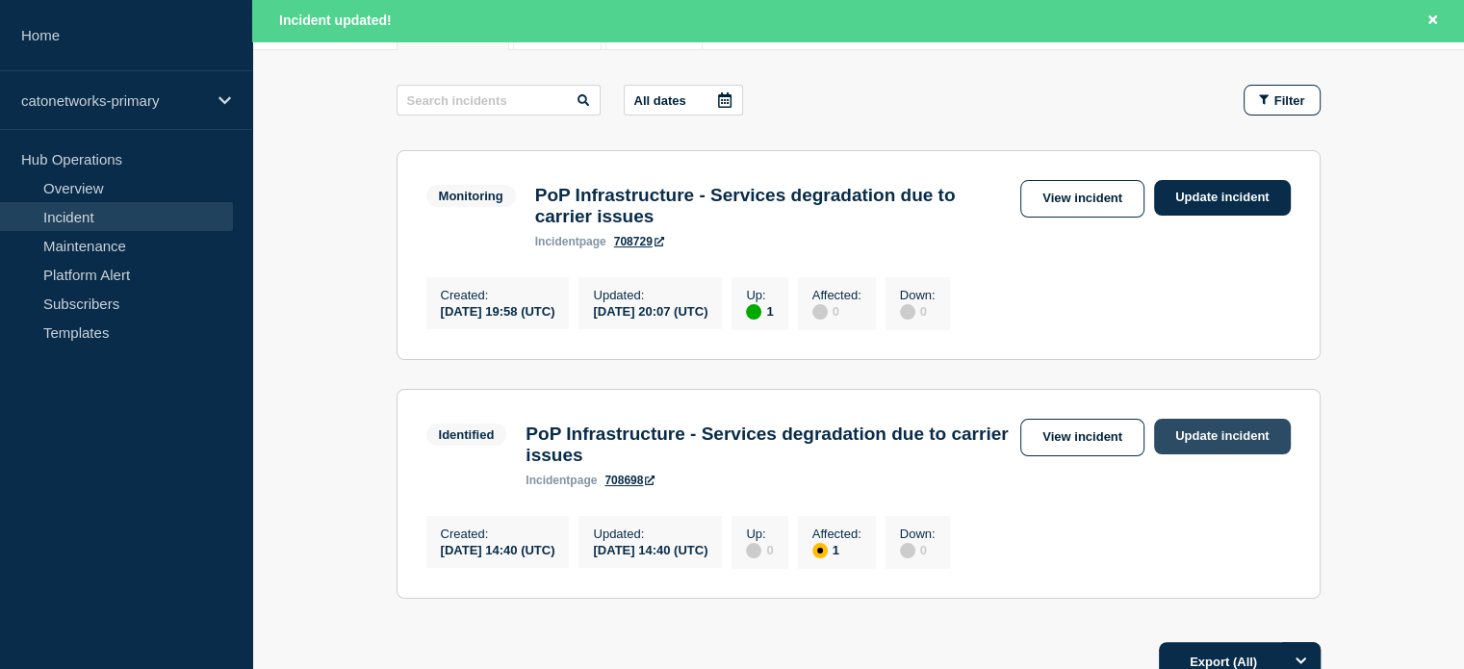
click at [1182, 447] on link "Update incident" at bounding box center [1222, 437] width 137 height 36
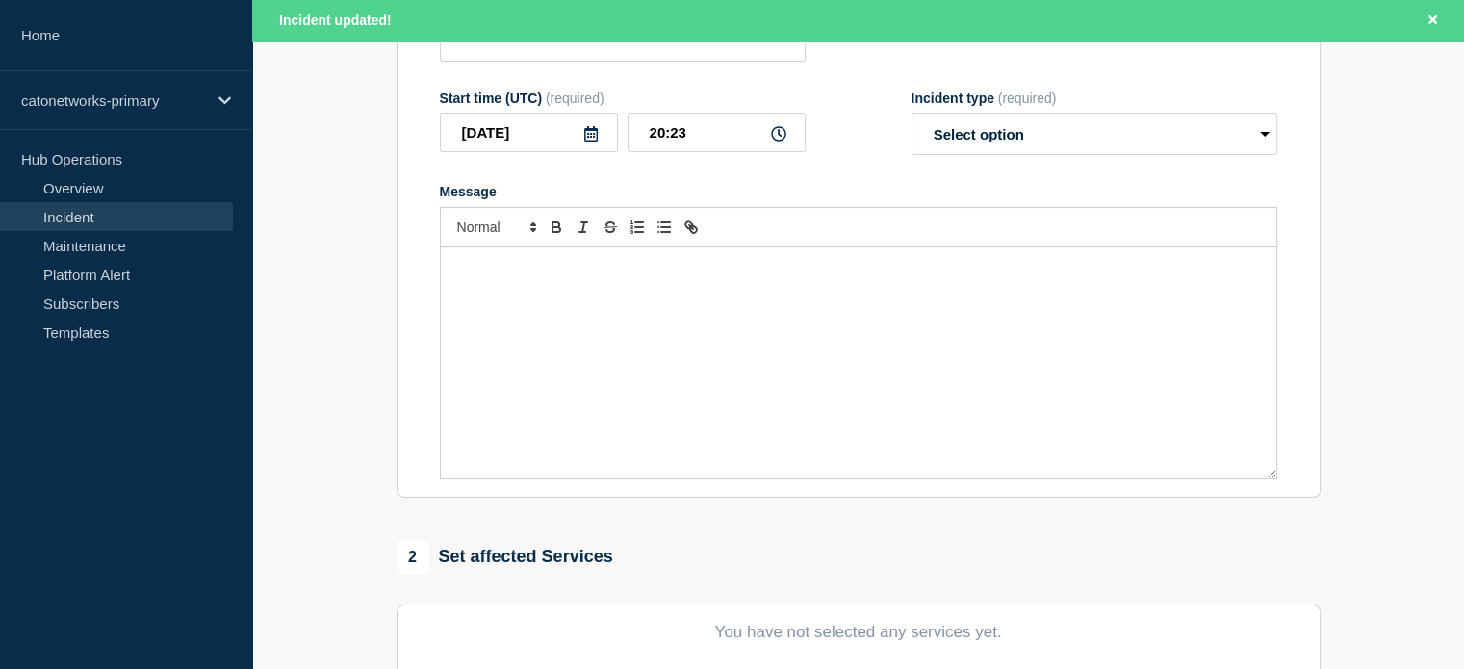
type input "PoP Infrastructure - Services degradation due to carrier issues"
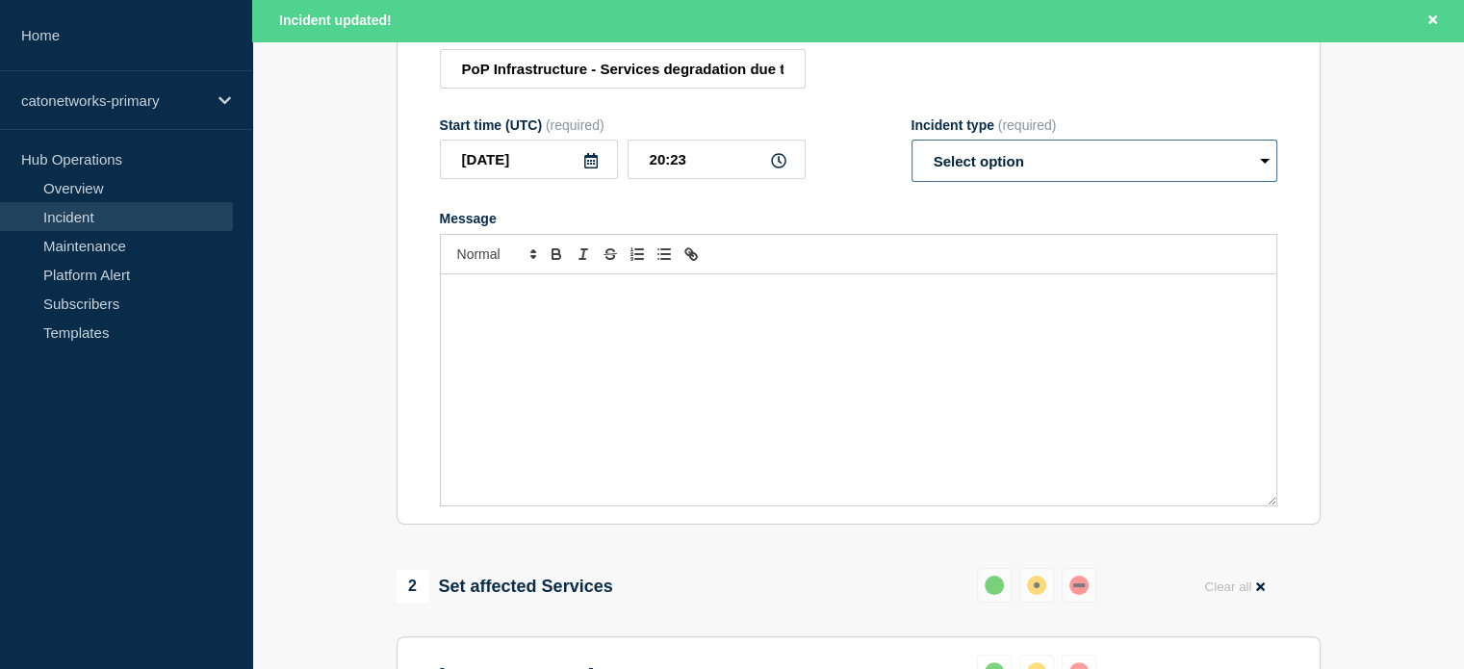
click at [963, 179] on select "Select option Investigating Identified Monitoring Resolved" at bounding box center [1094, 161] width 366 height 42
select select "identified"
click at [911, 151] on select "Select option Investigating Identified Monitoring Resolved" at bounding box center [1094, 161] width 366 height 42
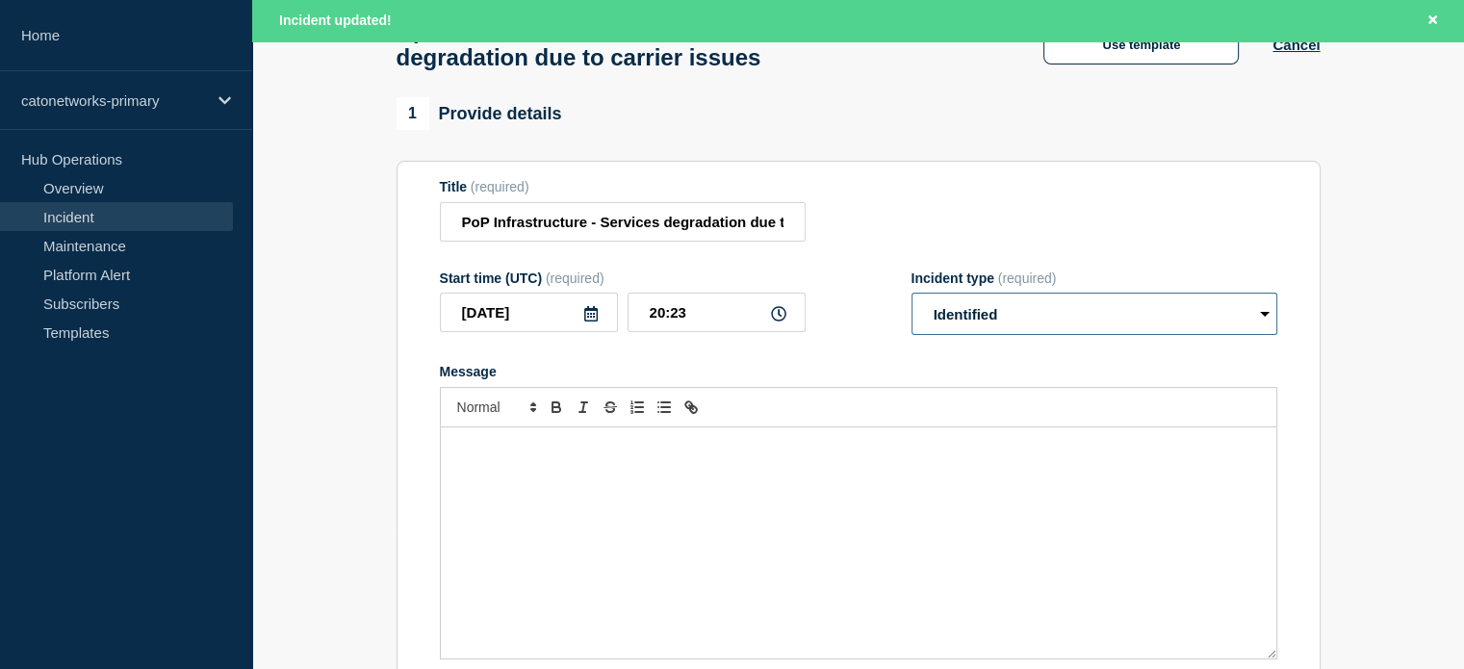
scroll to position [96, 0]
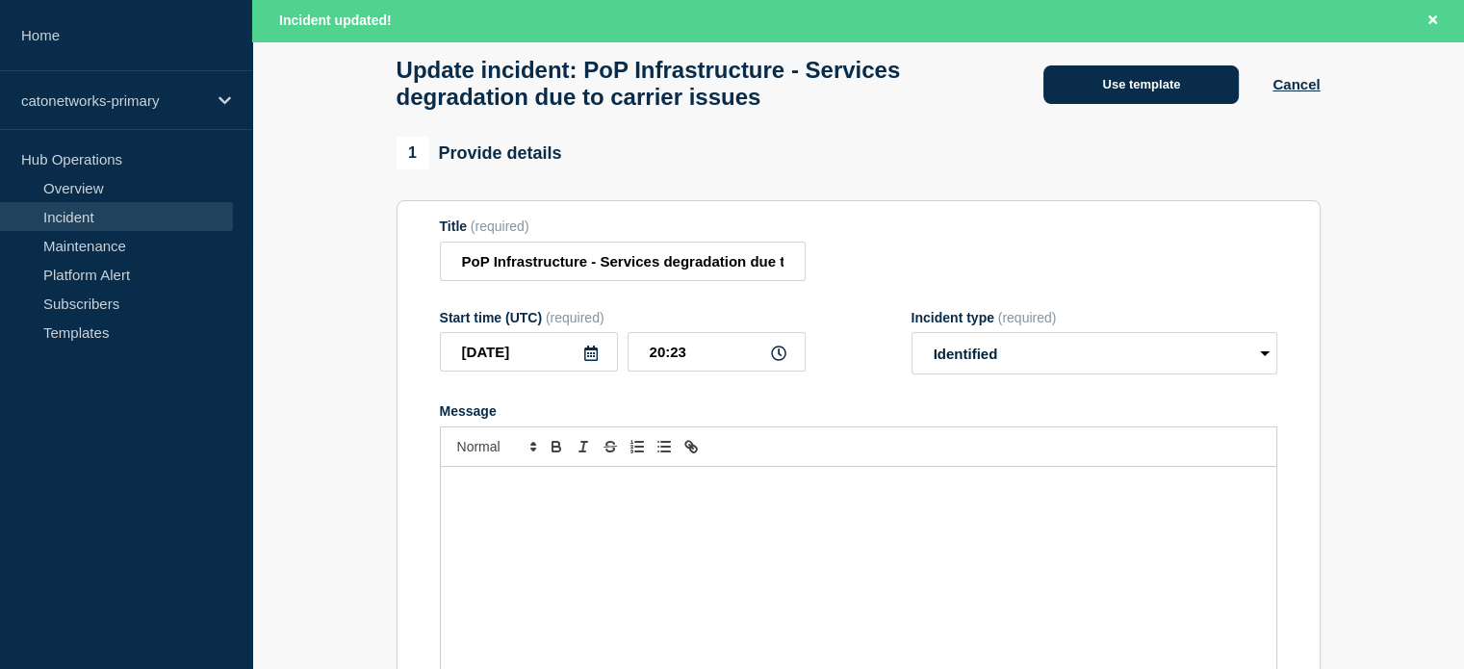
click at [1150, 96] on button "Use template" at bounding box center [1140, 84] width 195 height 38
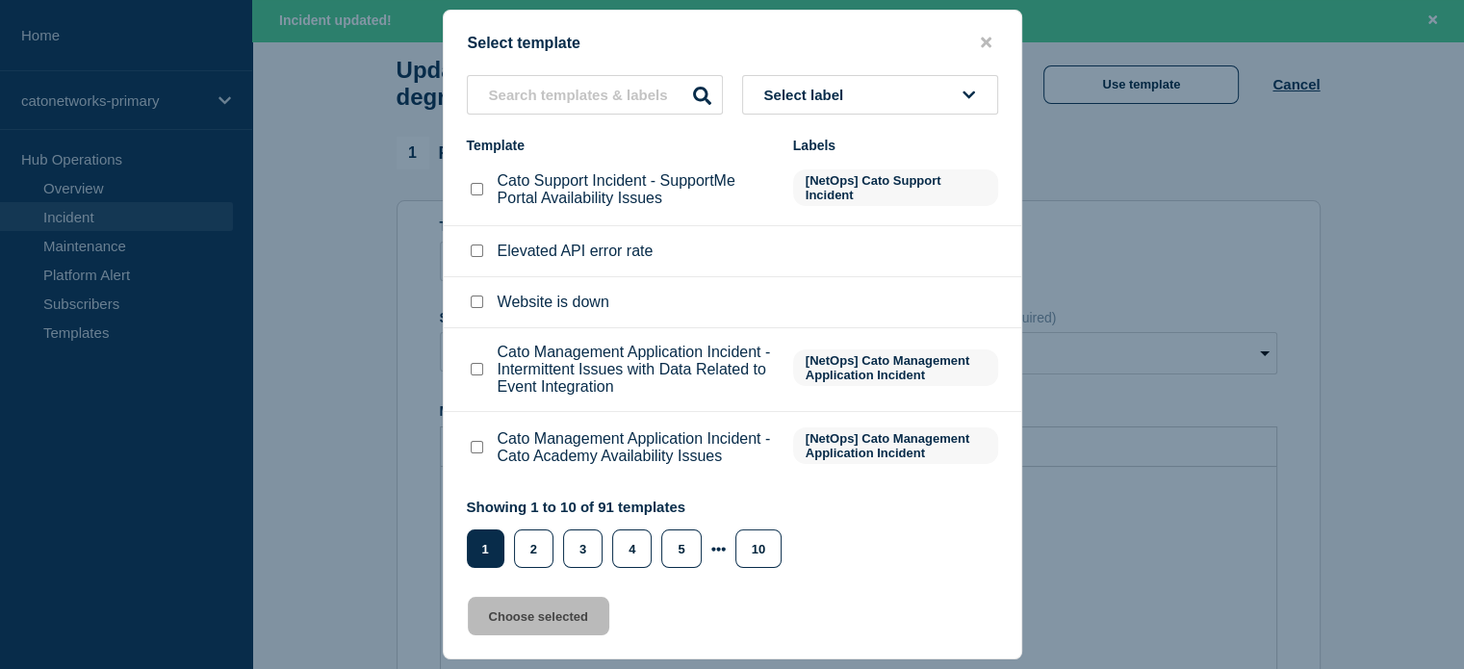
scroll to position [0, 0]
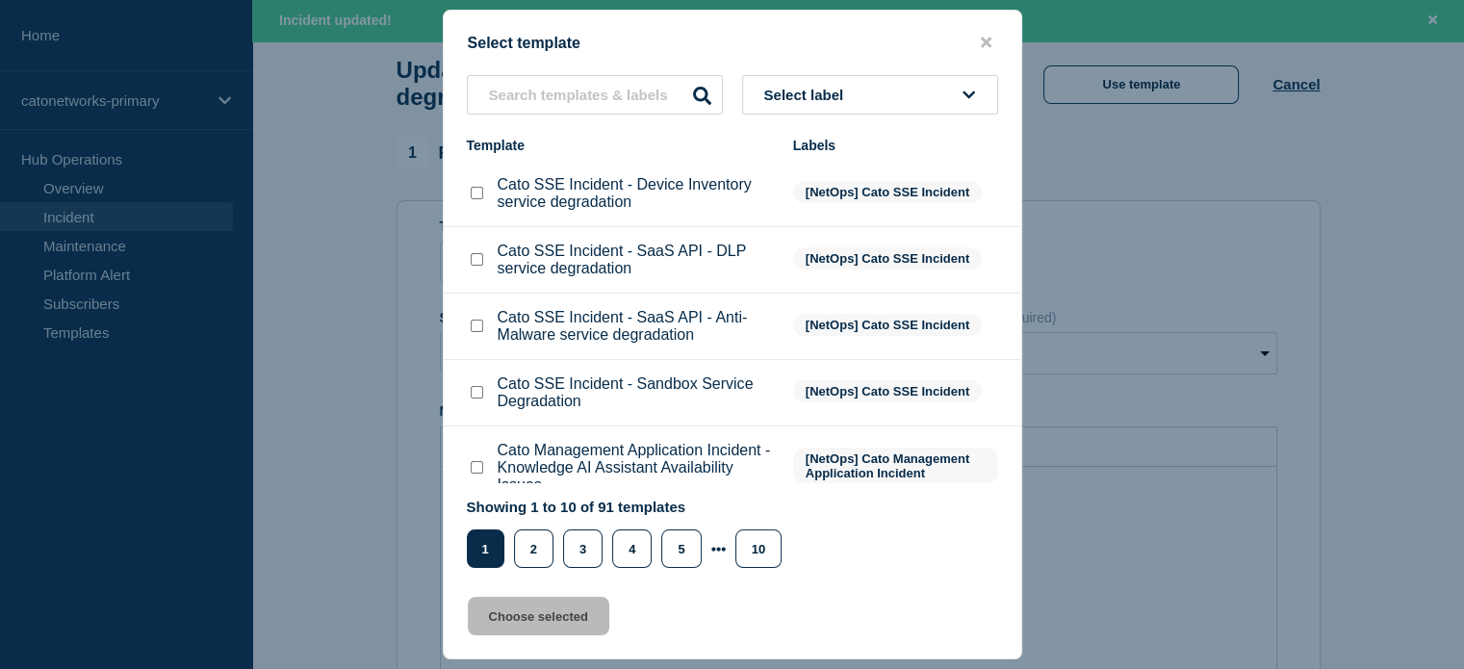
click at [836, 115] on div "Select label Template Labels Cato SSE Incident - Device Inventory service degra…" at bounding box center [732, 321] width 577 height 493
click at [835, 95] on span "Select label" at bounding box center [808, 95] width 88 height 16
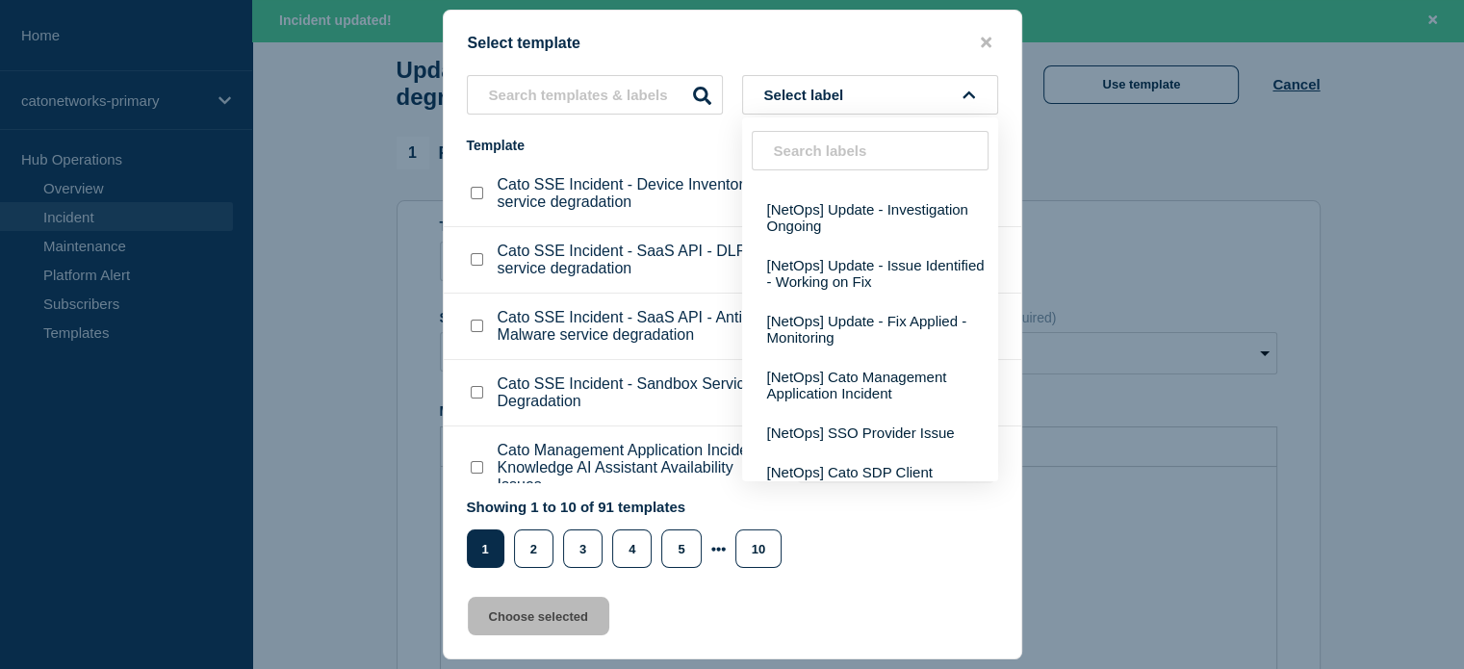
scroll to position [385, 0]
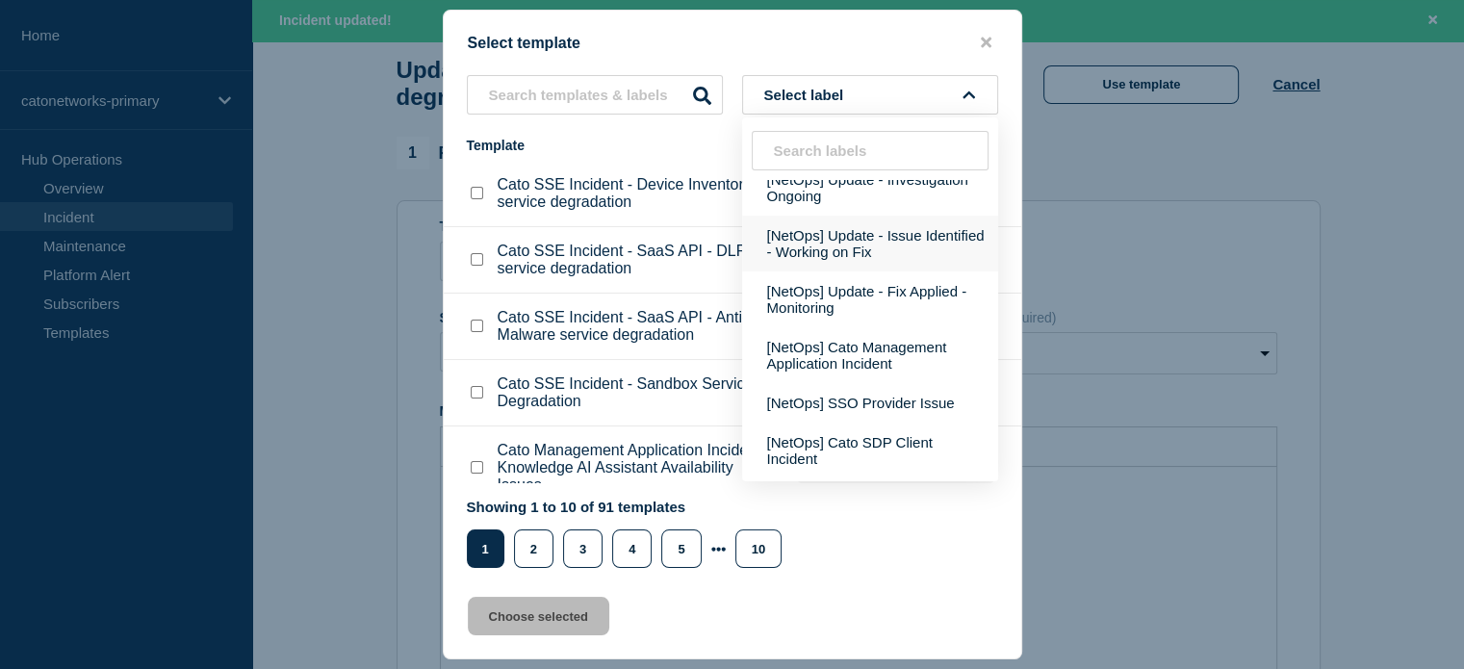
click at [842, 269] on button "[NetOps] Update - Issue Identified - Working on Fix" at bounding box center [870, 244] width 256 height 56
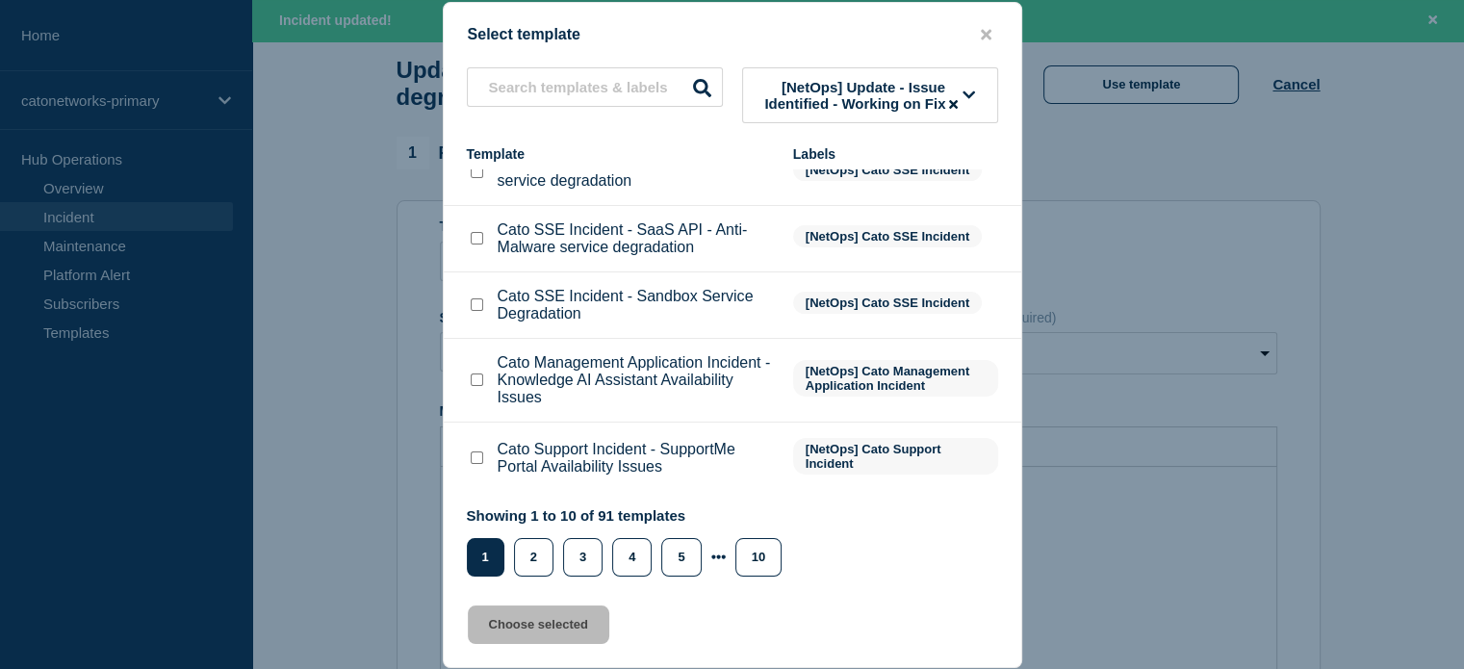
scroll to position [0, 0]
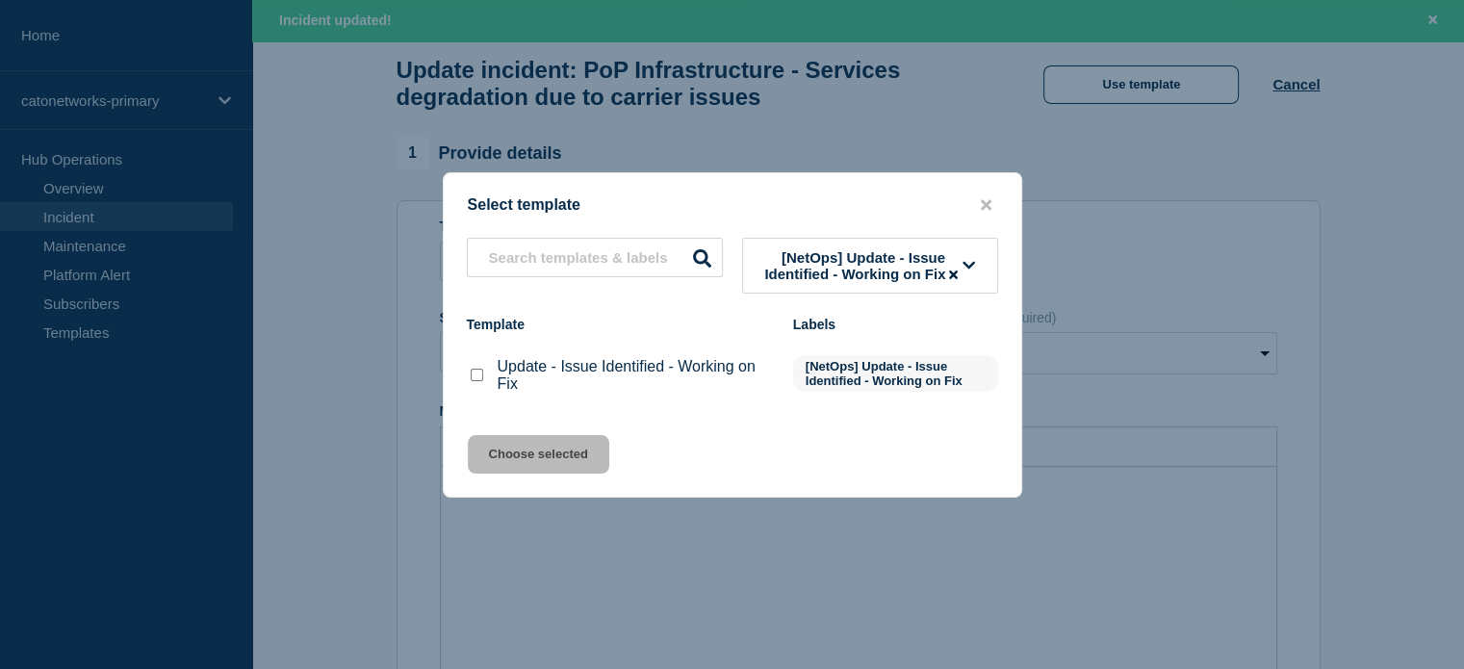
click at [474, 381] on input "Update - Issue Identified - Working on Fix checkbox" at bounding box center [477, 375] width 13 height 13
checkbox input "true"
click at [522, 464] on button "Choose selected" at bounding box center [538, 454] width 141 height 38
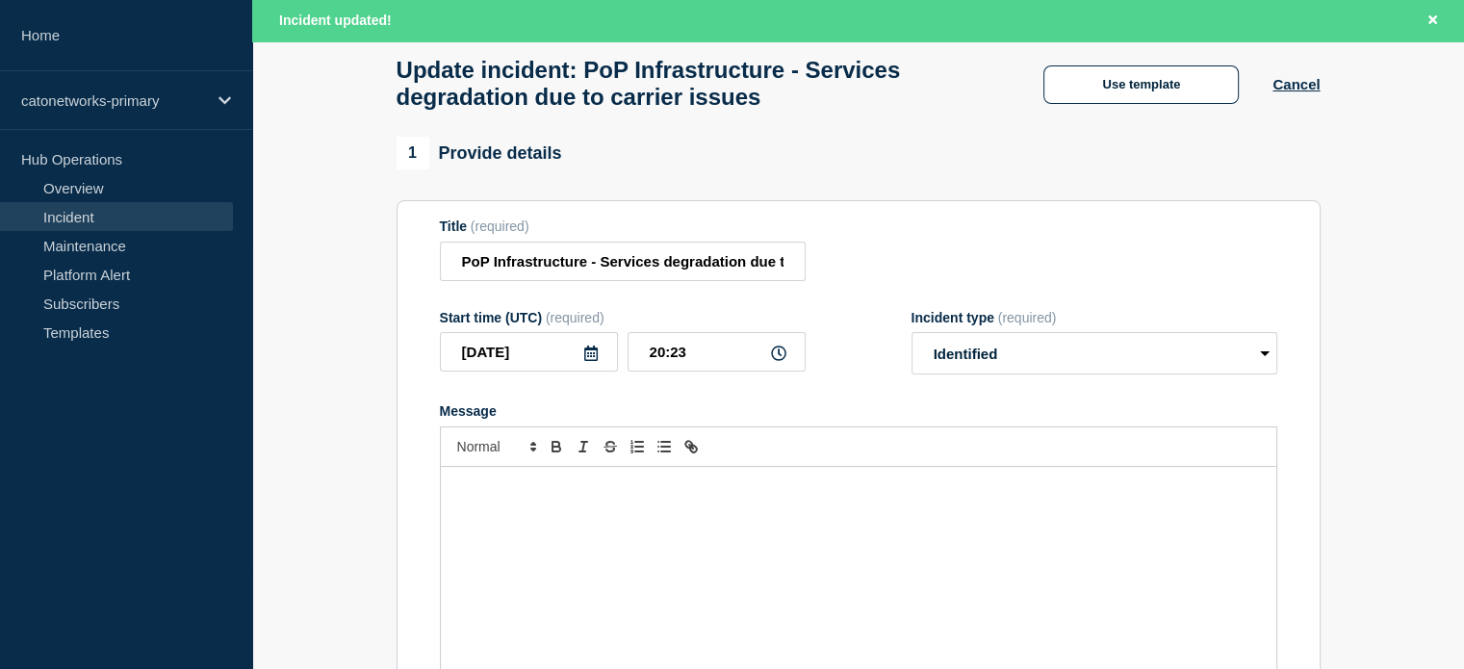
radio input "false"
radio input "true"
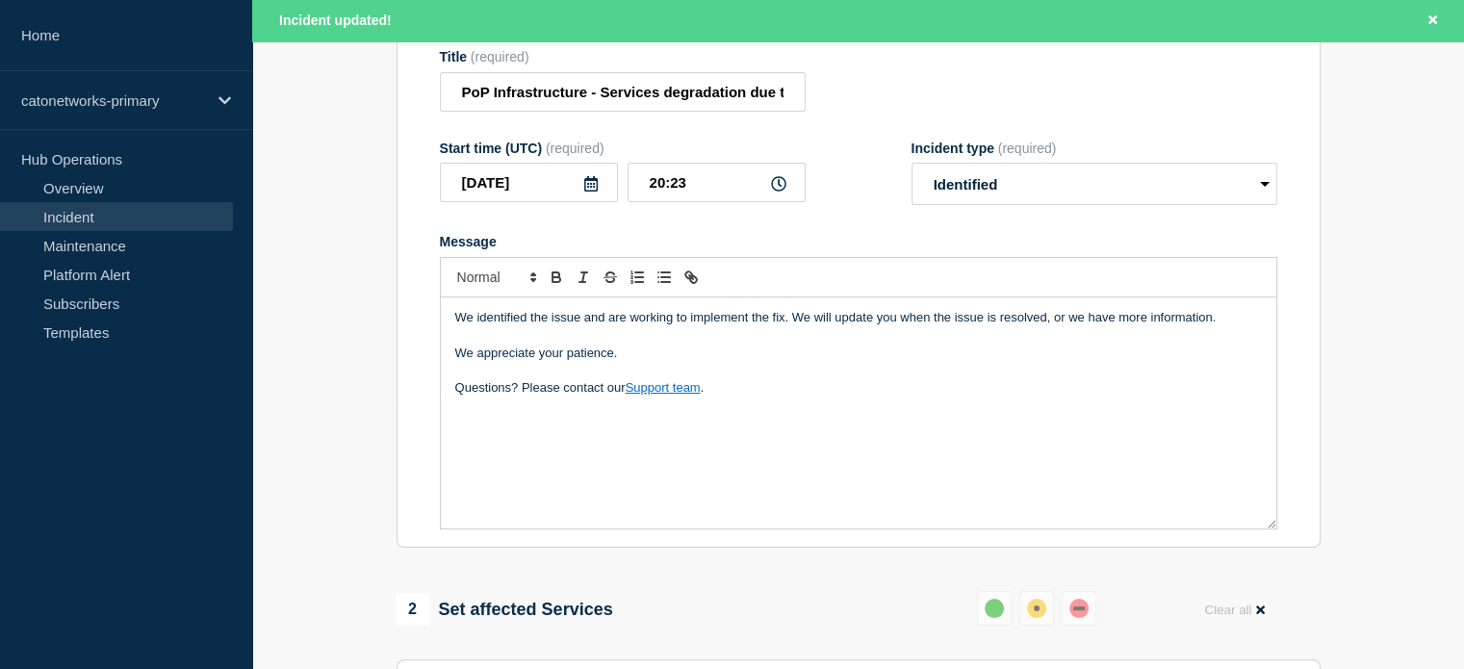
scroll to position [289, 0]
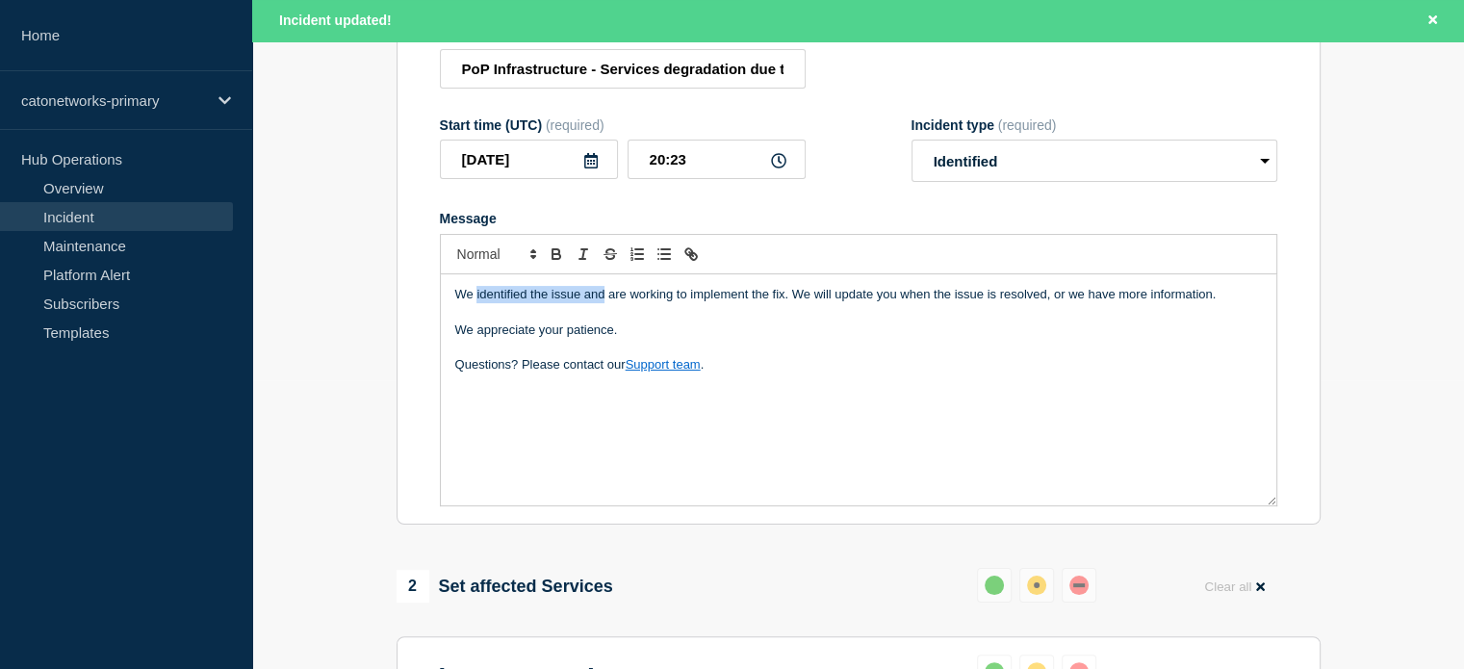
drag, startPoint x: 476, startPoint y: 306, endPoint x: 605, endPoint y: 305, distance: 129.0
click at [605, 303] on p "We identified the issue and are working to implement the fix. We will update yo…" at bounding box center [858, 294] width 806 height 17
click at [609, 303] on p "We identified the issue and are working to implement the fix. We will update yo…" at bounding box center [858, 294] width 806 height 17
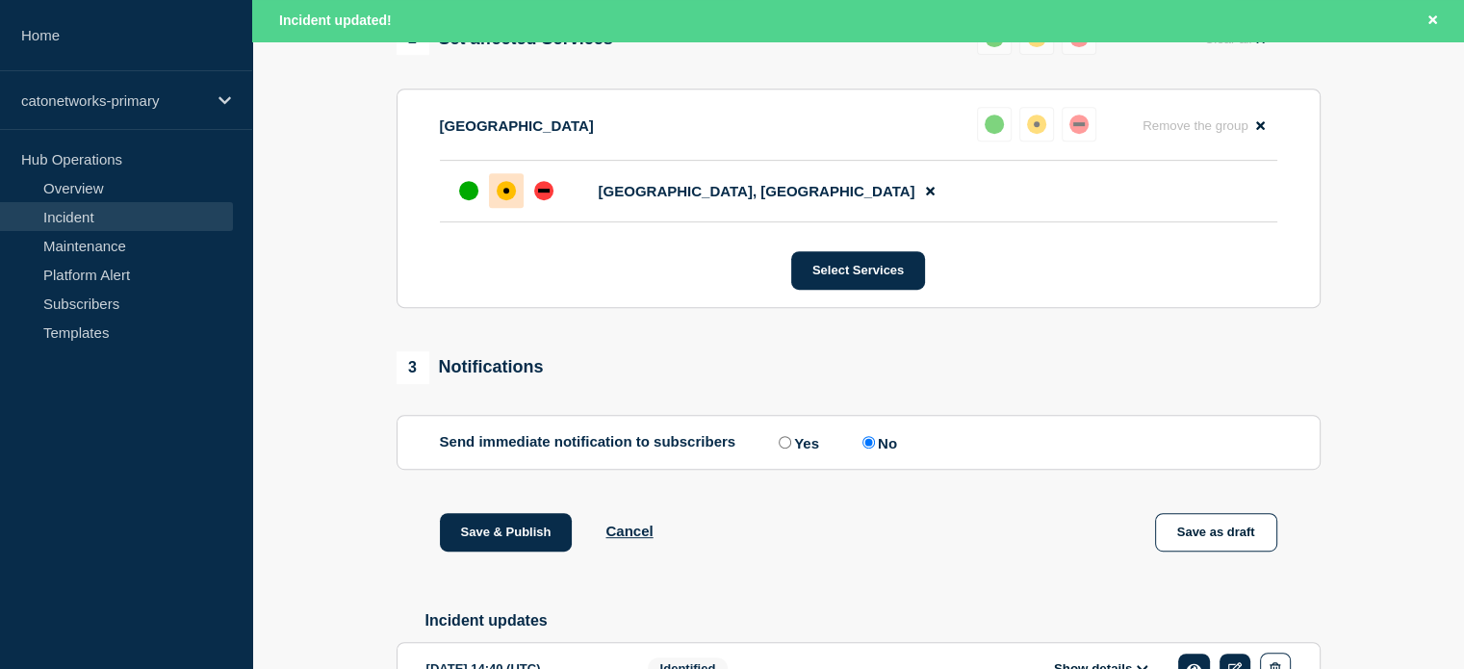
scroll to position [866, 0]
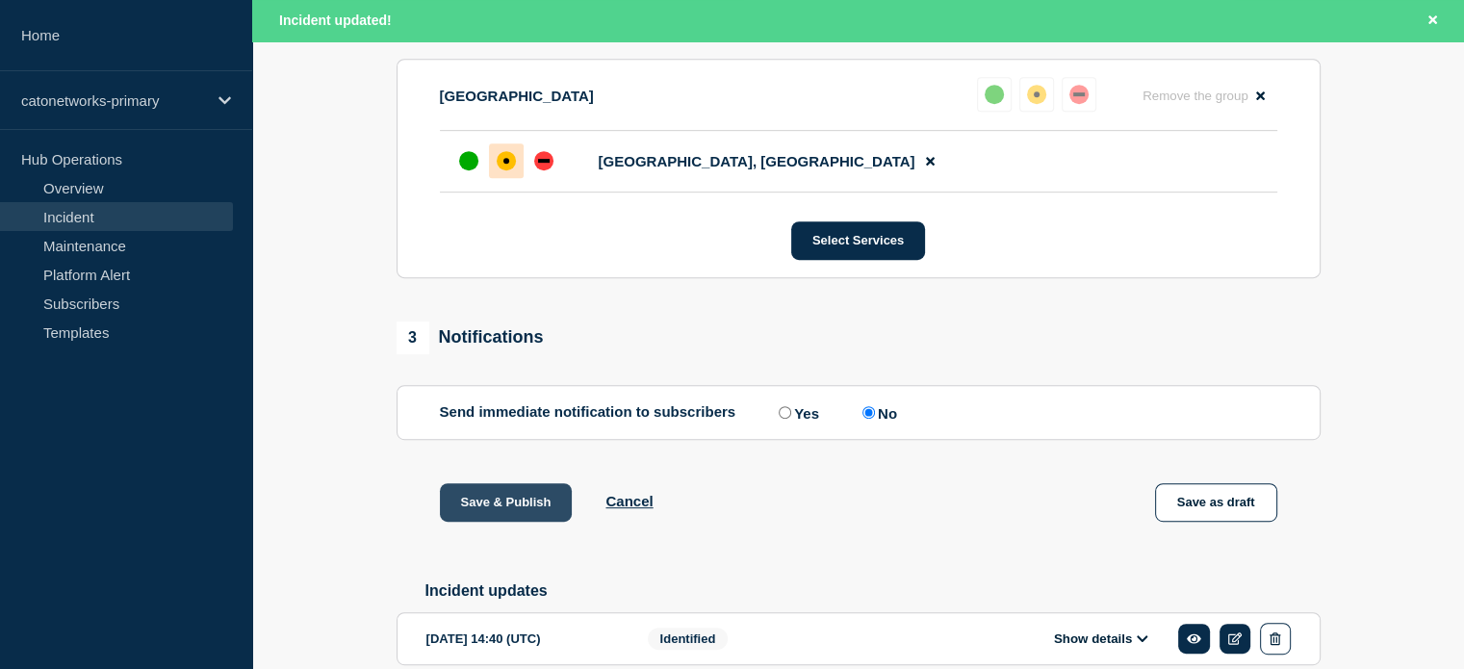
click at [504, 517] on button "Save & Publish" at bounding box center [506, 502] width 133 height 38
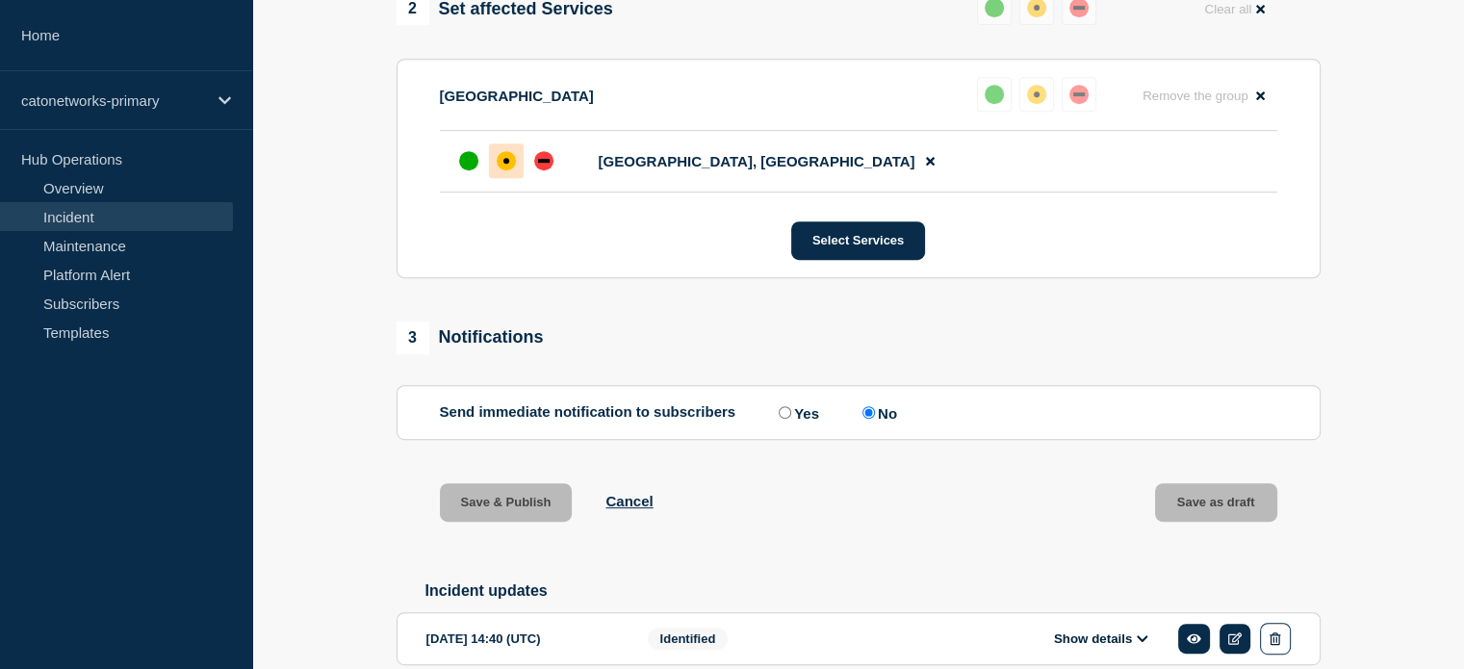
scroll to position [825, 0]
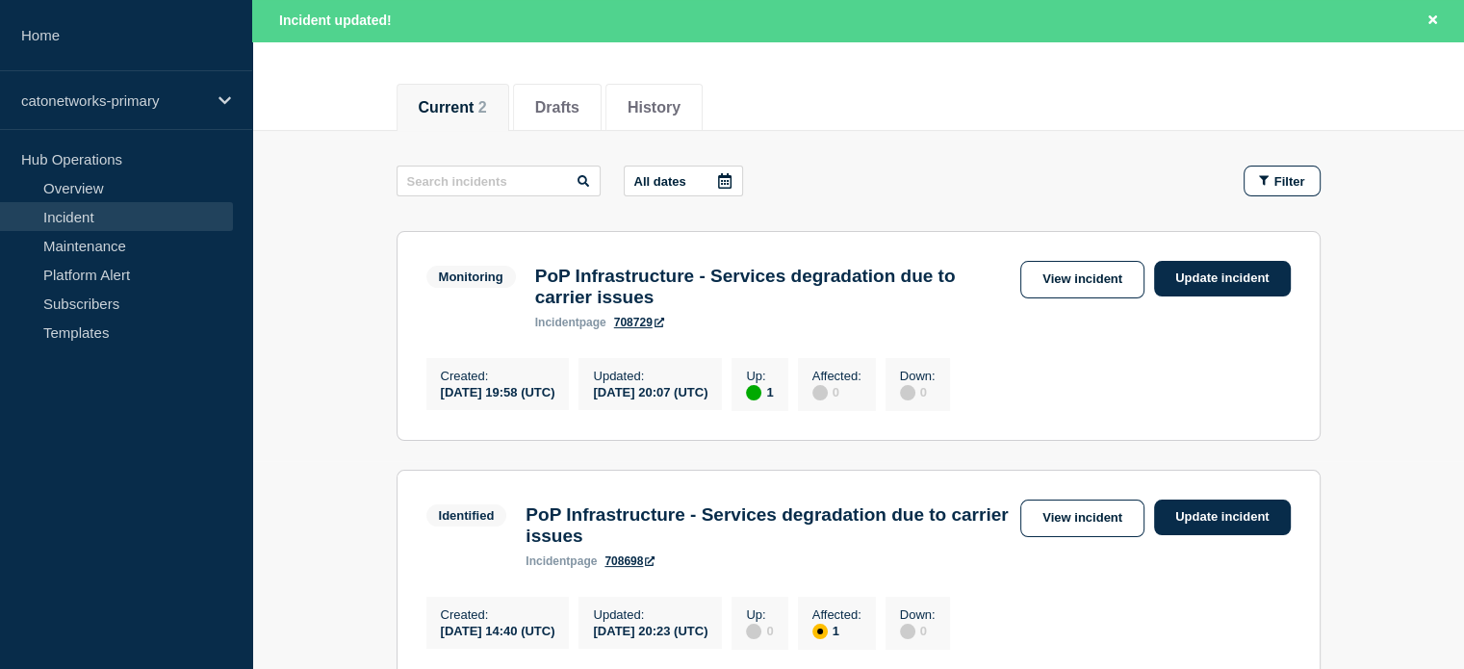
scroll to position [192, 0]
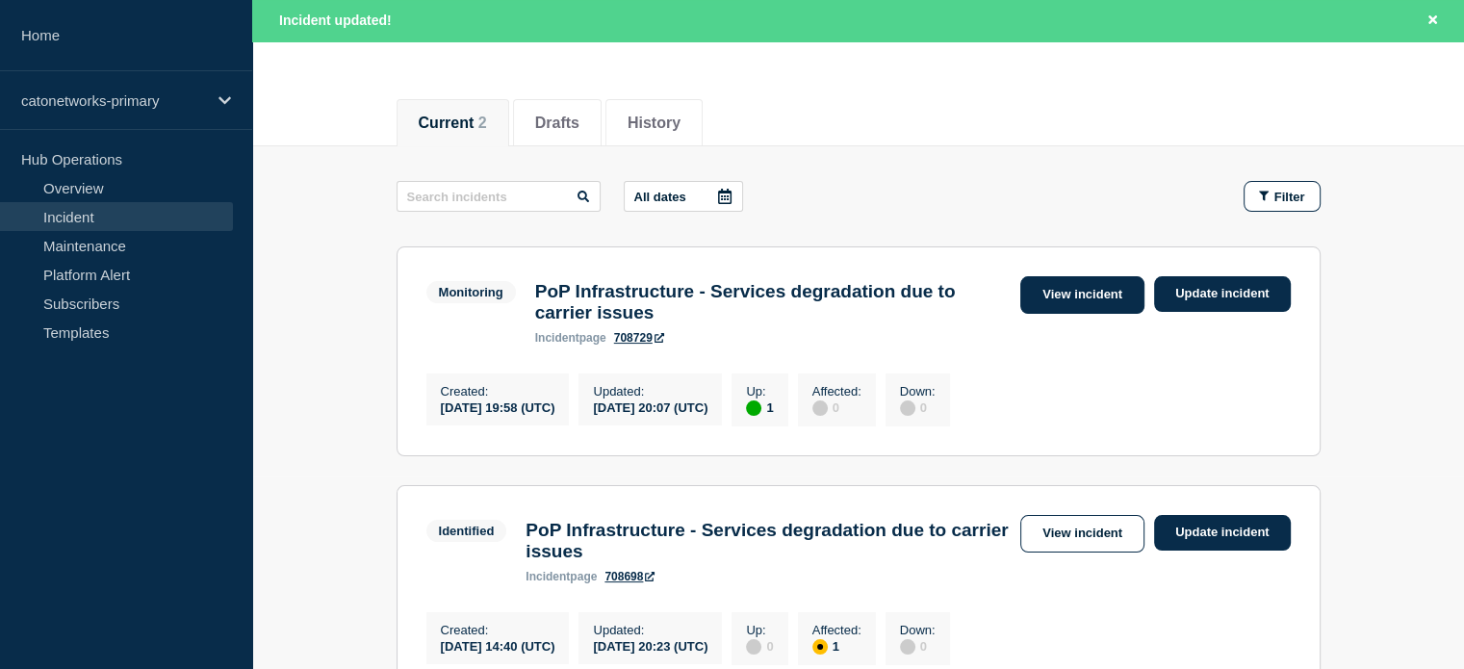
click at [1038, 288] on link "View incident" at bounding box center [1082, 295] width 124 height 38
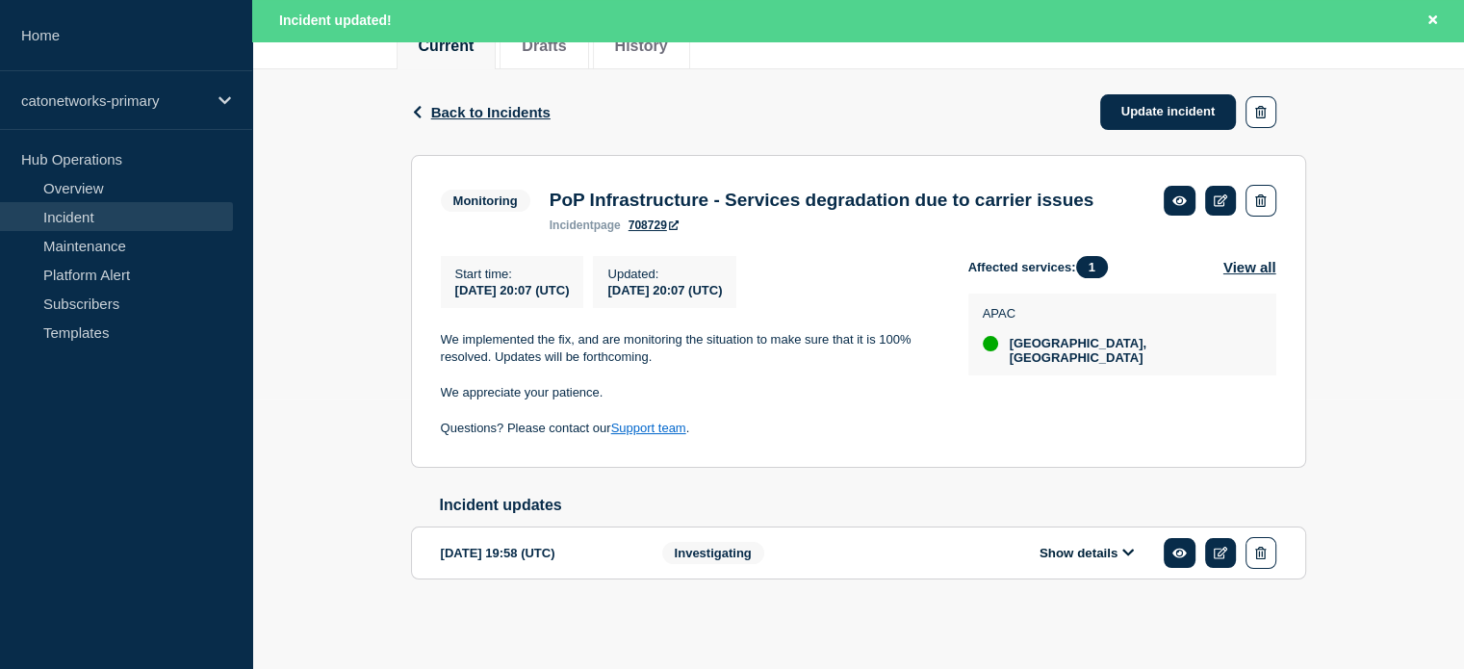
scroll to position [305, 0]
click at [789, 551] on div "Investigating" at bounding box center [779, 553] width 234 height 32
click at [1104, 552] on button "Show details" at bounding box center [1087, 553] width 106 height 16
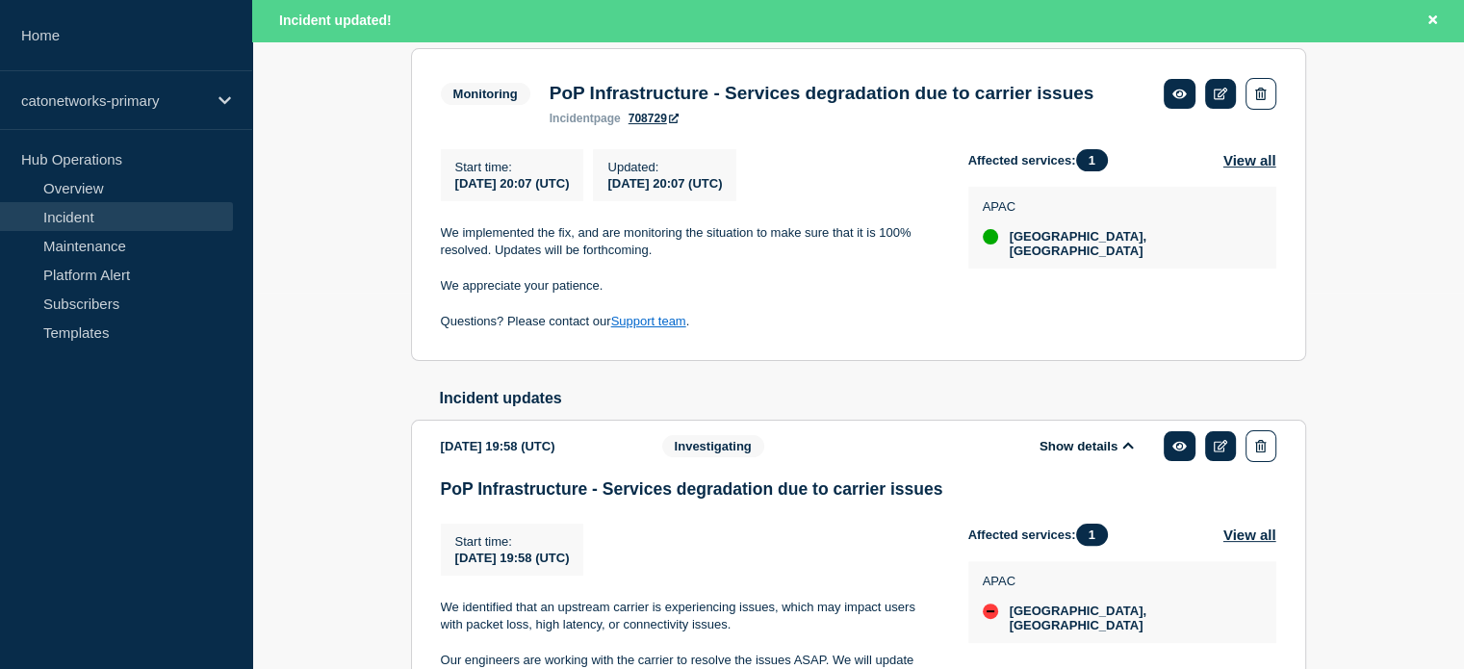
scroll to position [594, 0]
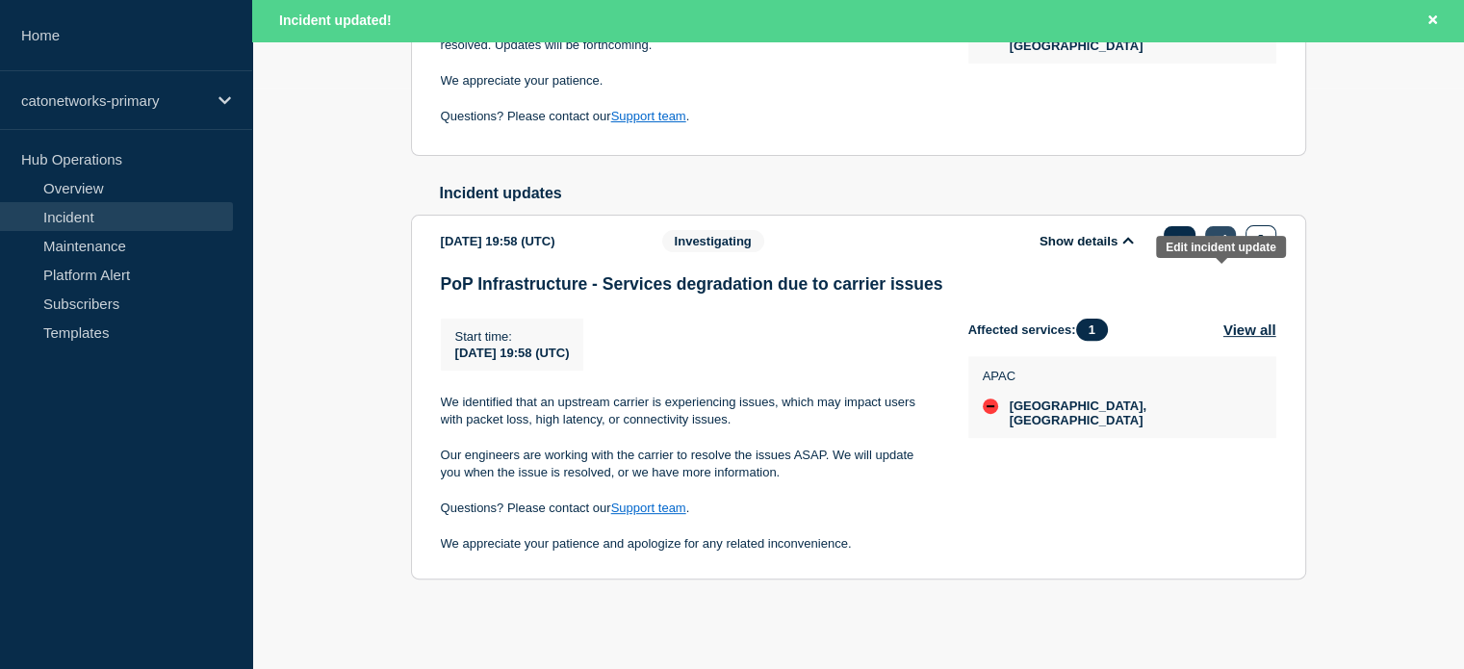
click at [1213, 247] on icon at bounding box center [1220, 241] width 14 height 13
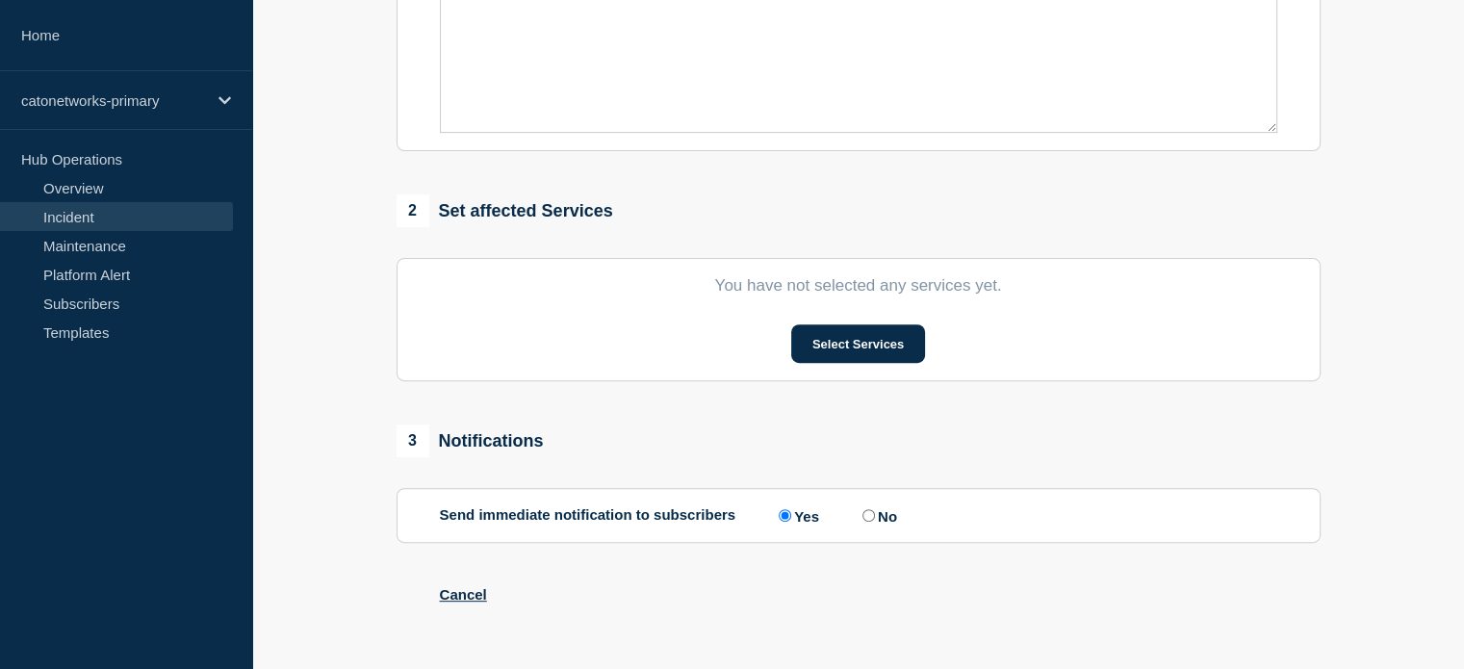
type input "PoP Infrastructure - Services degradation due to carrier issues"
type input "19:58"
select select "investigating"
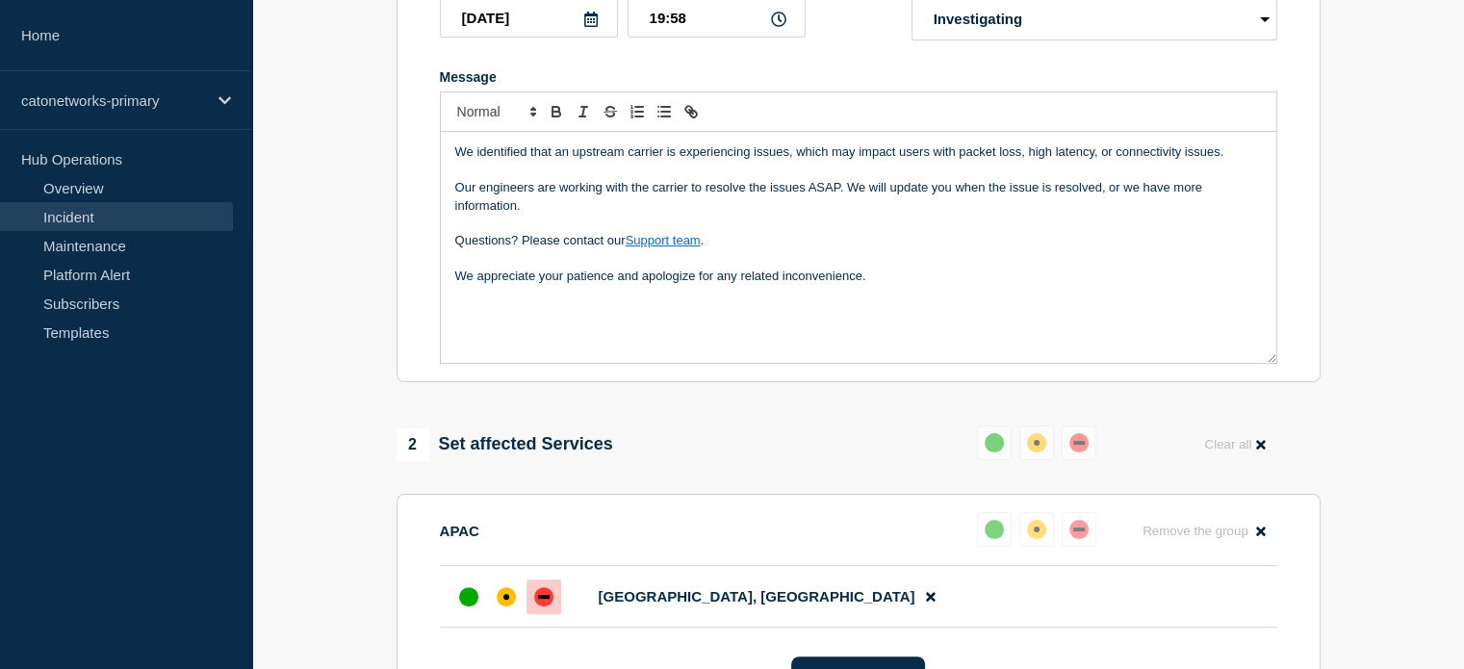
scroll to position [305, 0]
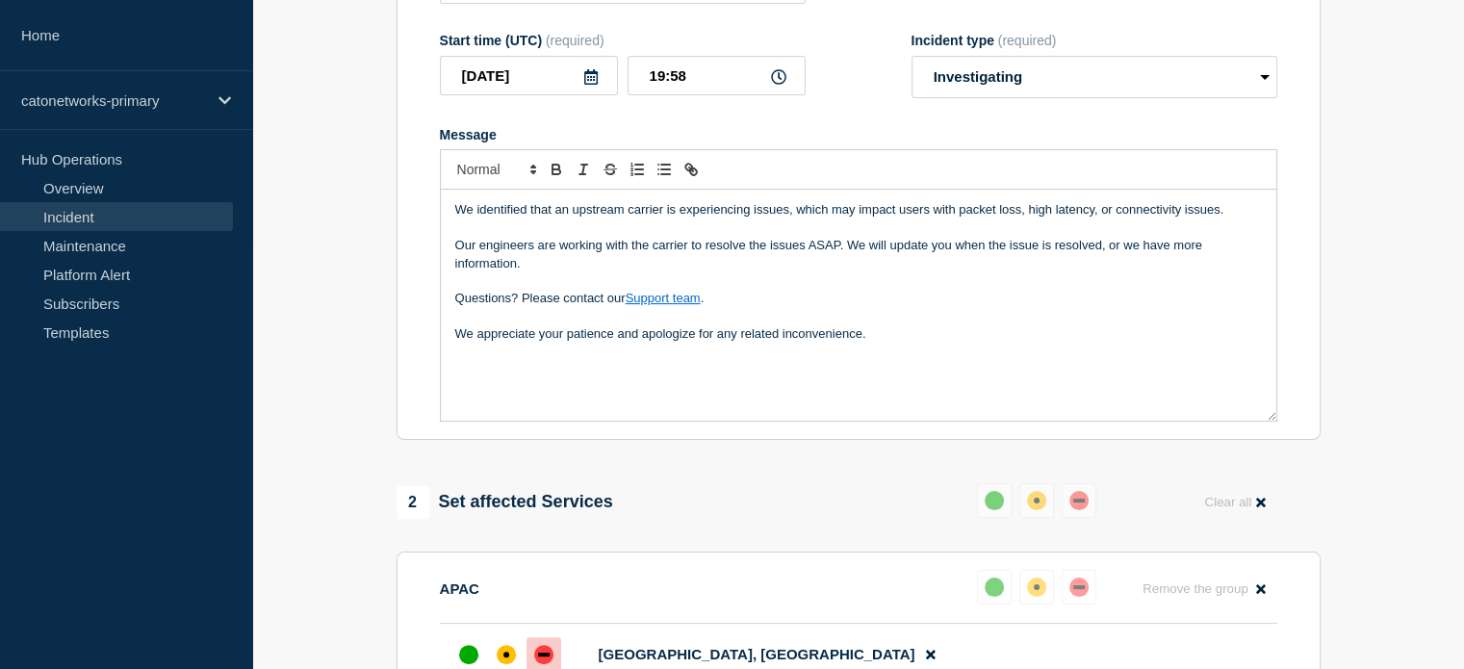
click at [906, 392] on div "We identified that an upstream carrier is experiencing issues, which may impact…" at bounding box center [858, 305] width 835 height 231
click at [477, 378] on p "[ref: ]" at bounding box center [858, 369] width 806 height 17
click at [479, 378] on p "[ref: ]" at bounding box center [858, 369] width 806 height 17
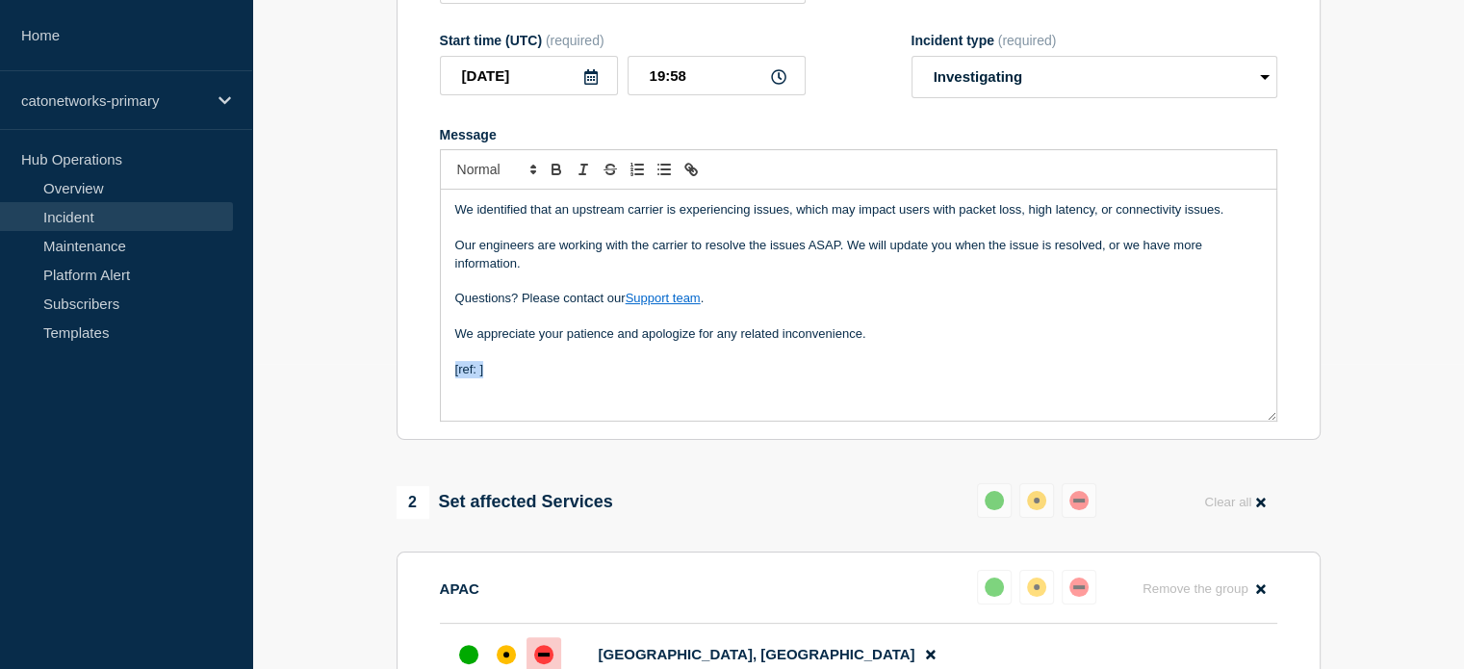
click at [479, 378] on p "[ref: ]" at bounding box center [858, 369] width 806 height 17
click at [481, 378] on p "[ref: ]" at bounding box center [858, 369] width 806 height 17
click at [478, 378] on p "[ref: ]" at bounding box center [858, 369] width 806 height 17
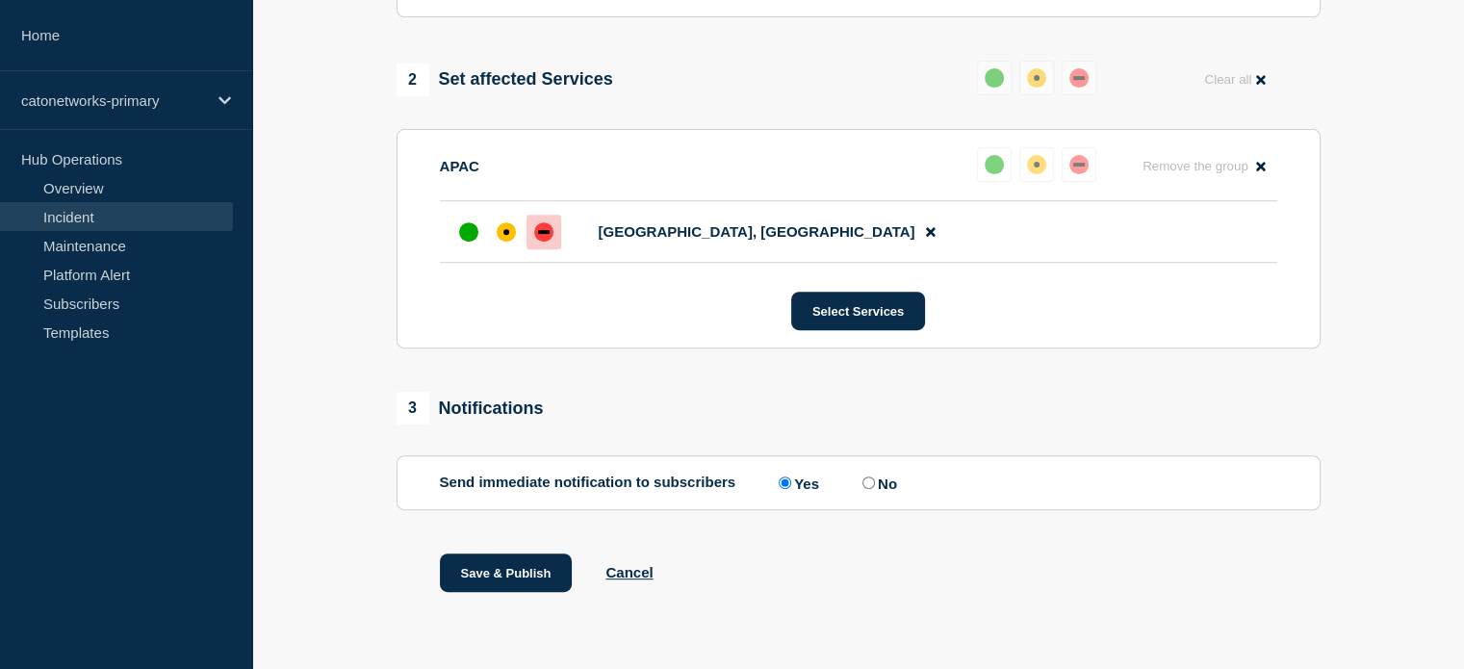
scroll to position [769, 0]
click at [870, 479] on input "No" at bounding box center [868, 482] width 13 height 13
radio input "true"
radio input "false"
click at [539, 569] on button "Save & Publish" at bounding box center [506, 572] width 133 height 38
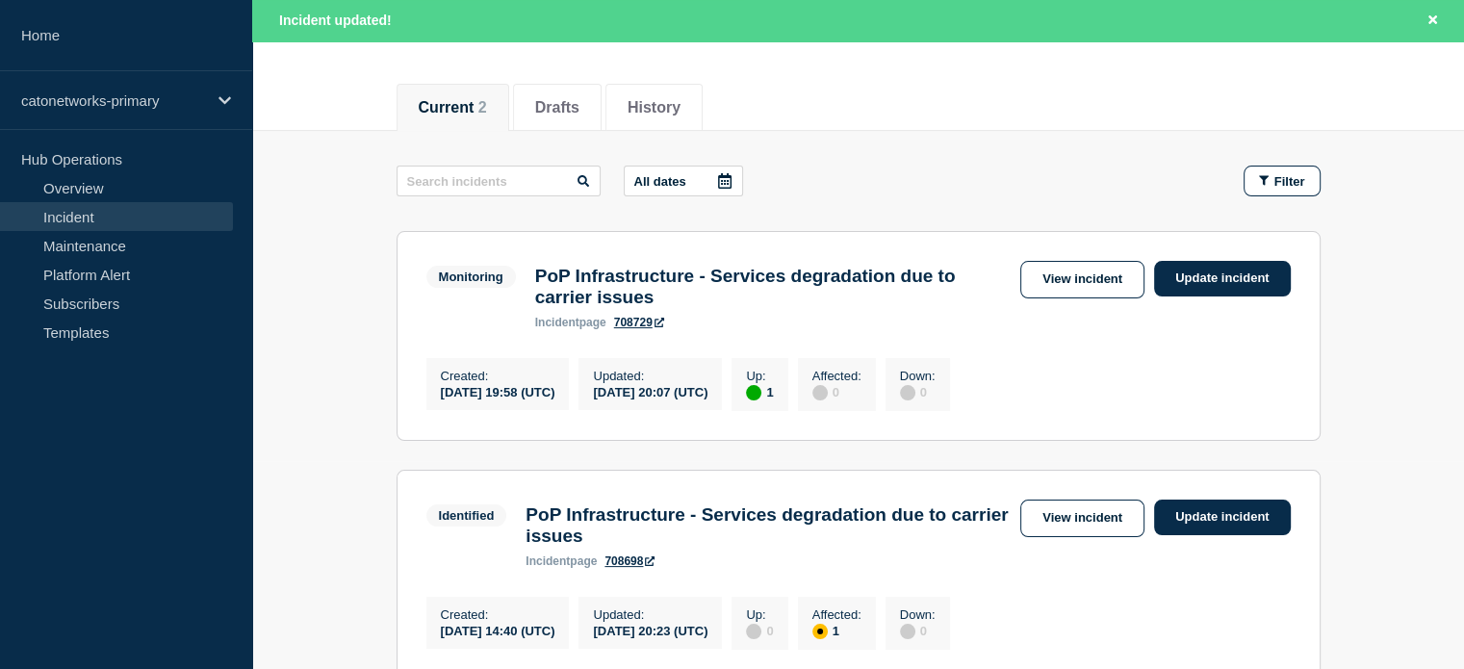
scroll to position [192, 0]
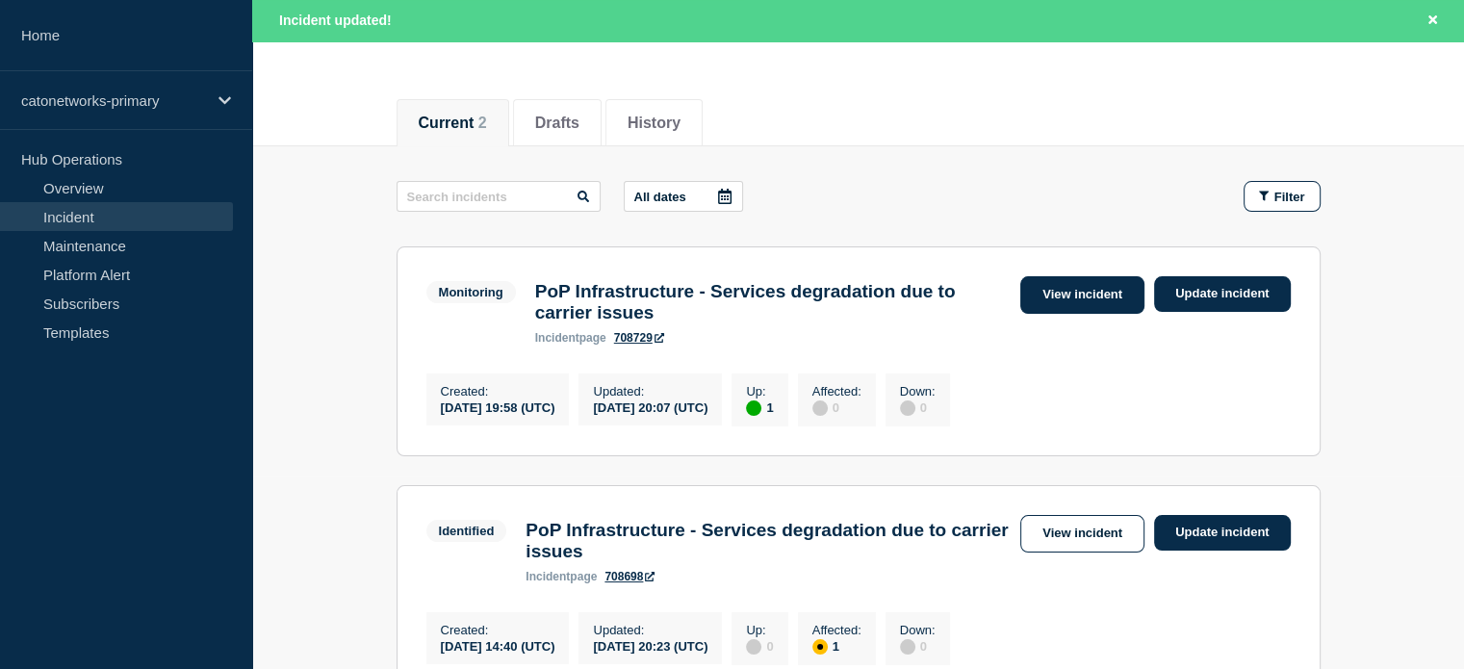
click at [1045, 284] on link "View incident" at bounding box center [1082, 295] width 124 height 38
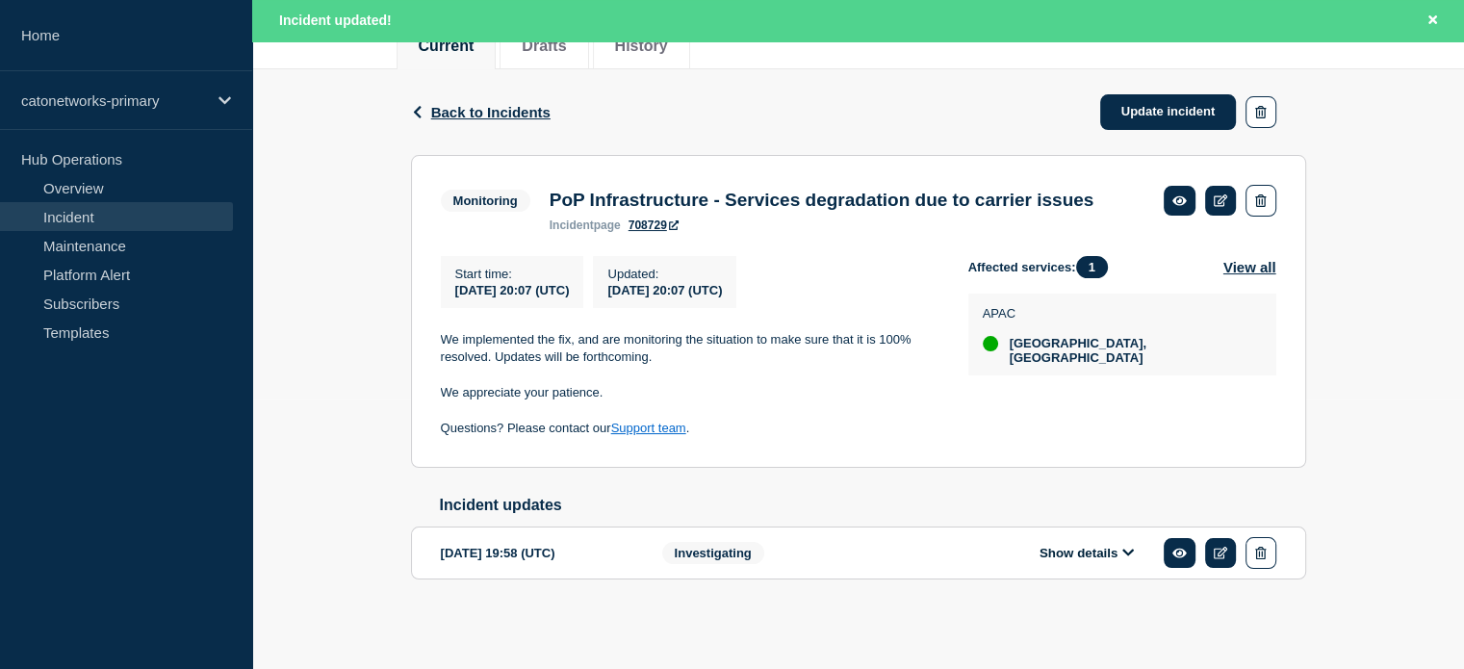
scroll to position [305, 0]
click at [1073, 546] on button "Show details" at bounding box center [1087, 553] width 106 height 16
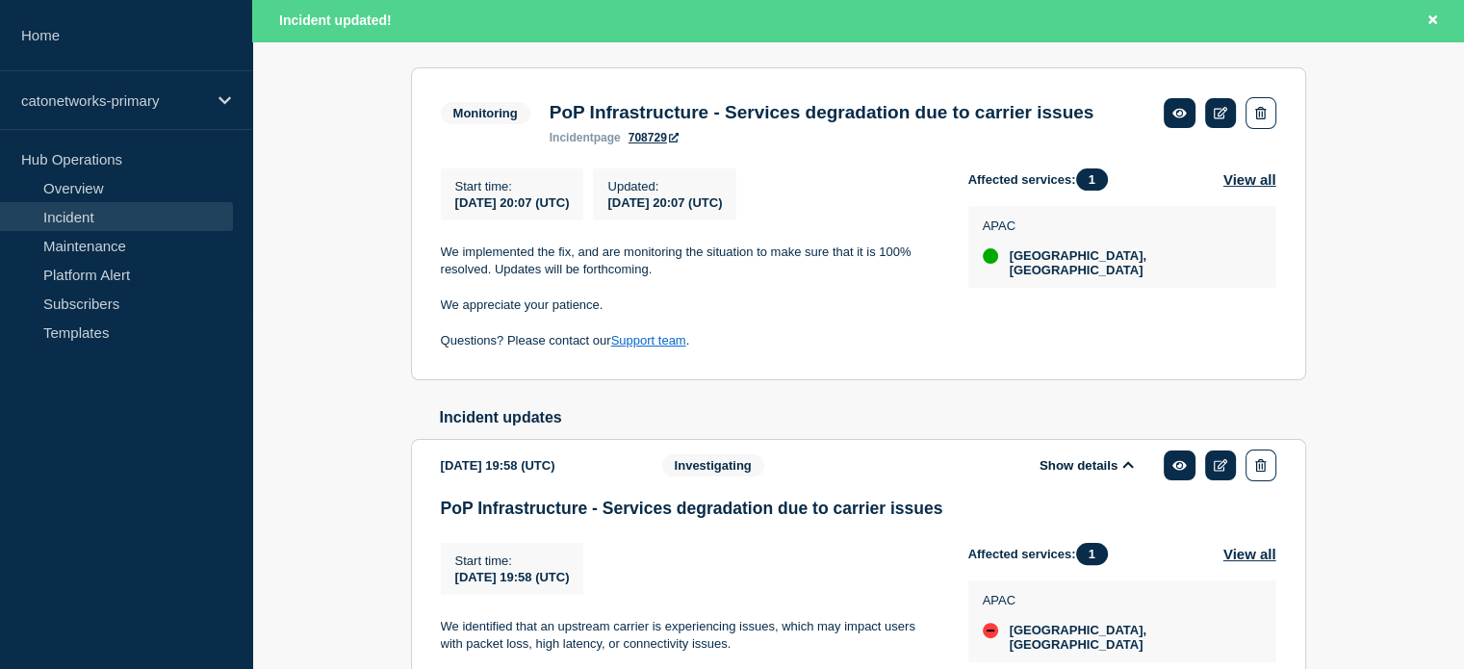
scroll to position [270, 0]
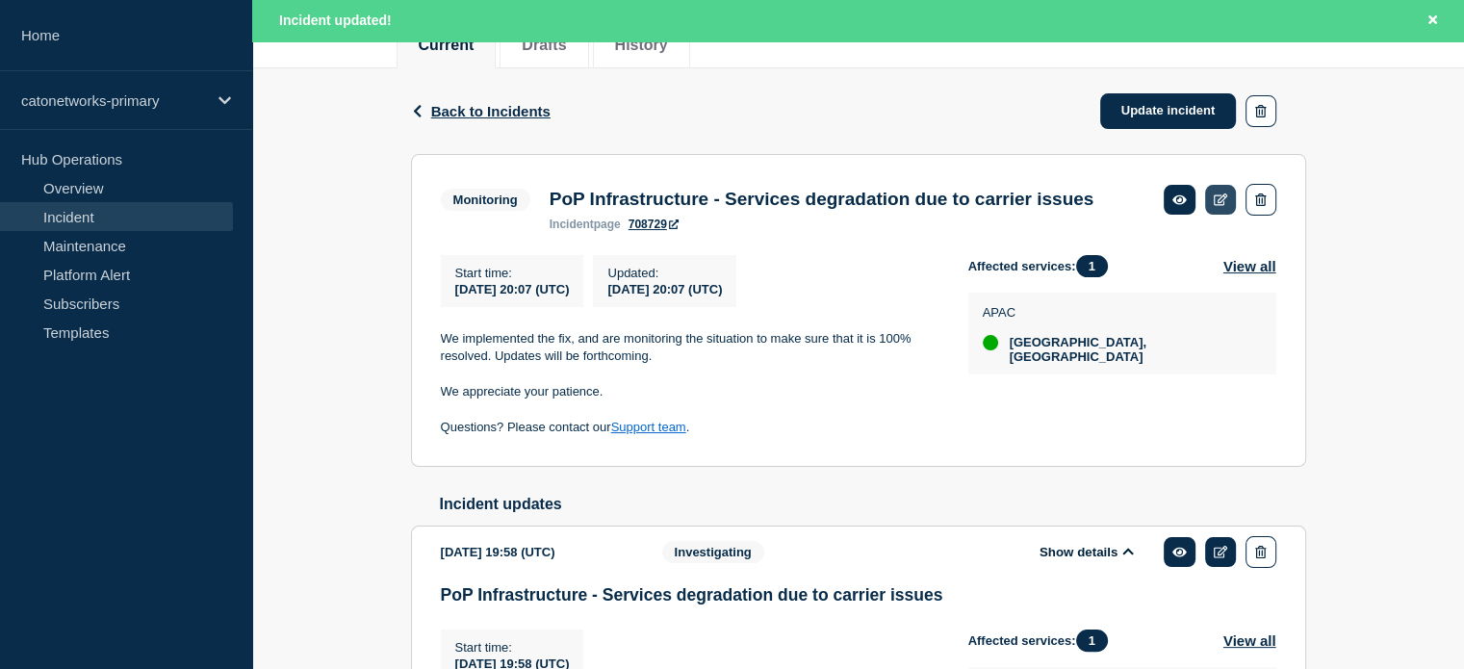
click at [1223, 198] on icon at bounding box center [1220, 199] width 14 height 13
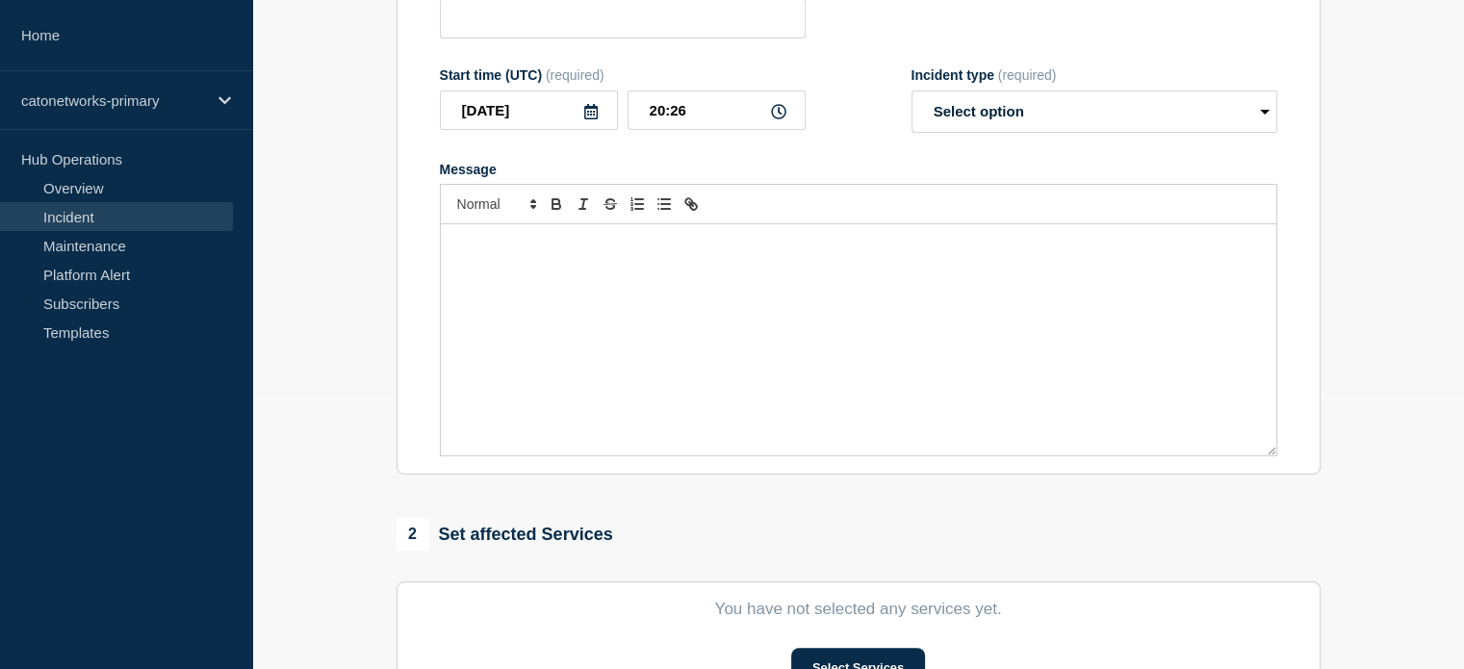
type input "PoP Infrastructure - Services degradation due to carrier issues"
type input "20:07"
select select "monitoring"
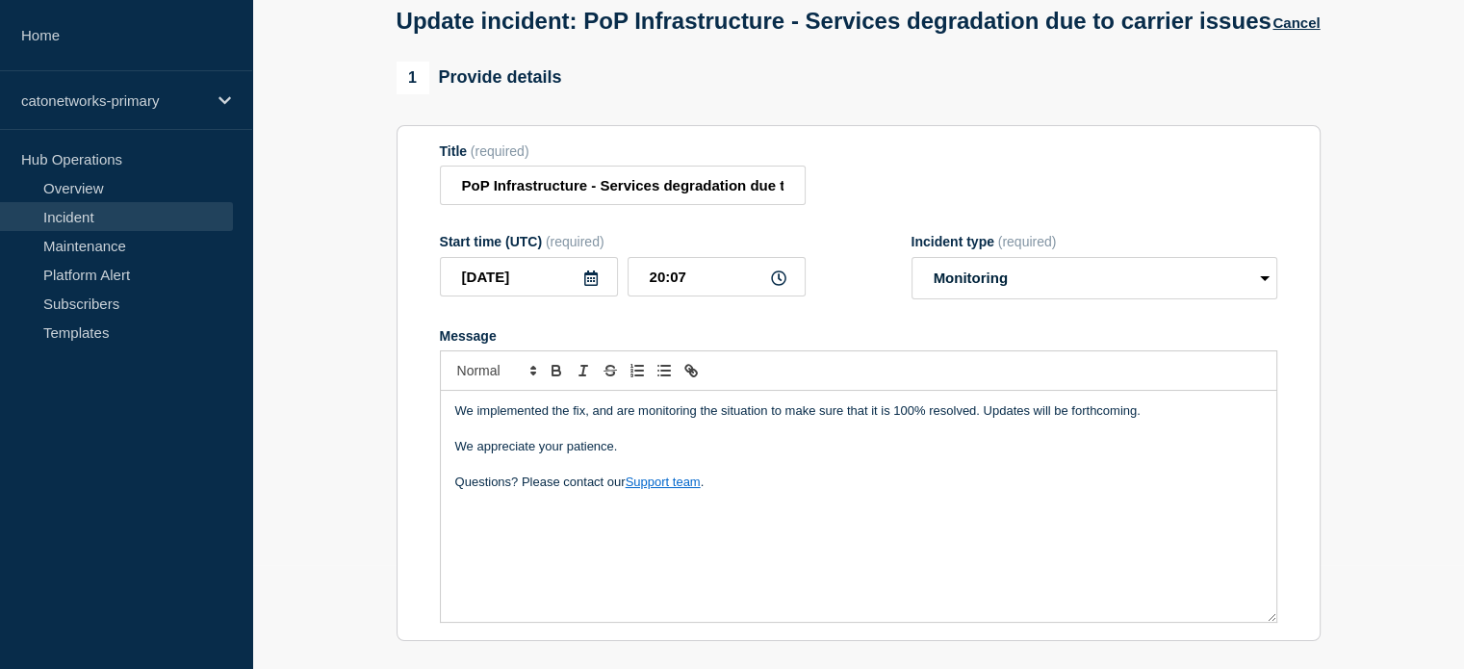
scroll to position [289, 0]
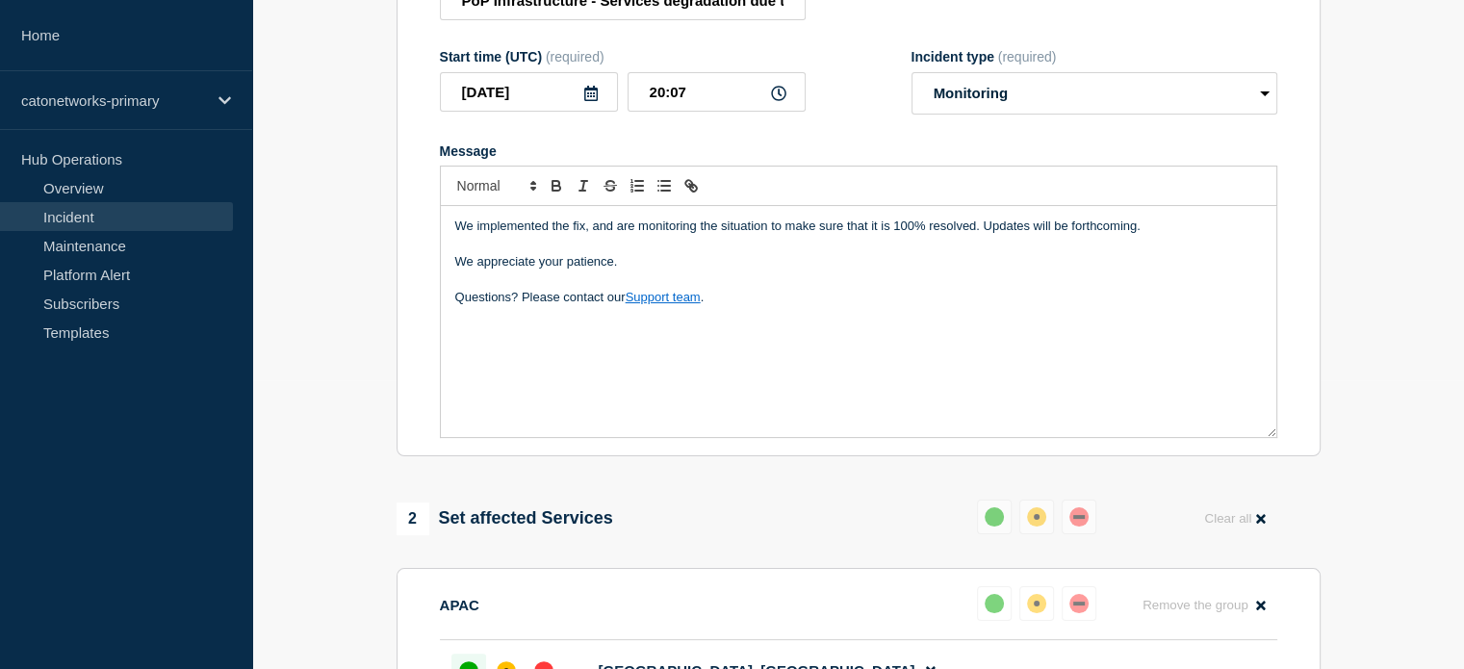
click at [727, 351] on div "We implemented the fix, and are monitoring the situation to make sure that it i…" at bounding box center [858, 321] width 835 height 231
drag, startPoint x: 477, startPoint y: 373, endPoint x: 480, endPoint y: 383, distance: 10.0
click at [480, 383] on div "We implemented the fix, and are monitoring the situation to make sure that it i…" at bounding box center [858, 321] width 835 height 231
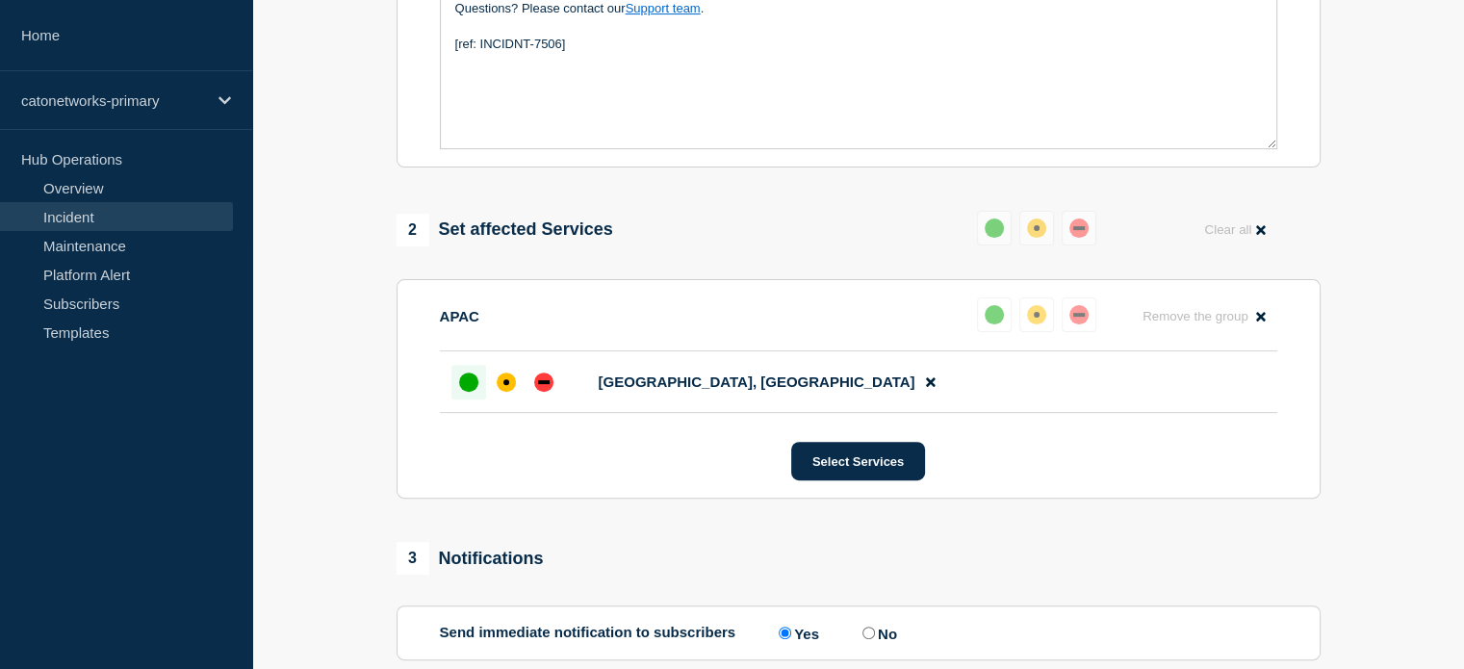
scroll to position [674, 0]
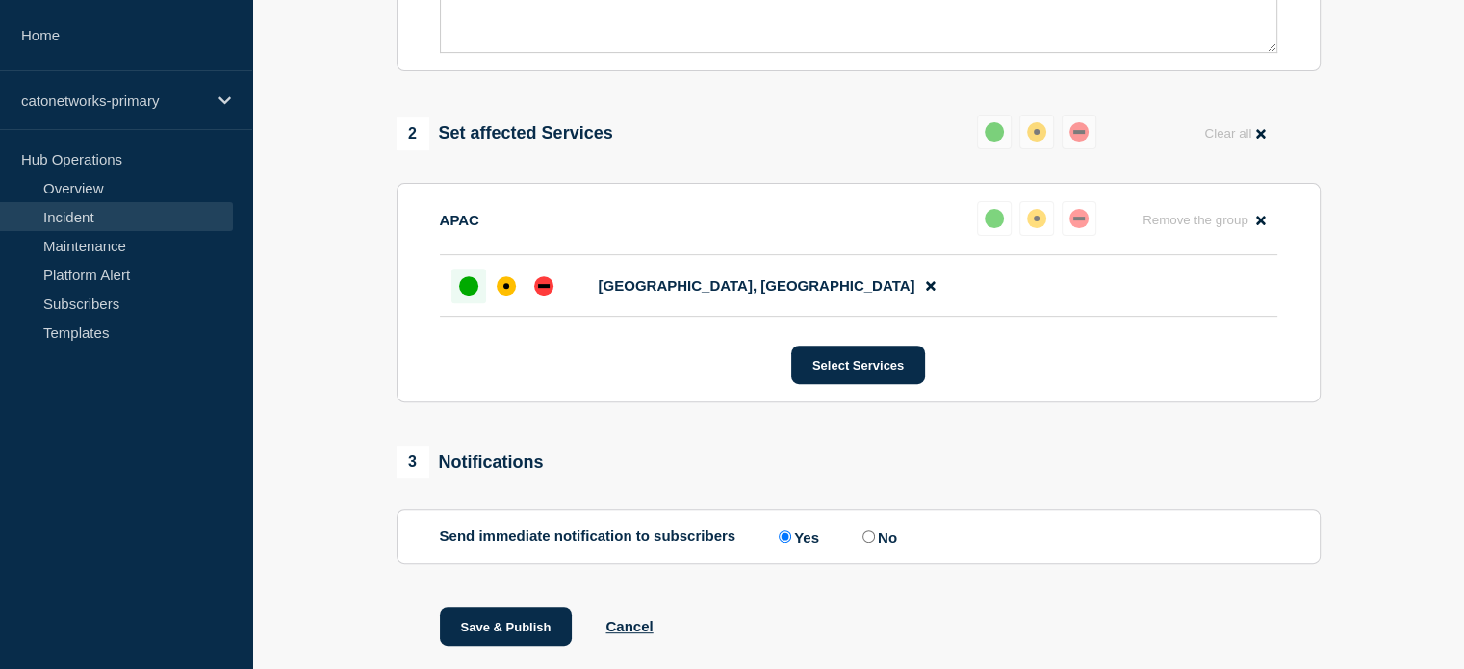
click at [879, 546] on label "No" at bounding box center [876, 536] width 39 height 18
click at [875, 543] on input "No" at bounding box center [868, 536] width 13 height 13
radio input "true"
radio input "false"
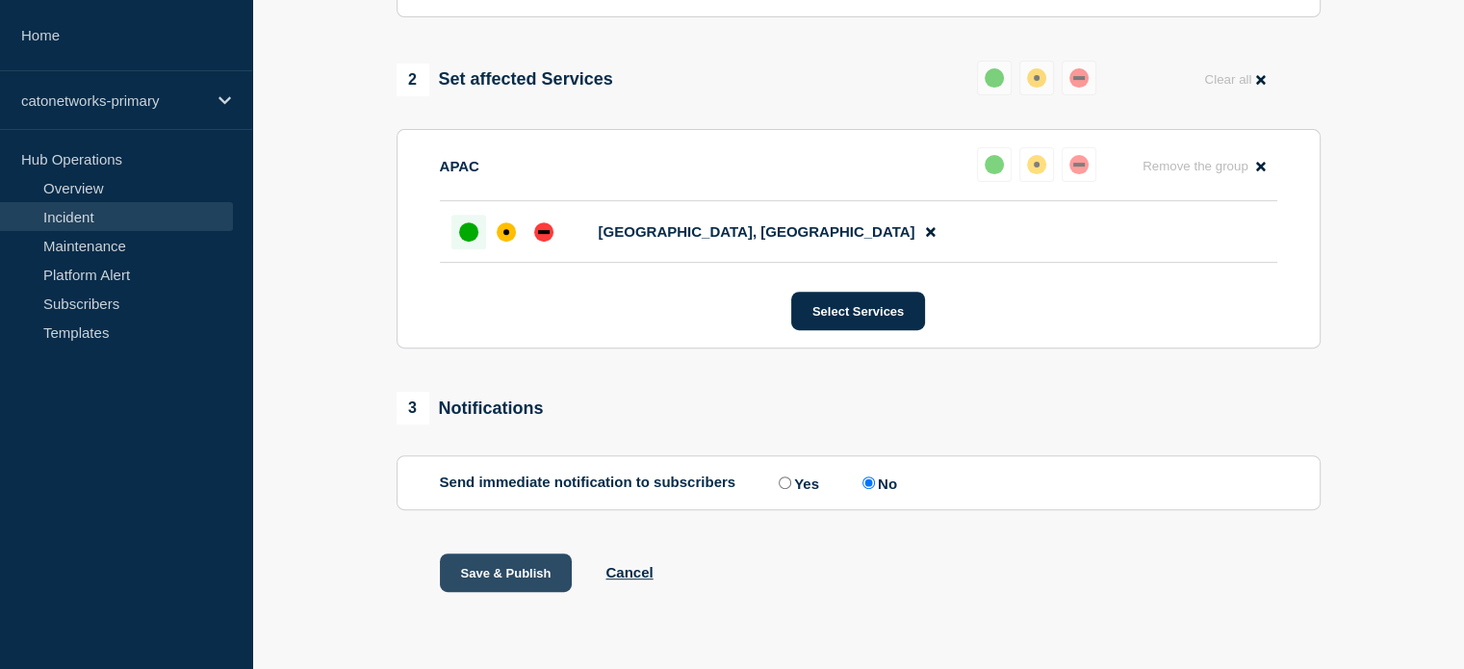
click at [498, 576] on button "Save & Publish" at bounding box center [506, 572] width 133 height 38
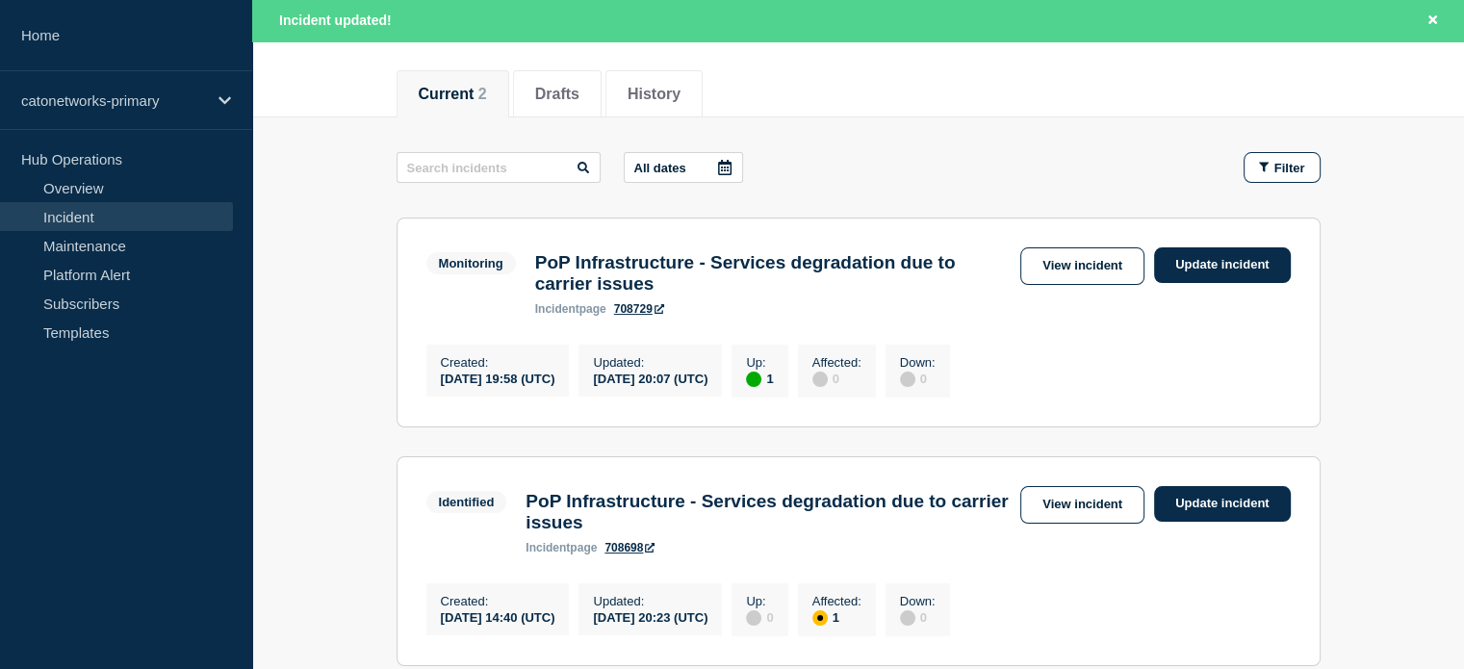
scroll to position [289, 0]
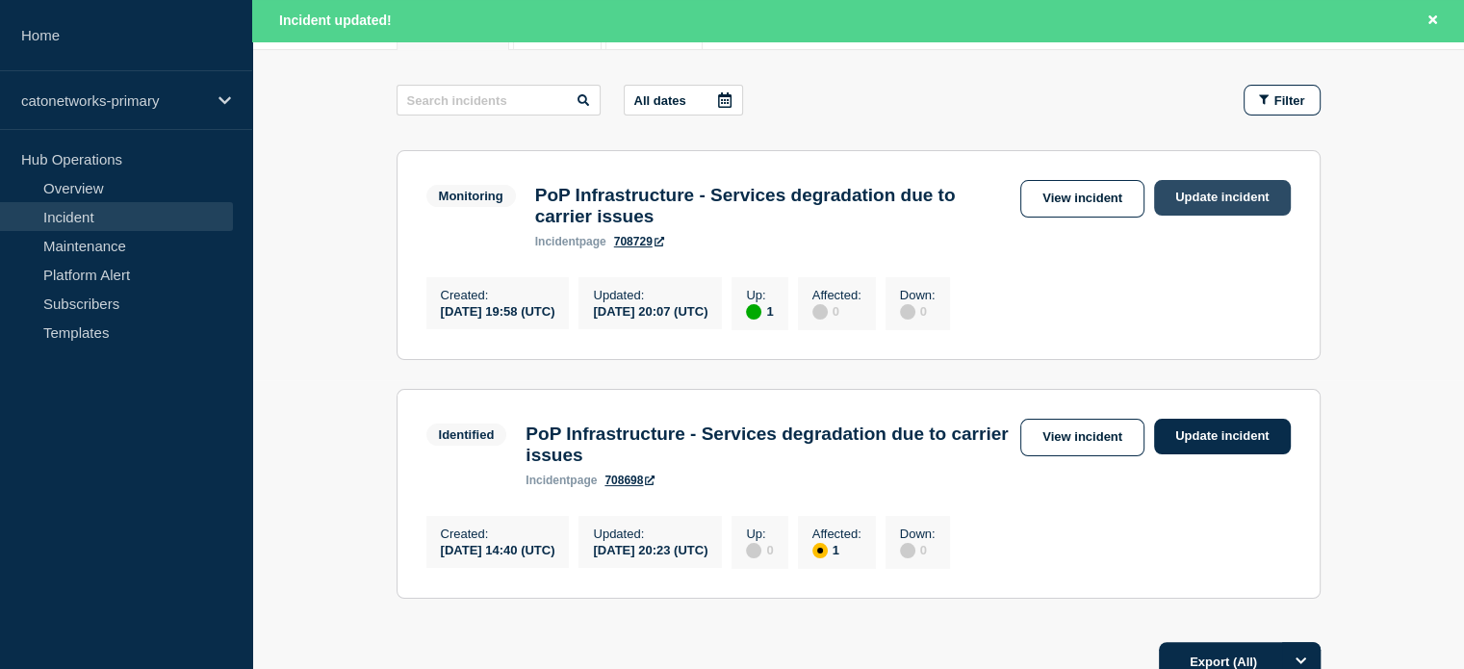
click at [1225, 199] on link "Update incident" at bounding box center [1222, 198] width 137 height 36
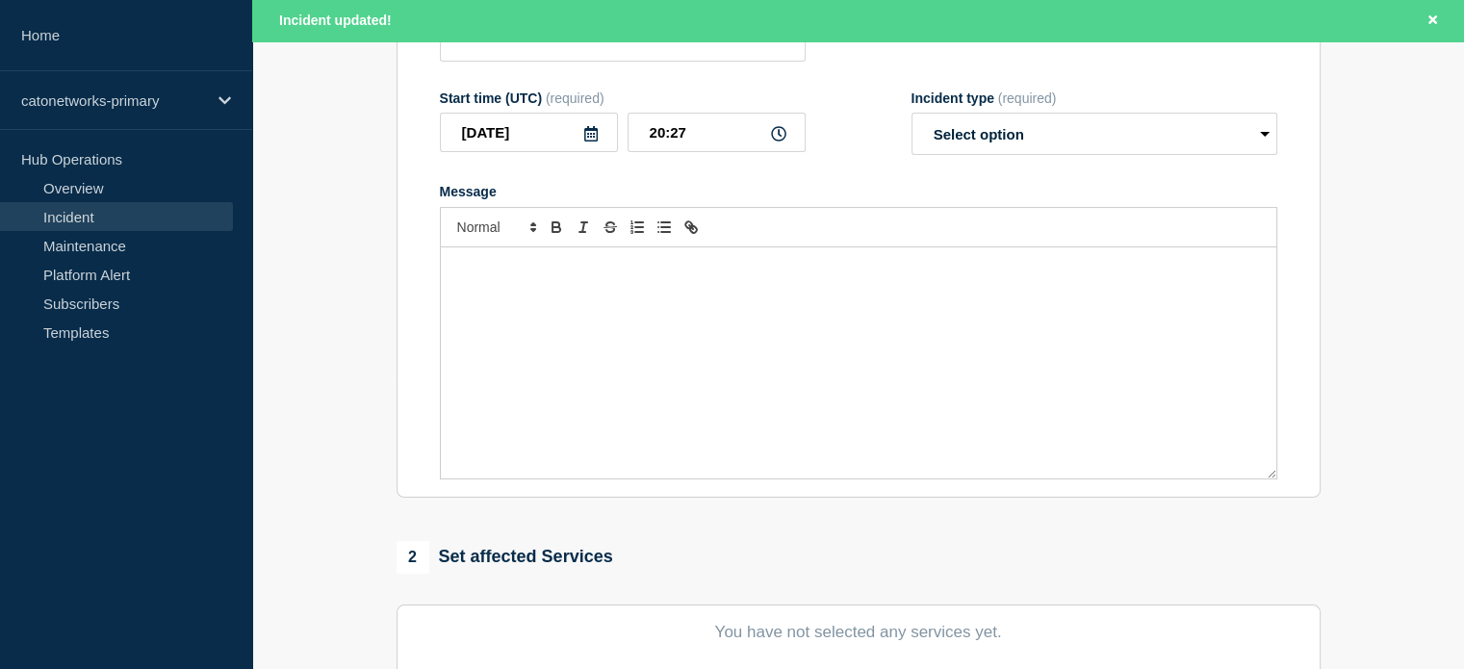
type input "PoP Infrastructure - Services degradation due to carrier issues"
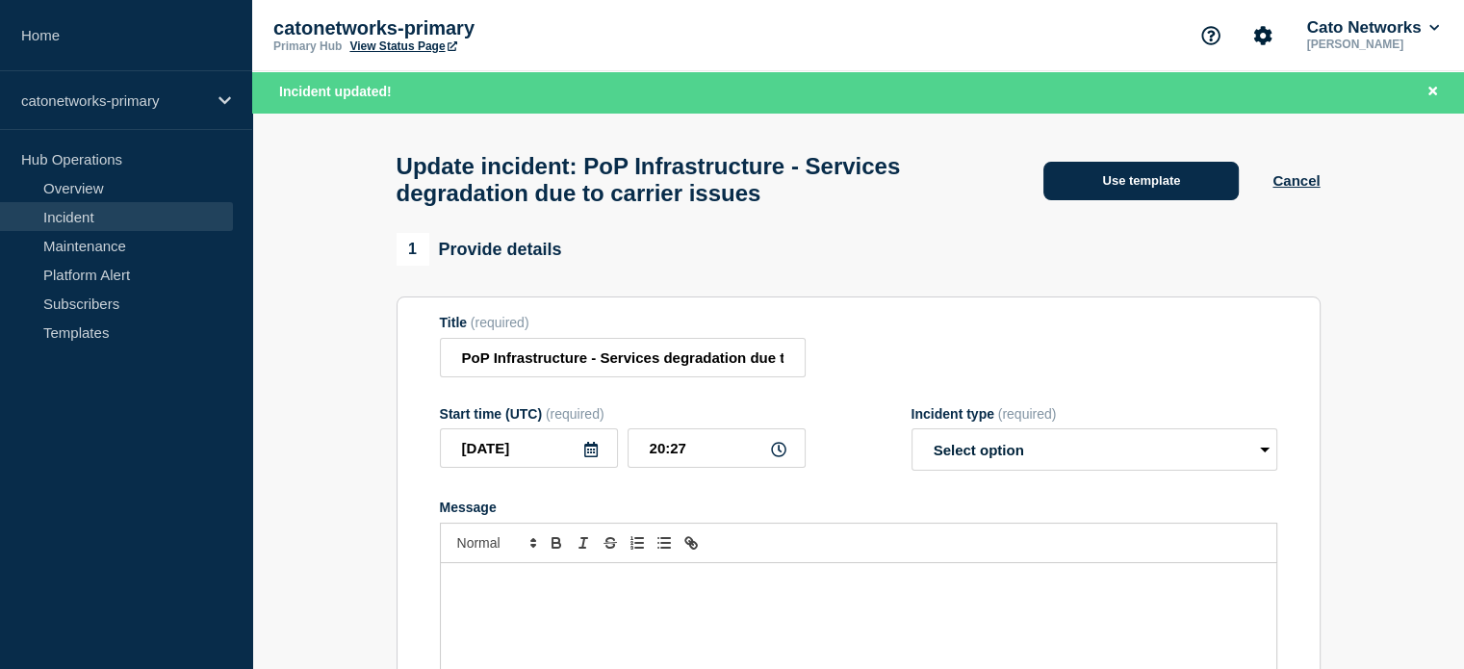
click at [1136, 198] on button "Use template" at bounding box center [1140, 181] width 195 height 38
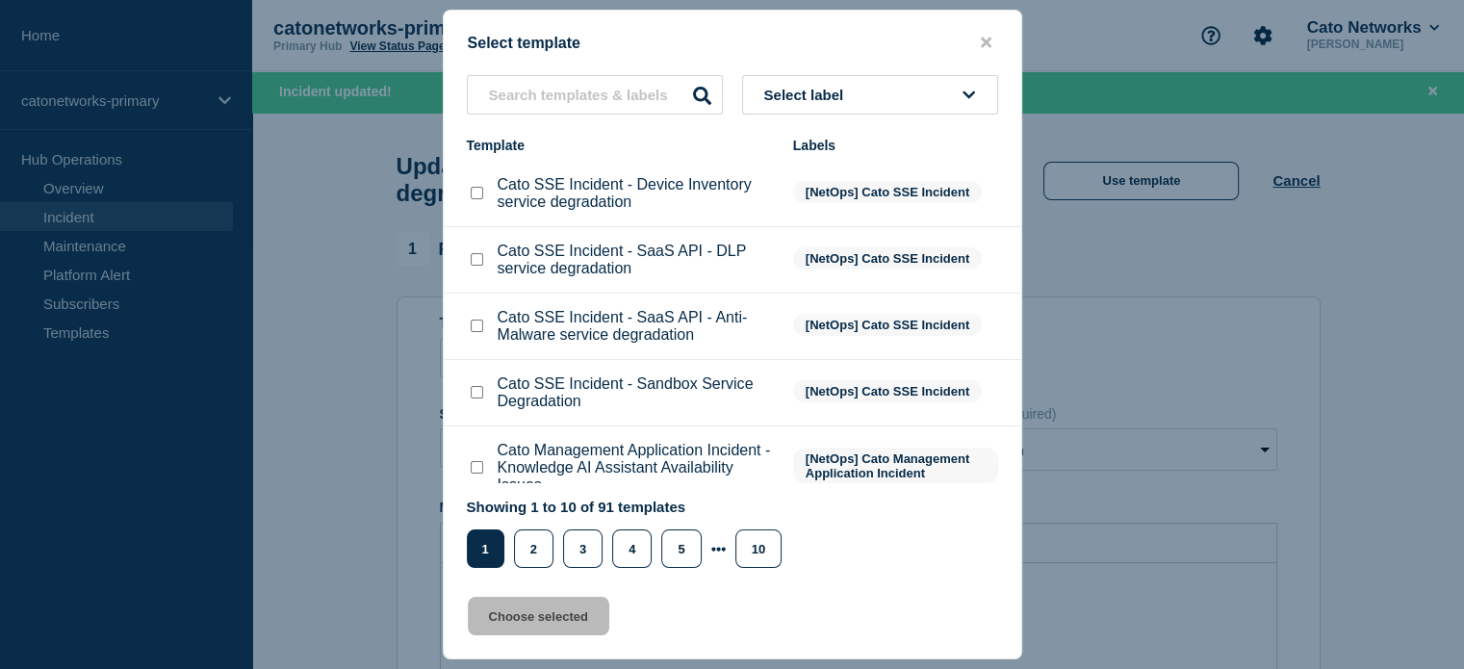
click at [809, 84] on button "Select label" at bounding box center [870, 94] width 256 height 39
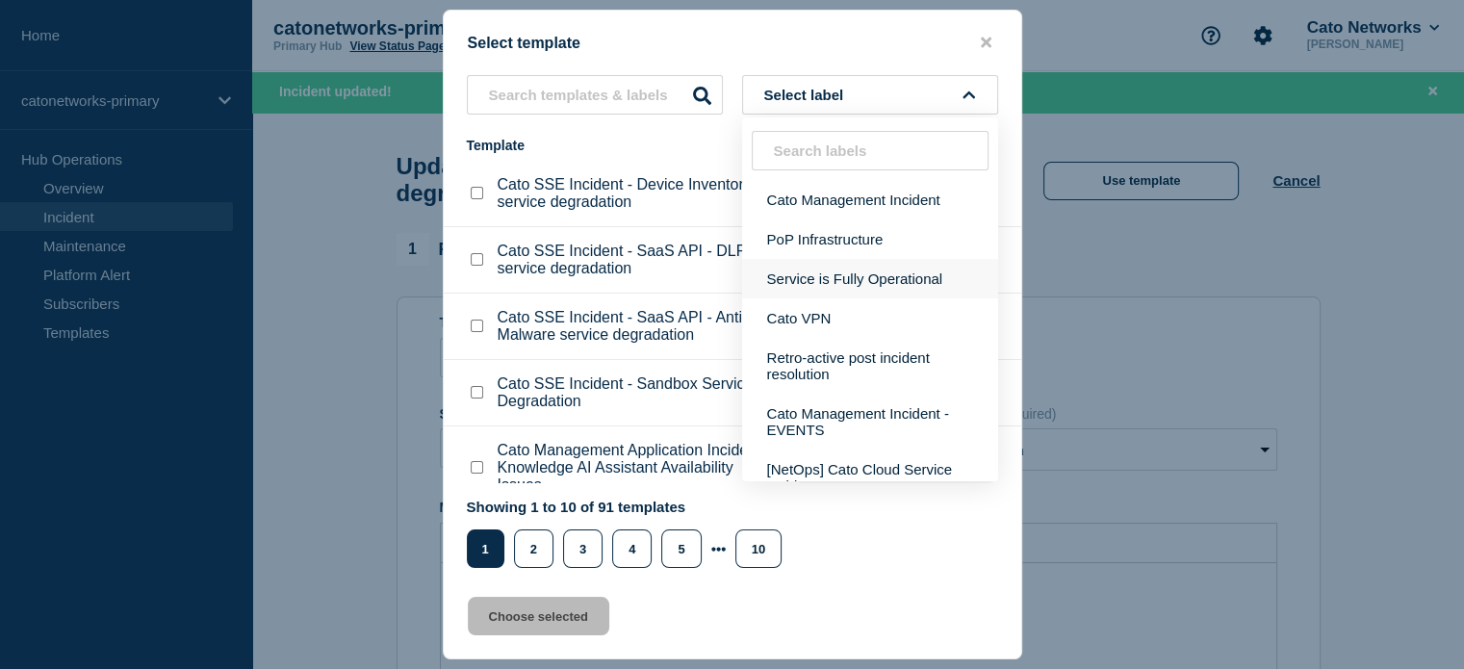
click at [847, 269] on button "Service is Fully Operational" at bounding box center [870, 278] width 256 height 39
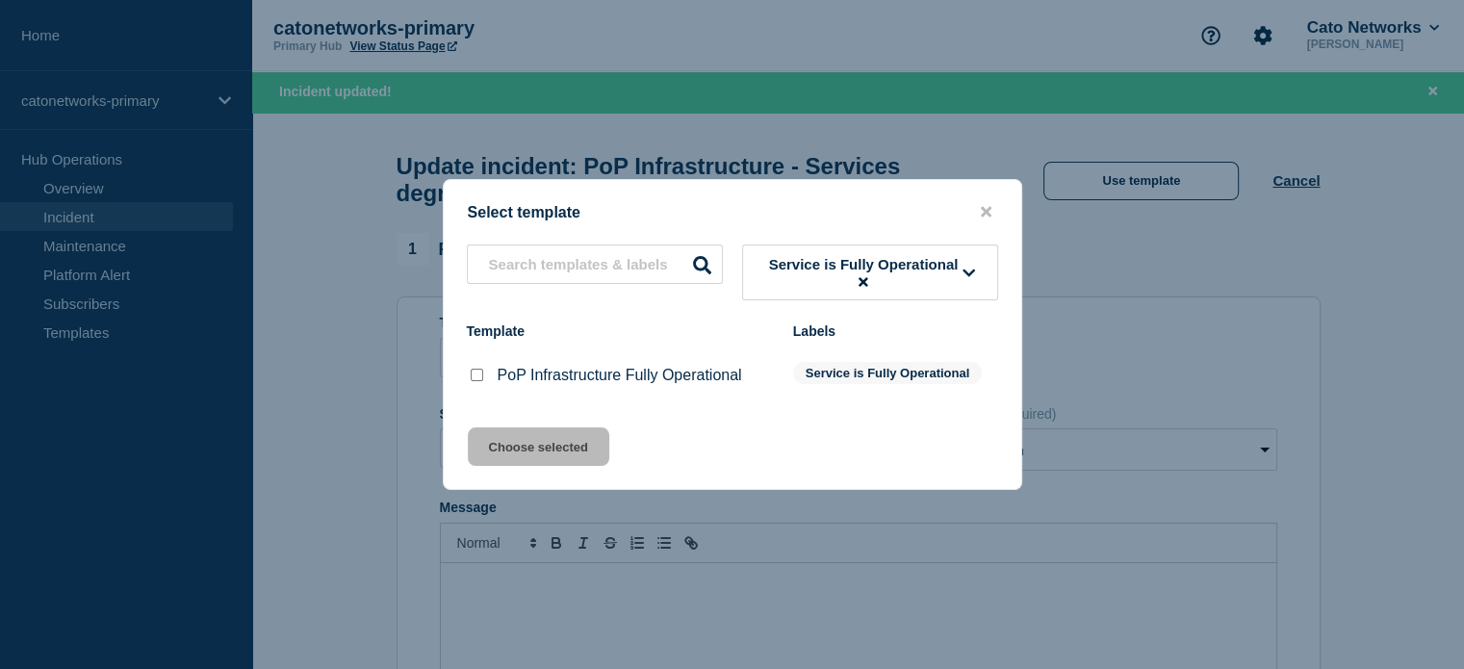
click at [527, 385] on div "PoP Infrastructure Fully Operational" at bounding box center [620, 375] width 307 height 19
click at [515, 380] on p "PoP Infrastructure Fully Operational" at bounding box center [620, 375] width 244 height 17
click at [484, 378] on div at bounding box center [476, 375] width 19 height 19
click at [472, 377] on input "PoP Infrastructure Fully Operational checkbox" at bounding box center [477, 375] width 13 height 13
checkbox input "true"
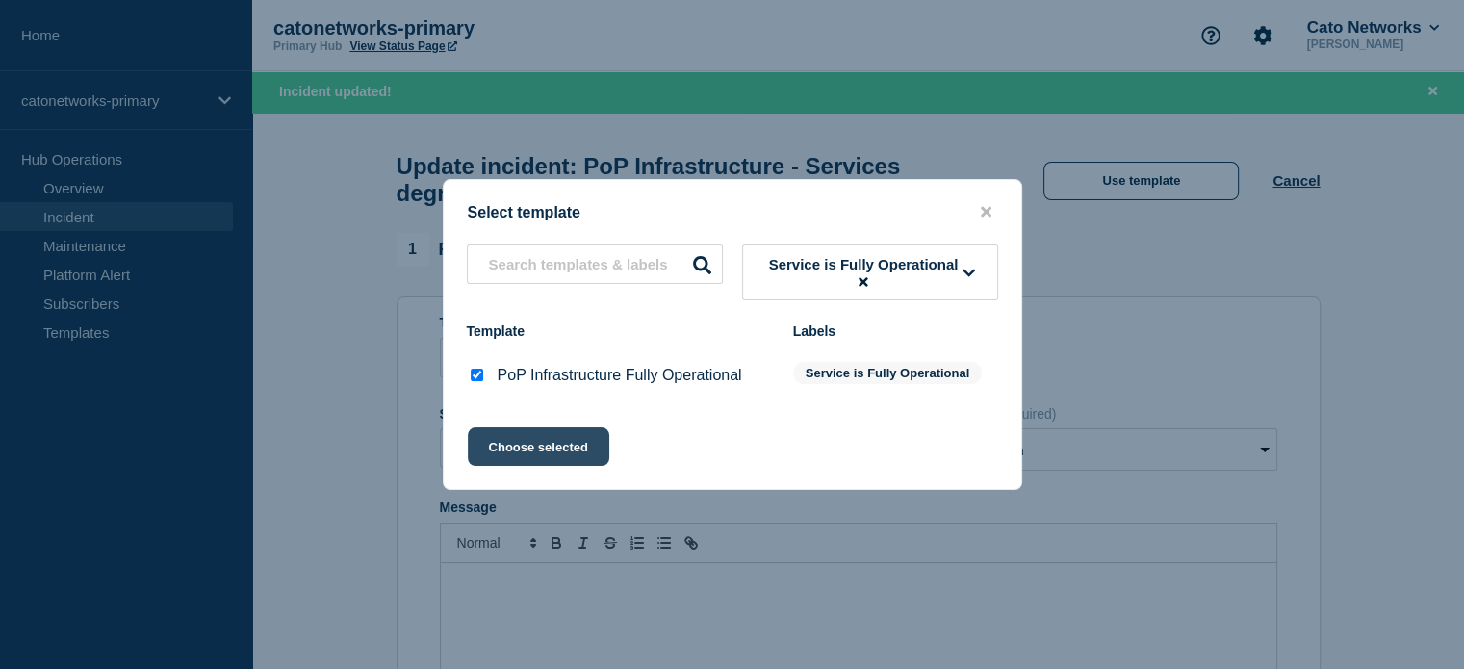
click at [523, 449] on button "Choose selected" at bounding box center [538, 446] width 141 height 38
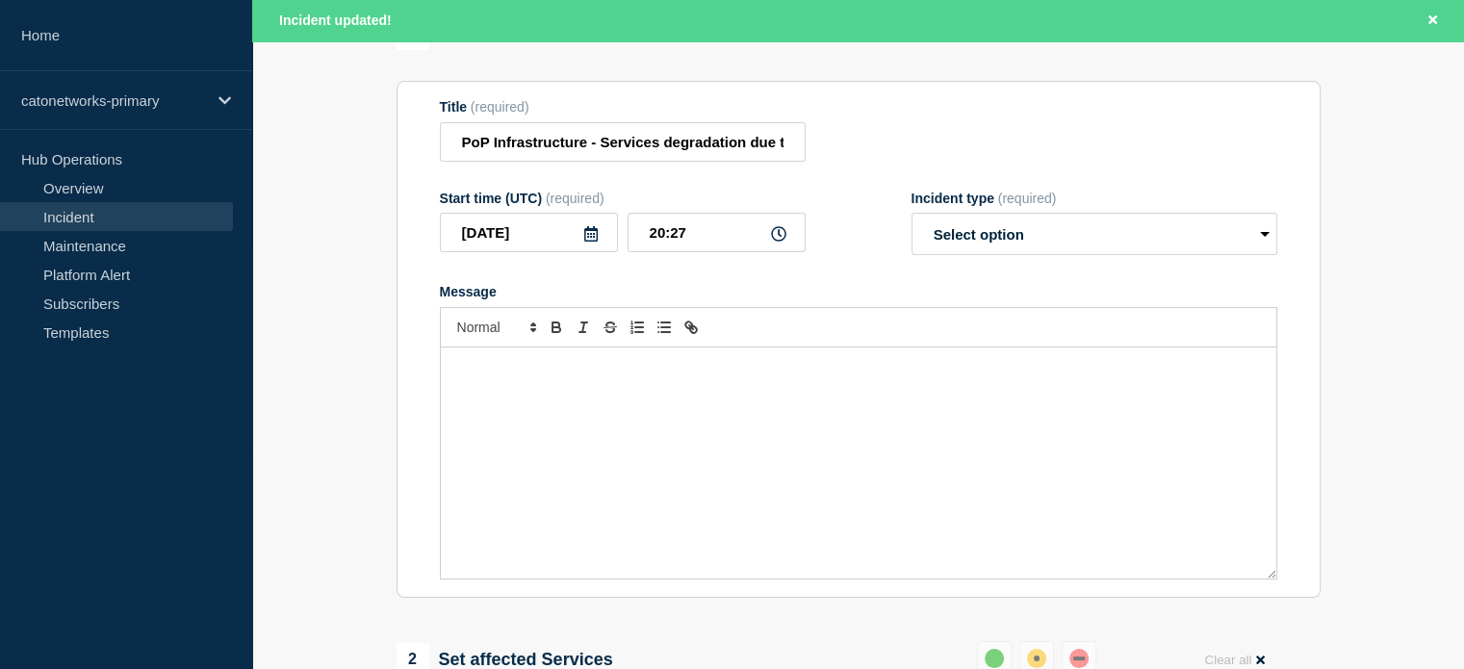
select select "resolved"
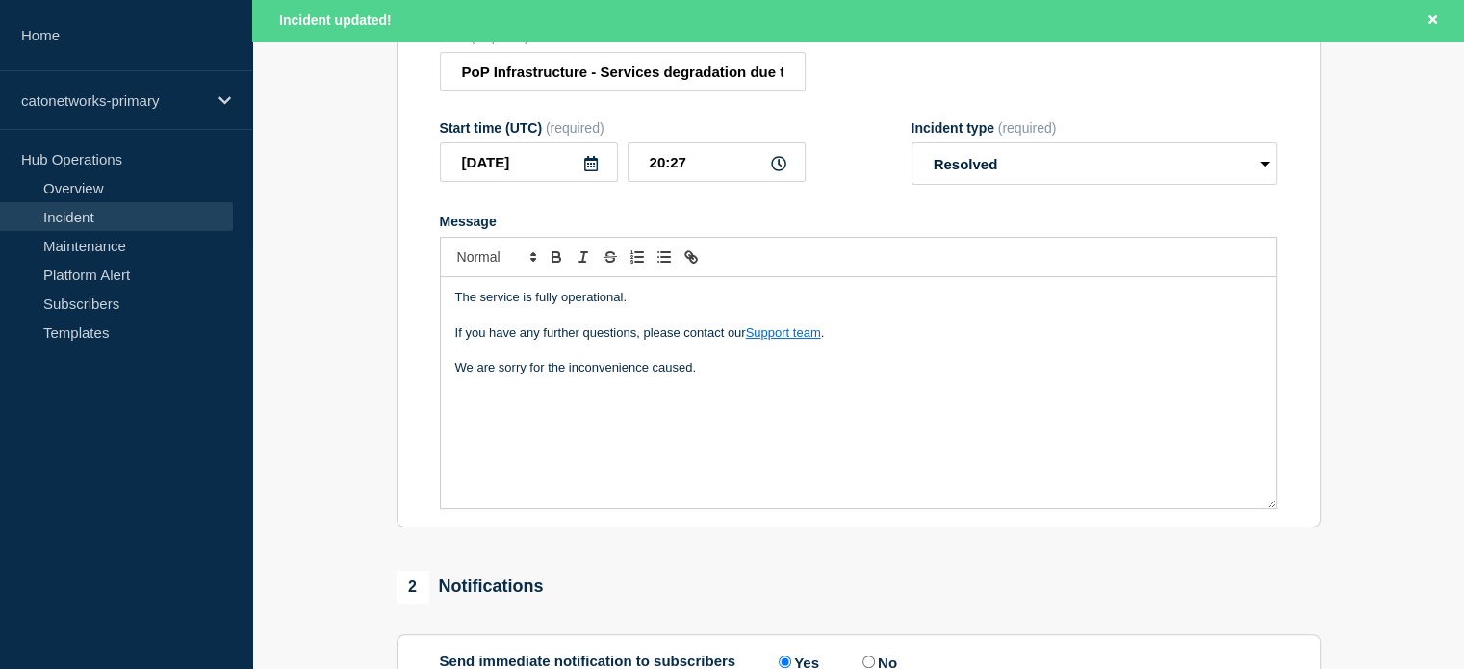
scroll to position [289, 0]
click at [743, 407] on div "The service is fully operational. If you have any further questions, please con…" at bounding box center [858, 389] width 835 height 231
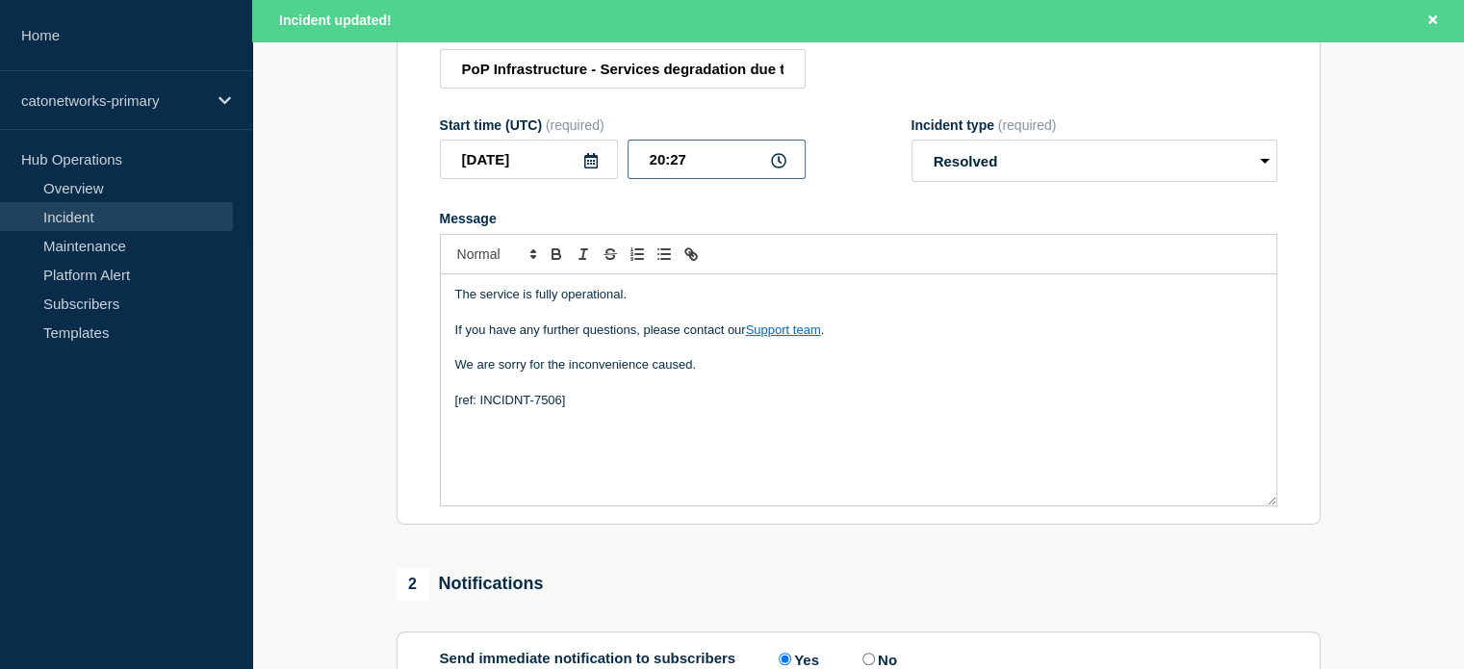
click at [689, 179] on input "20:27" at bounding box center [716, 159] width 178 height 39
type input "20:15"
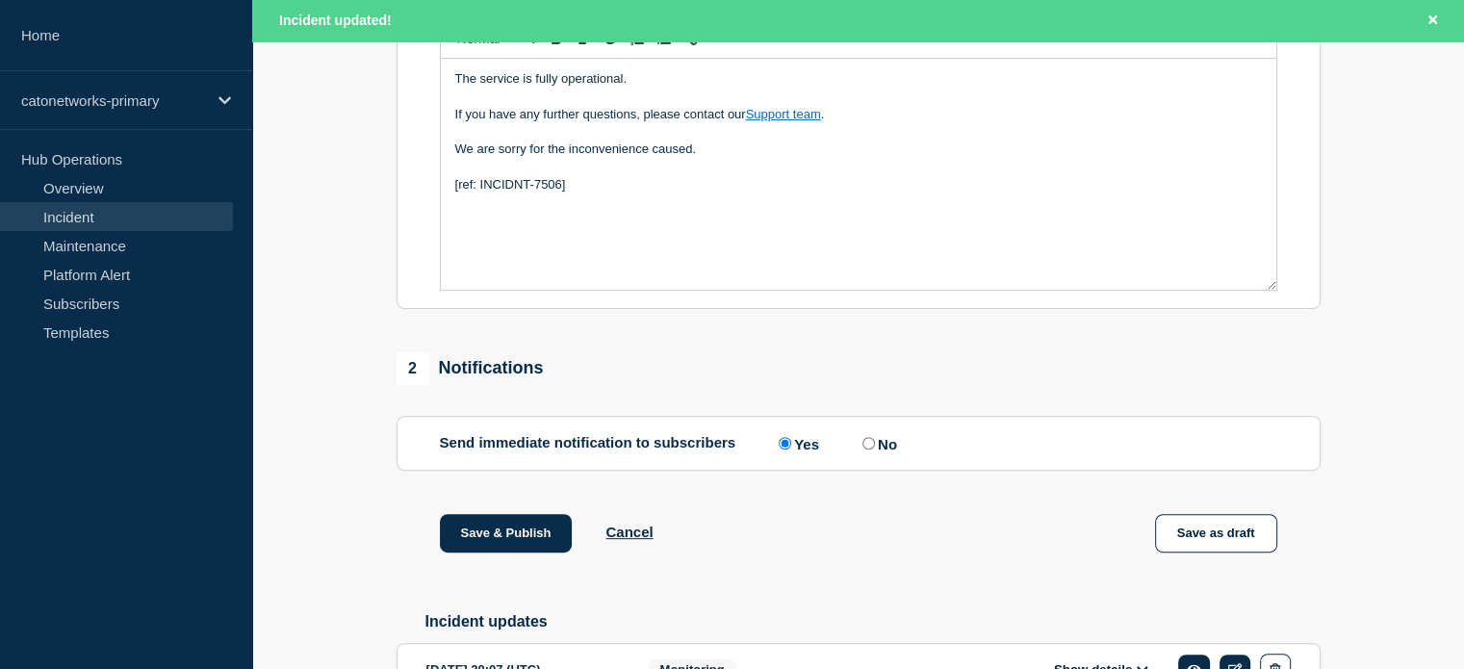
scroll to position [506, 0]
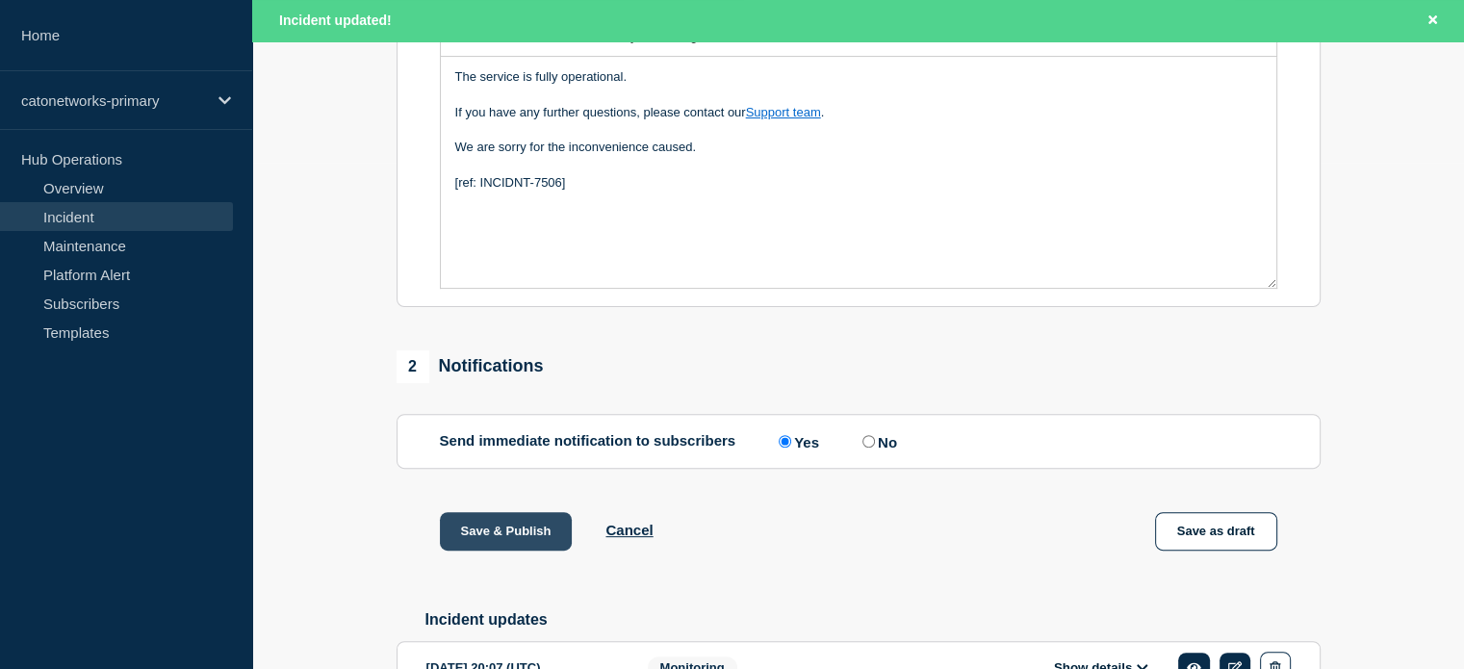
click at [511, 545] on button "Save & Publish" at bounding box center [506, 531] width 133 height 38
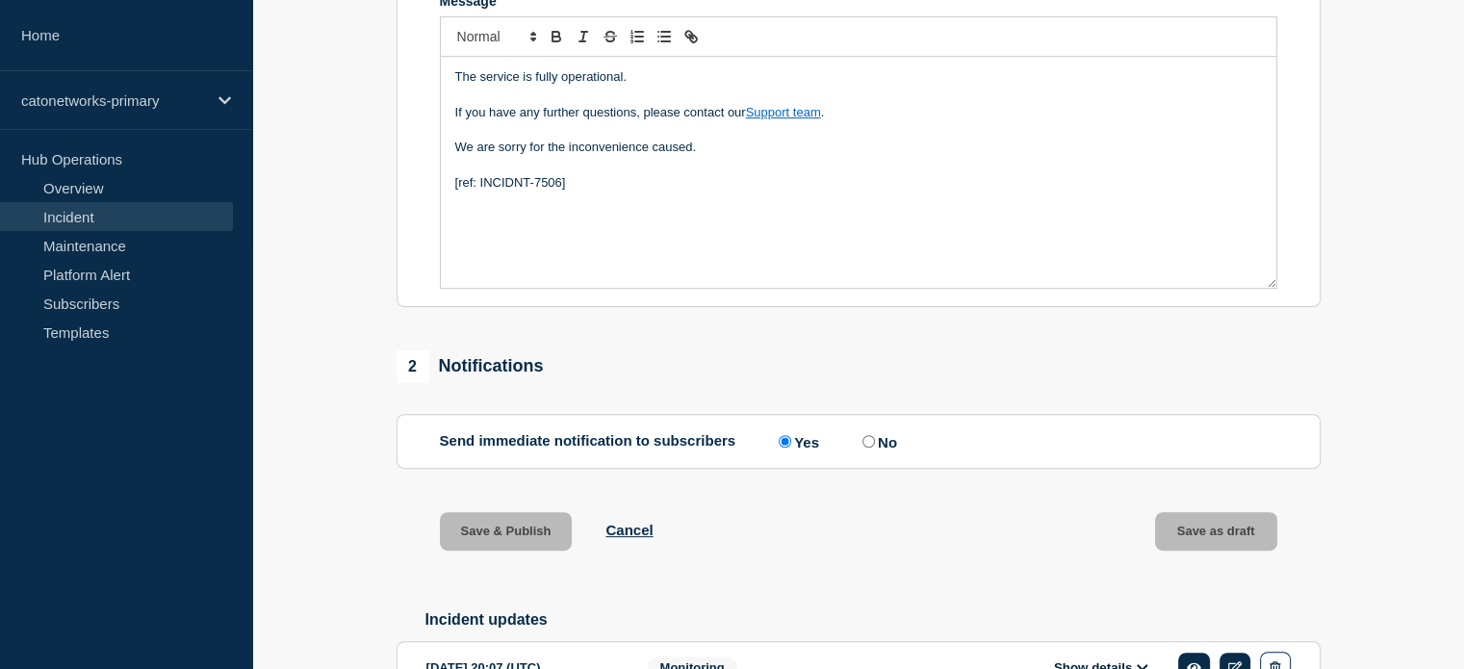
scroll to position [466, 0]
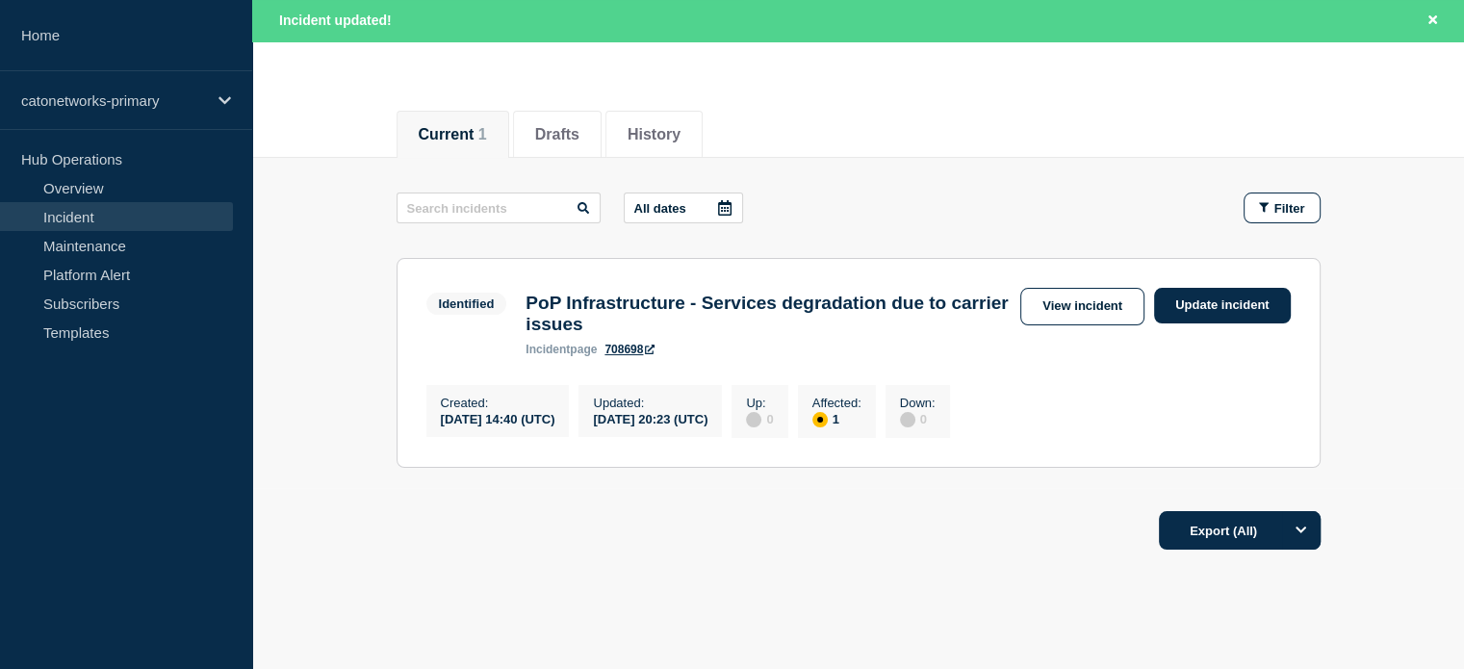
scroll to position [192, 0]
